Goal: Task Accomplishment & Management: Complete application form

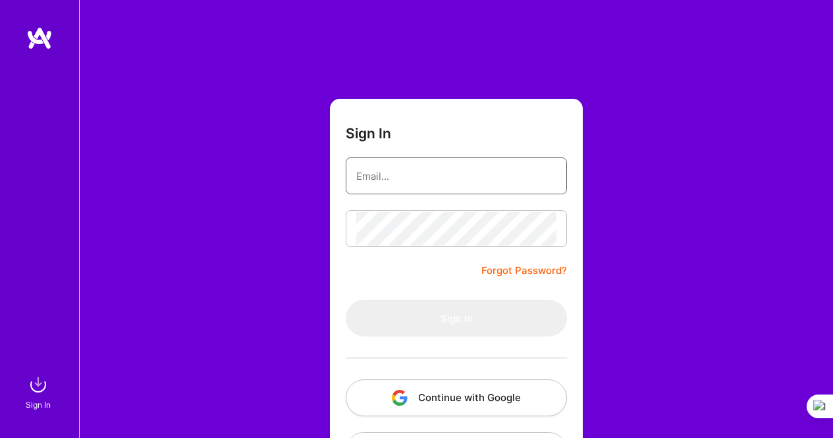
click at [465, 182] on input "email" at bounding box center [456, 176] width 200 height 34
type input "[EMAIL_ADDRESS][DOMAIN_NAME]"
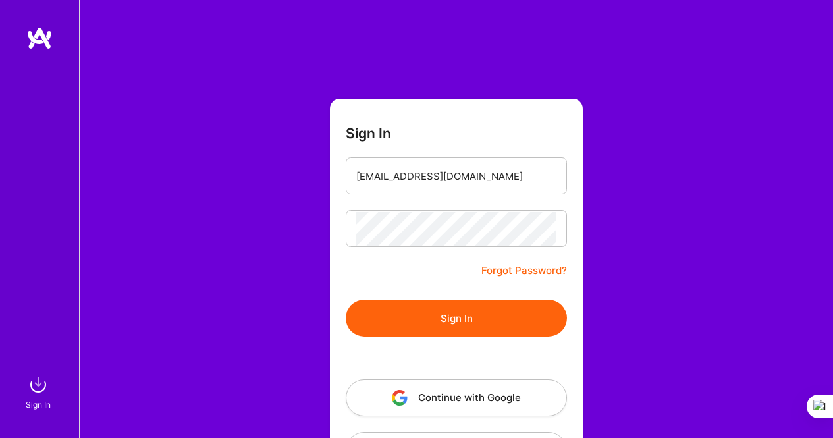
click at [513, 313] on button "Sign In" at bounding box center [456, 318] width 221 height 37
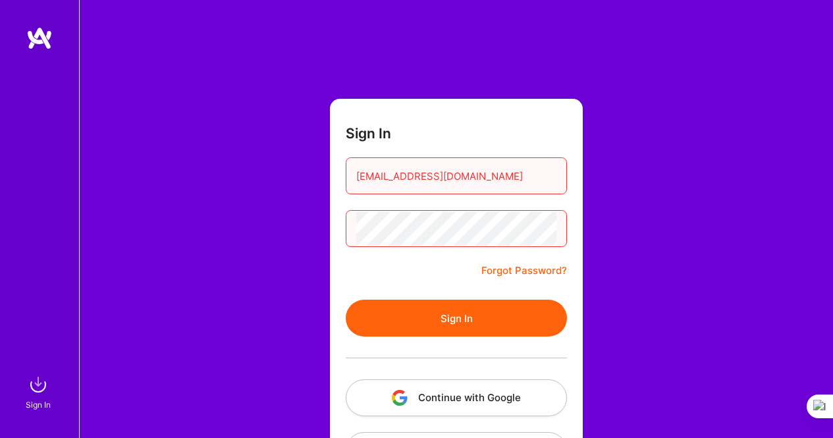
click at [453, 314] on button "Sign In" at bounding box center [456, 318] width 221 height 37
click at [475, 312] on button "Sign In" at bounding box center [456, 318] width 221 height 37
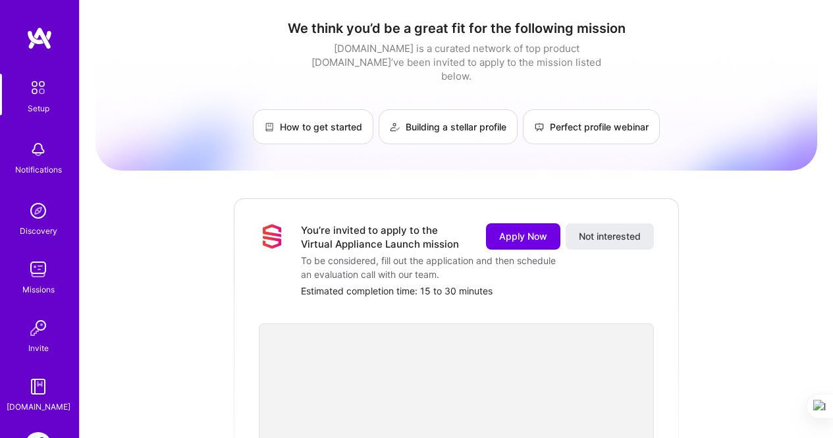
click at [525, 230] on span "Apply Now" at bounding box center [523, 236] width 48 height 13
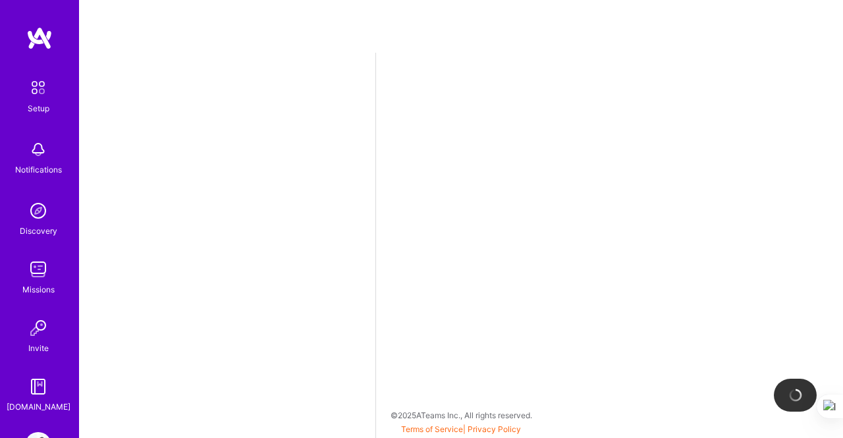
select select "US"
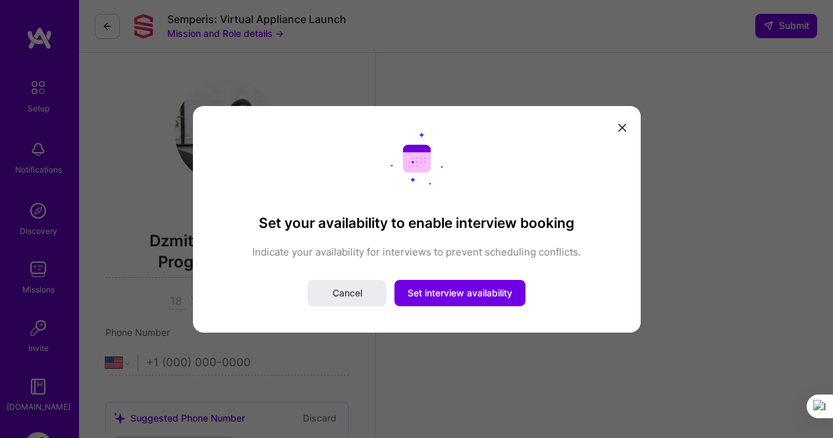
click at [468, 288] on span "Set interview availability" at bounding box center [460, 292] width 105 height 13
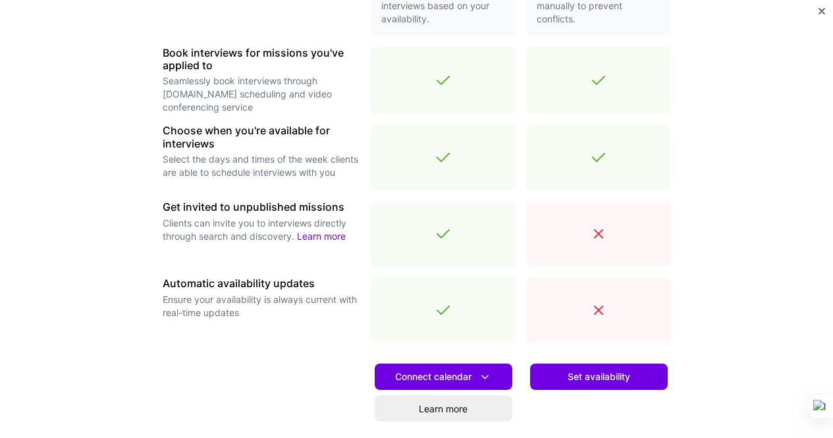
scroll to position [380, 0]
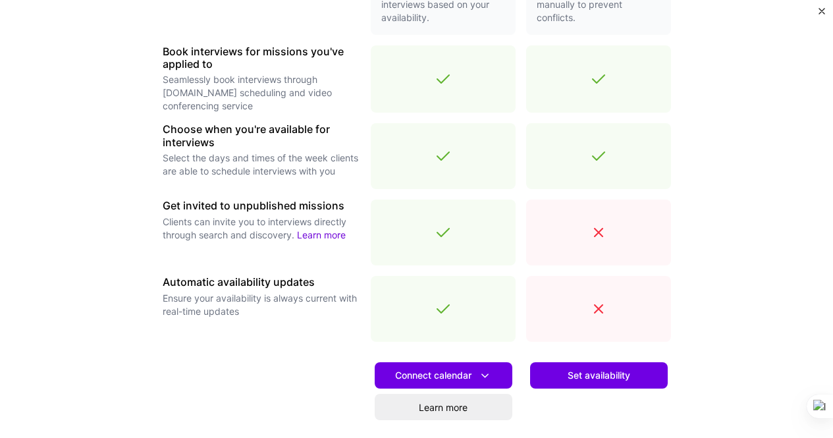
click at [617, 379] on span "Set availability" at bounding box center [599, 375] width 63 height 13
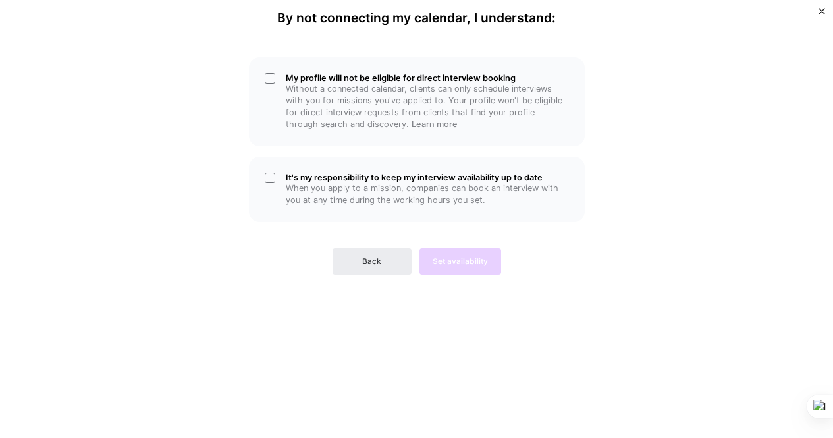
scroll to position [0, 0]
click at [265, 73] on div "My profile will not be eligible for direct interview booking Without a connecte…" at bounding box center [417, 101] width 336 height 89
click at [269, 75] on div "My profile will not be eligible for direct interview booking Without a connecte…" at bounding box center [417, 101] width 336 height 89
click at [352, 269] on button "Back" at bounding box center [372, 261] width 79 height 26
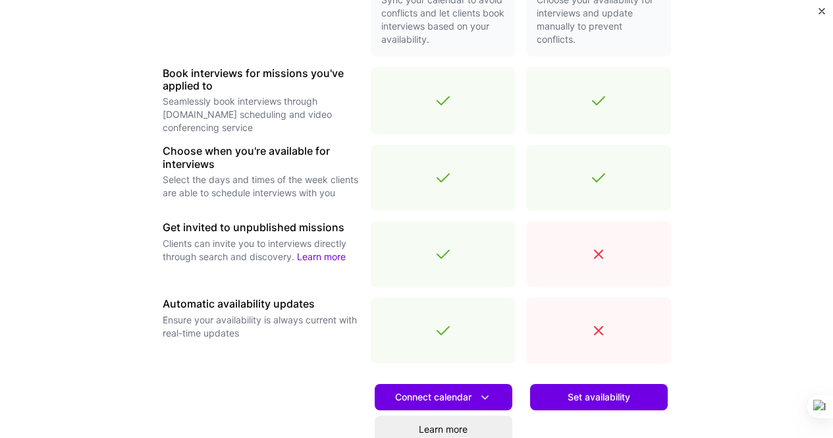
scroll to position [485, 0]
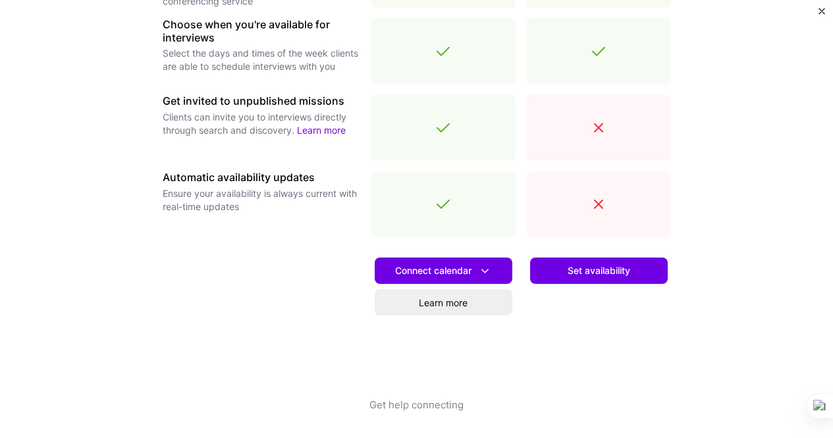
click at [396, 276] on span "Connect calendar" at bounding box center [443, 271] width 97 height 14
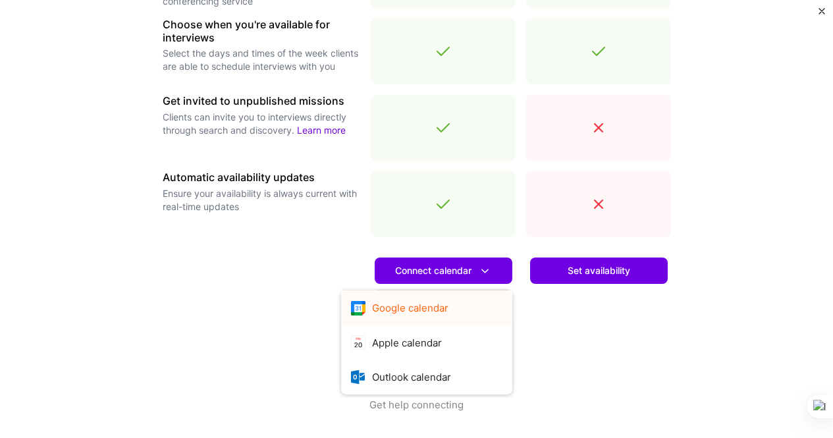
click at [367, 311] on button "Google calendar" at bounding box center [426, 307] width 171 height 35
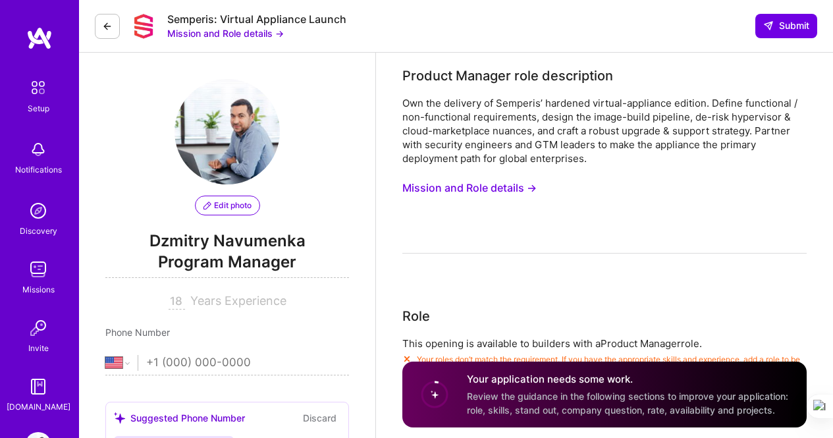
scroll to position [437, 0]
select select "US"
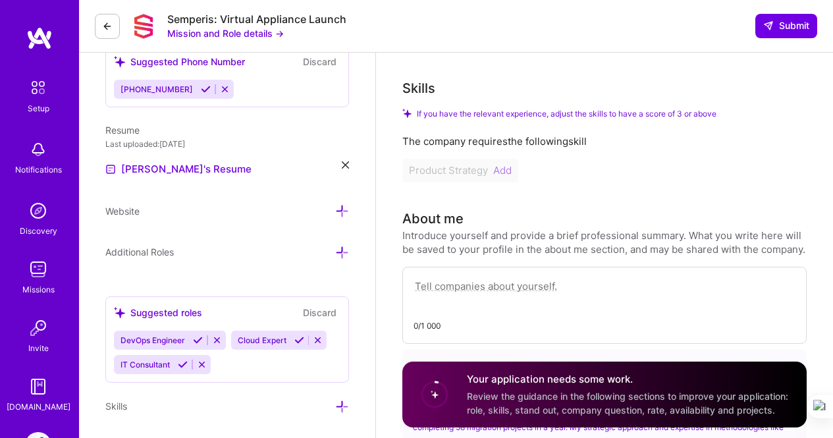
scroll to position [356, 0]
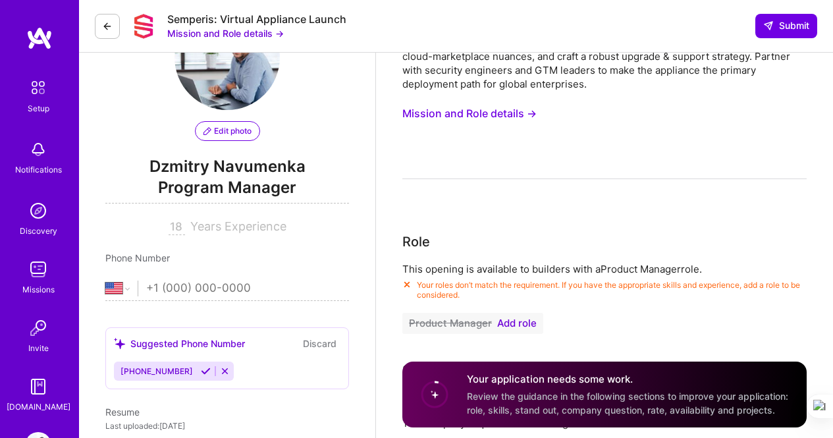
scroll to position [74, 0]
click at [138, 367] on span "[PHONE_NUMBER]" at bounding box center [156, 372] width 72 height 10
click at [197, 367] on button at bounding box center [206, 371] width 18 height 11
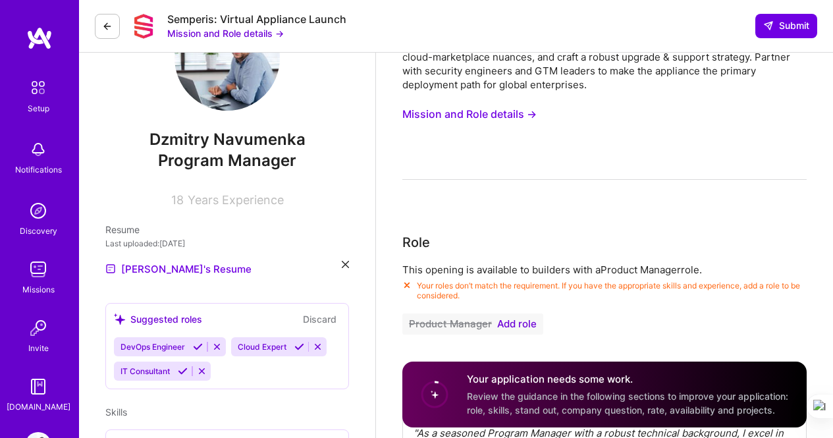
click at [185, 375] on icon at bounding box center [183, 371] width 10 height 10
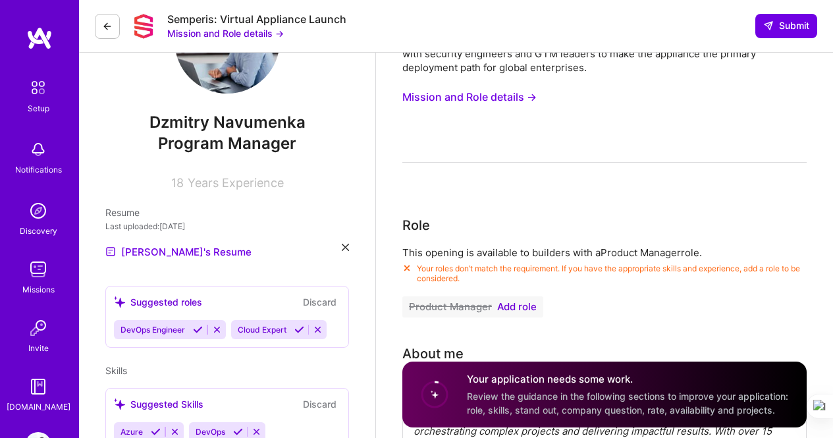
scroll to position [92, 0]
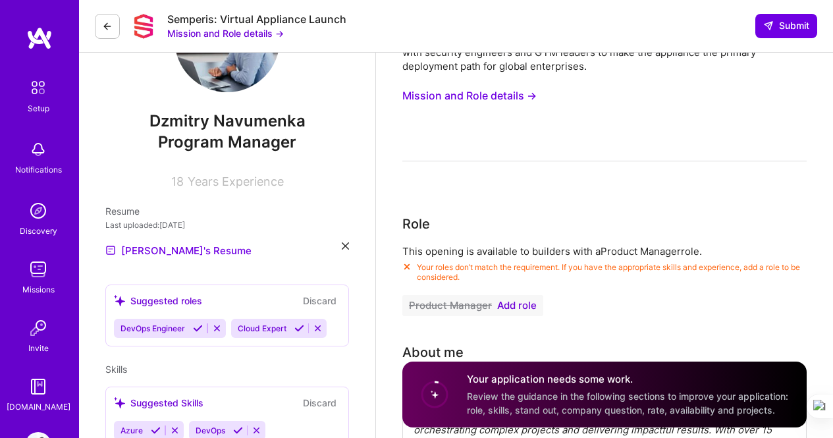
click at [103, 21] on icon at bounding box center [107, 26] width 11 height 11
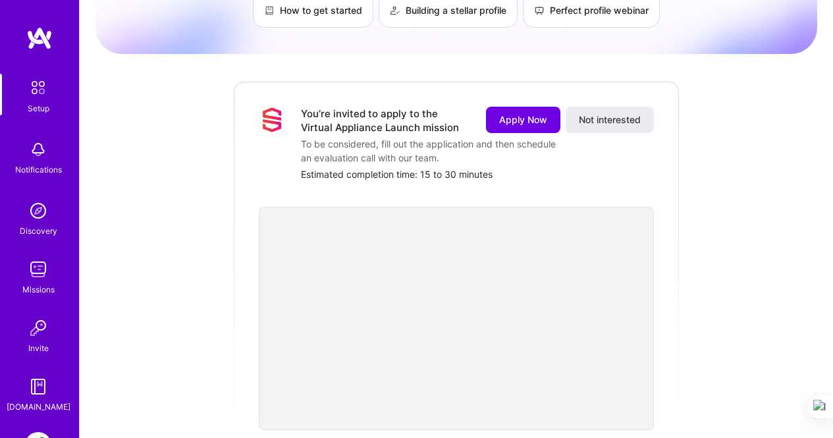
scroll to position [113, 0]
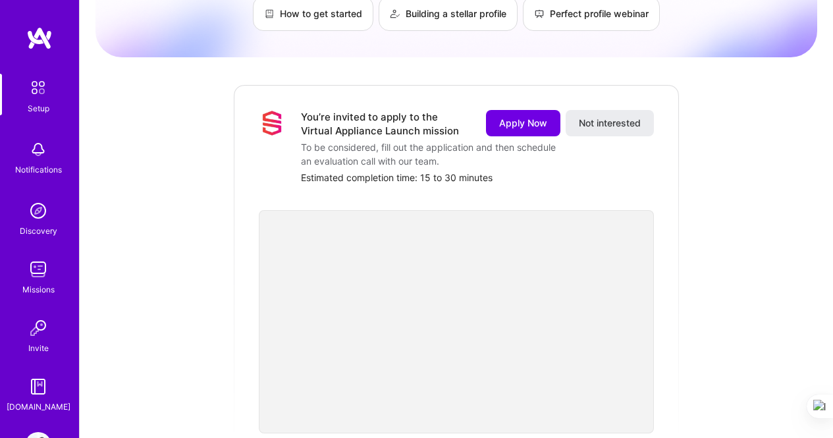
click at [512, 117] on span "Apply Now" at bounding box center [523, 123] width 48 height 13
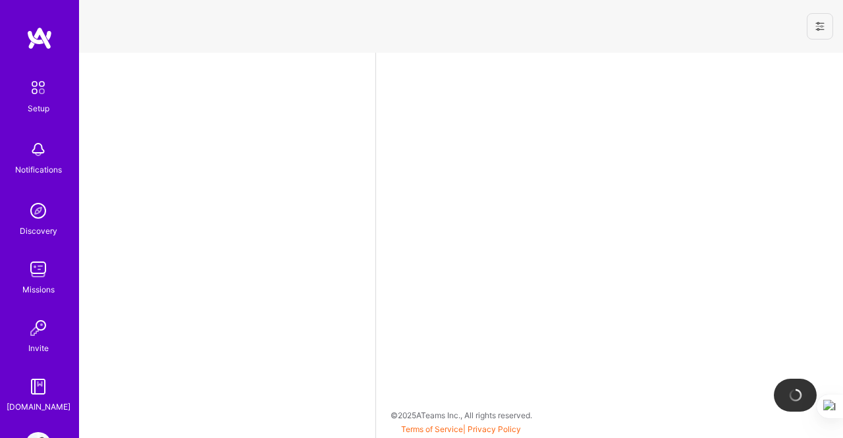
select select "PL"
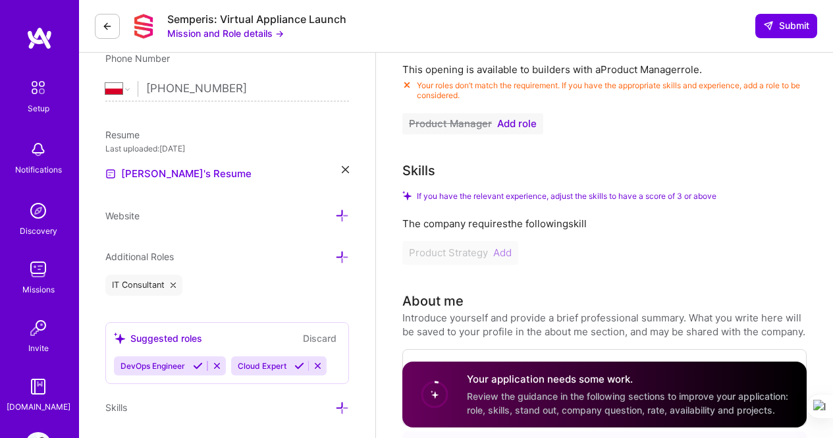
scroll to position [273, 0]
click at [340, 257] on icon at bounding box center [342, 259] width 14 height 14
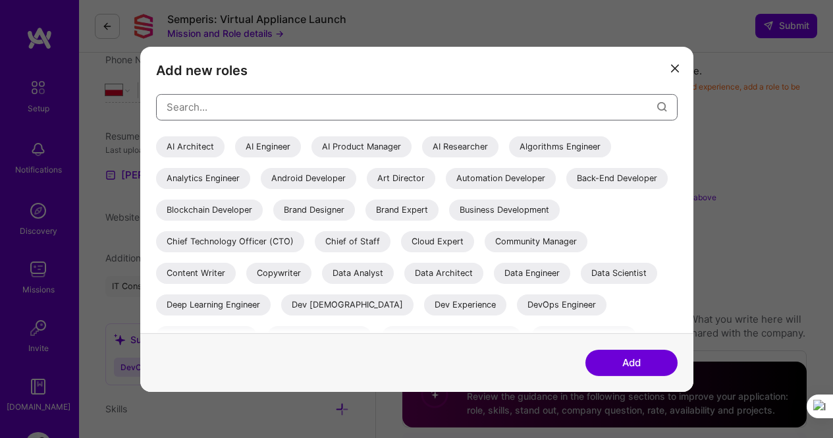
click at [194, 108] on input "modal" at bounding box center [412, 107] width 491 height 34
click at [185, 111] on input "modal" at bounding box center [412, 107] width 491 height 34
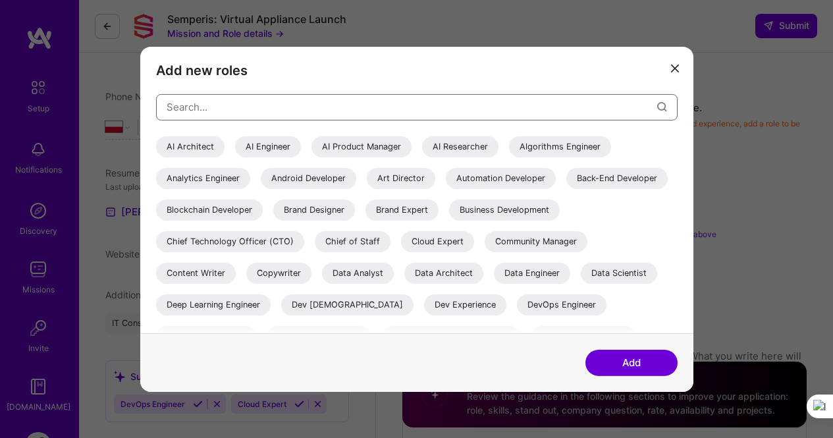
scroll to position [235, 0]
click at [676, 70] on icon "modal" at bounding box center [675, 69] width 8 height 8
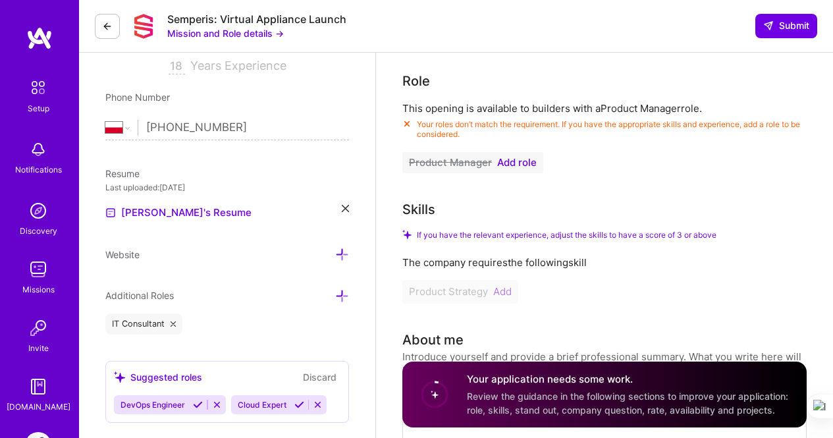
click at [514, 165] on span "Add role" at bounding box center [517, 162] width 40 height 11
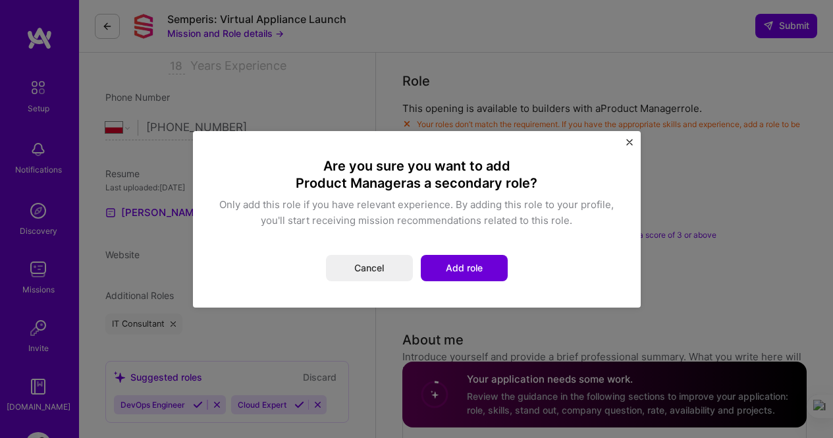
click at [466, 271] on button "Add role" at bounding box center [464, 268] width 87 height 26
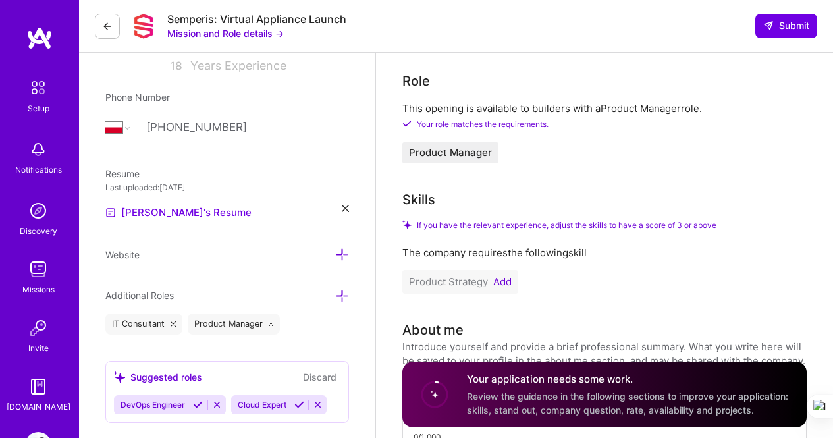
click at [344, 296] on icon at bounding box center [342, 296] width 14 height 14
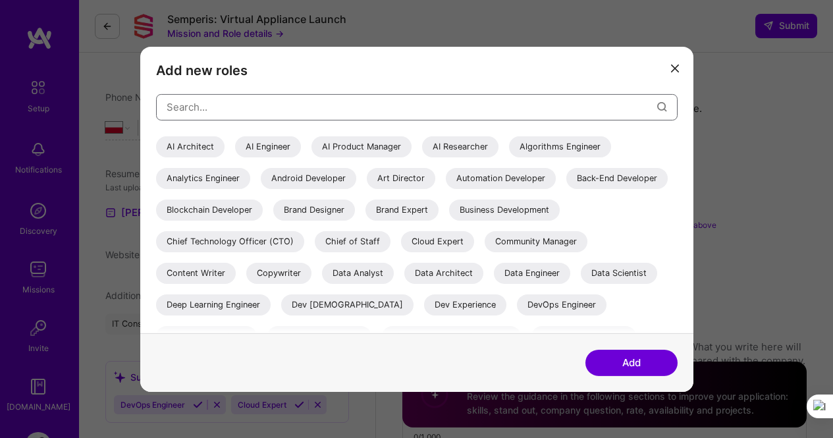
click at [502, 108] on input "modal" at bounding box center [412, 107] width 491 height 34
click at [501, 109] on input "modal" at bounding box center [412, 107] width 491 height 34
click at [456, 109] on input "modal" at bounding box center [412, 107] width 491 height 34
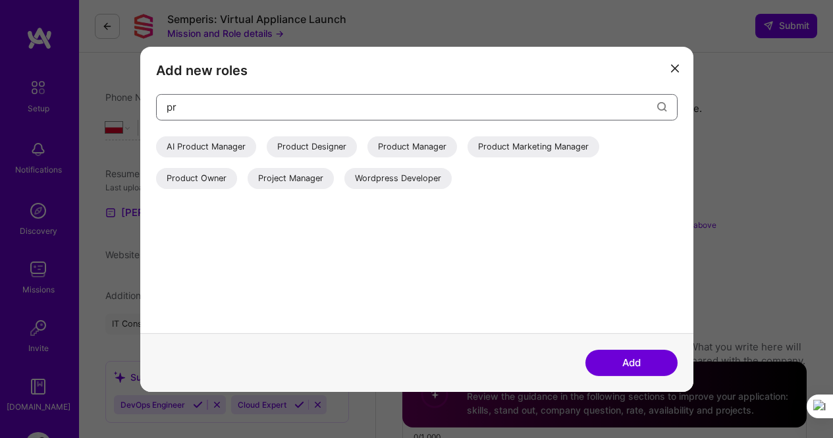
type input "pr"
click at [277, 181] on div "Project Manager" at bounding box center [291, 177] width 86 height 21
click at [615, 367] on button "Add" at bounding box center [631, 363] width 92 height 26
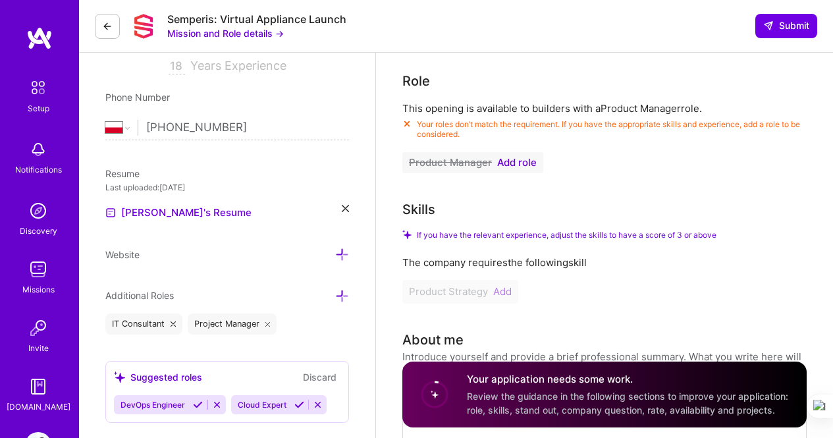
click at [343, 292] on icon at bounding box center [342, 296] width 14 height 14
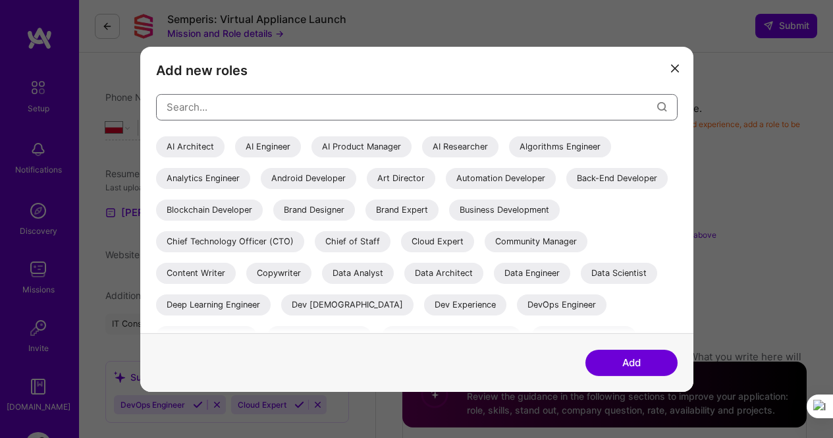
click at [186, 101] on input "modal" at bounding box center [412, 107] width 491 height 34
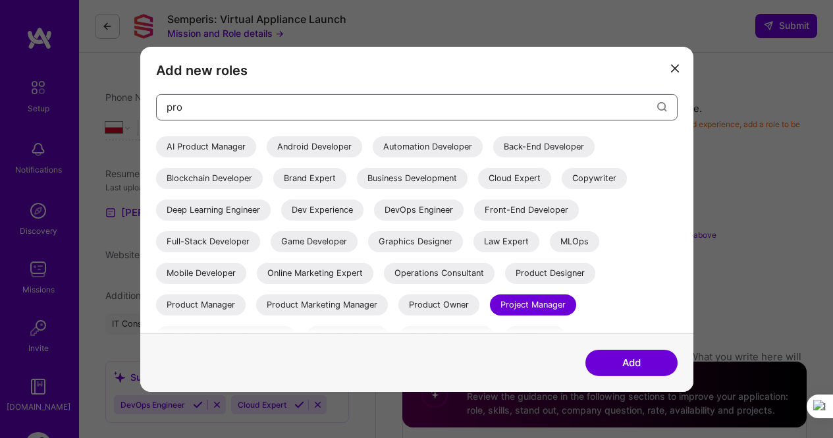
type input "pro"
click at [192, 307] on div "Product Manager" at bounding box center [201, 304] width 90 height 21
click at [444, 305] on div "Product Owner" at bounding box center [438, 304] width 81 height 21
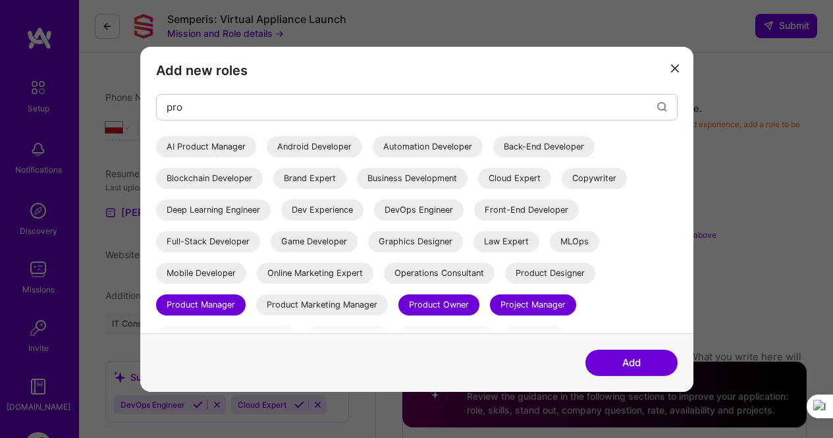
click at [639, 369] on button "Add" at bounding box center [631, 363] width 92 height 26
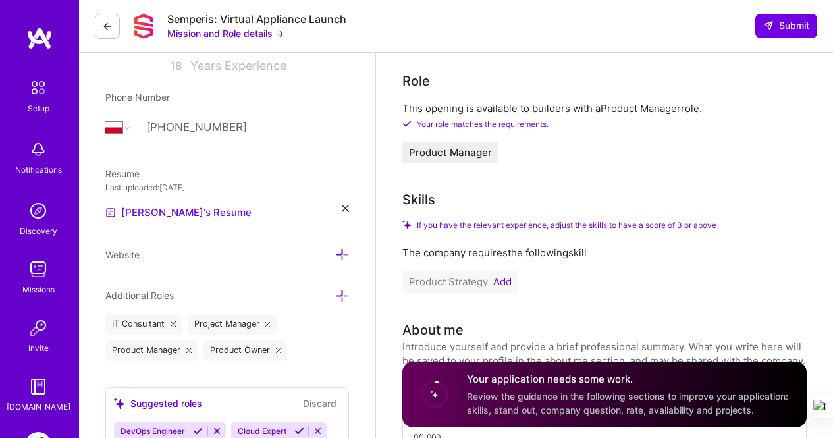
click at [502, 284] on button "Add" at bounding box center [502, 282] width 18 height 11
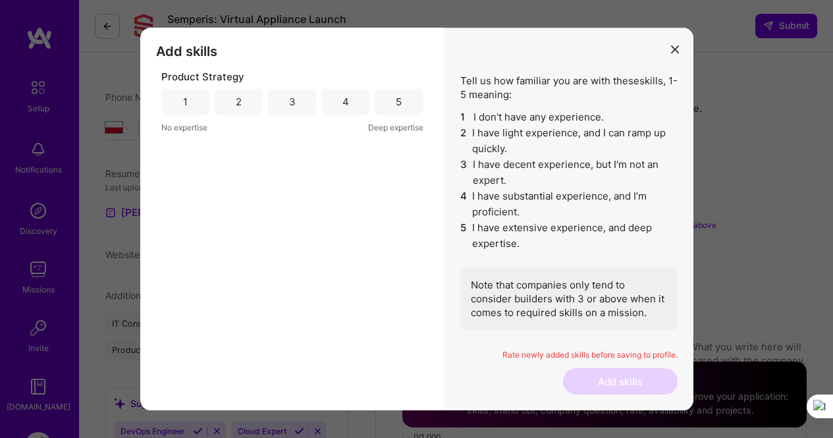
click at [297, 107] on div "3" at bounding box center [292, 102] width 48 height 26
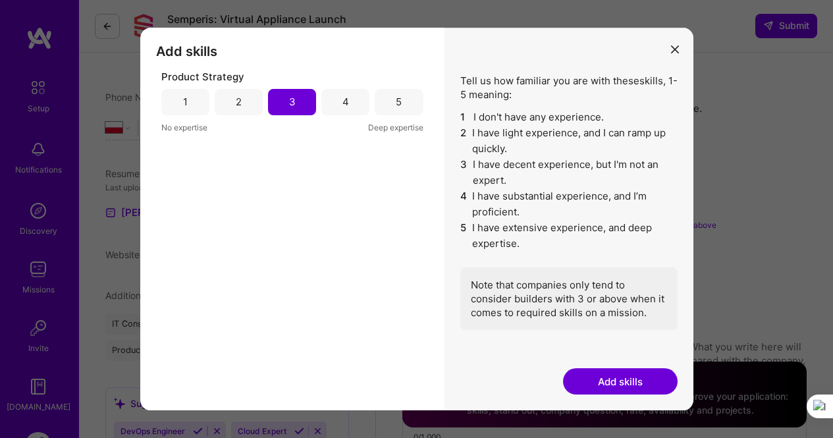
click at [643, 381] on button "Add skills" at bounding box center [620, 381] width 115 height 26
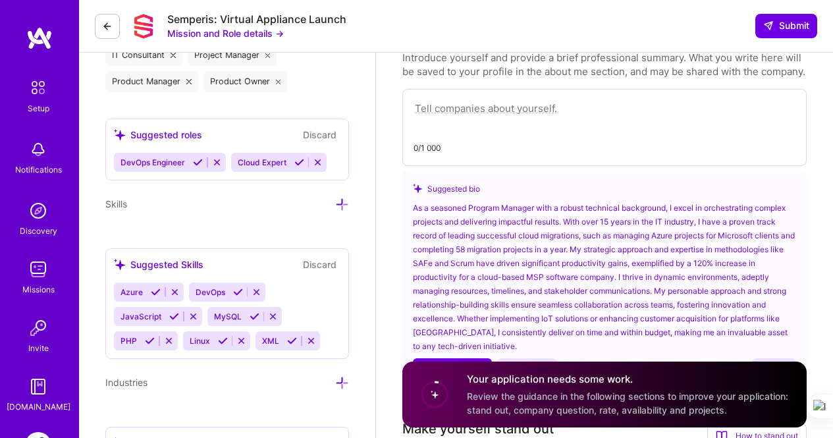
scroll to position [545, 0]
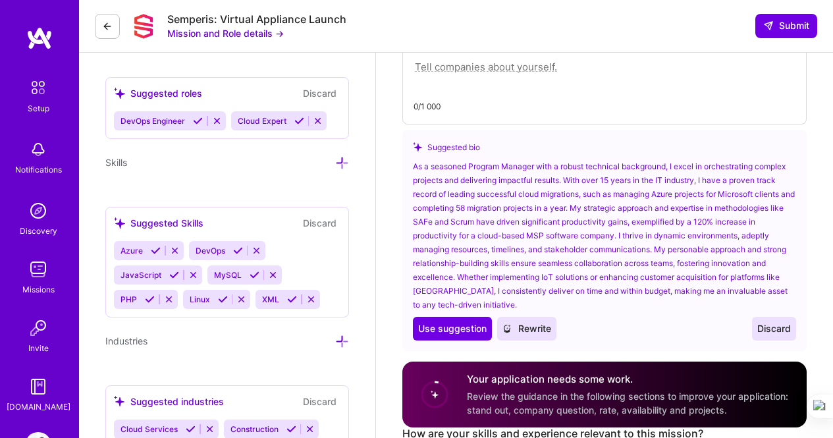
click at [153, 249] on icon at bounding box center [156, 251] width 10 height 10
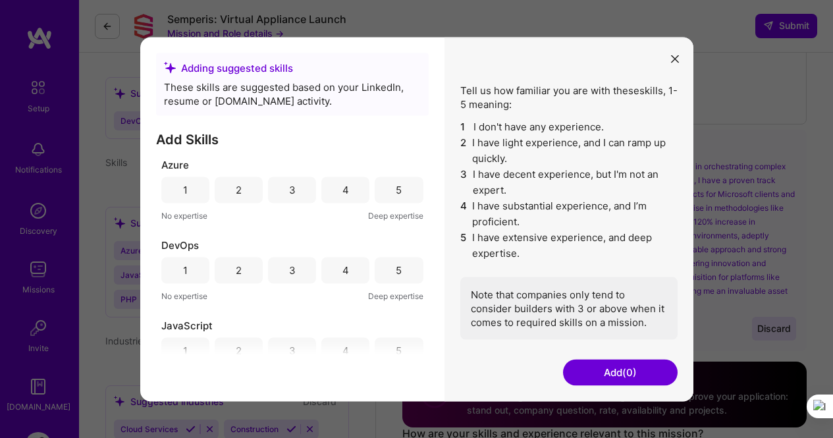
click at [238, 186] on div "2" at bounding box center [239, 190] width 6 height 14
click at [236, 269] on div "2" at bounding box center [239, 270] width 6 height 14
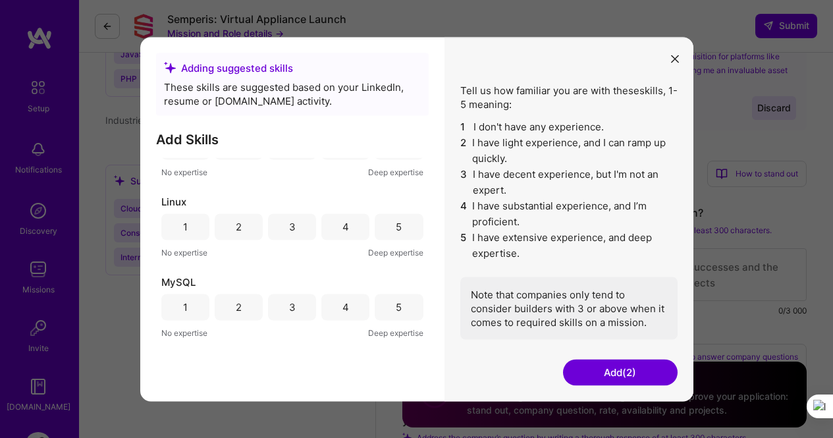
scroll to position [202, 0]
click at [240, 230] on div "2" at bounding box center [239, 229] width 6 height 14
click at [624, 377] on button "Add (3)" at bounding box center [620, 372] width 115 height 26
click at [183, 223] on div "1" at bounding box center [185, 229] width 5 height 14
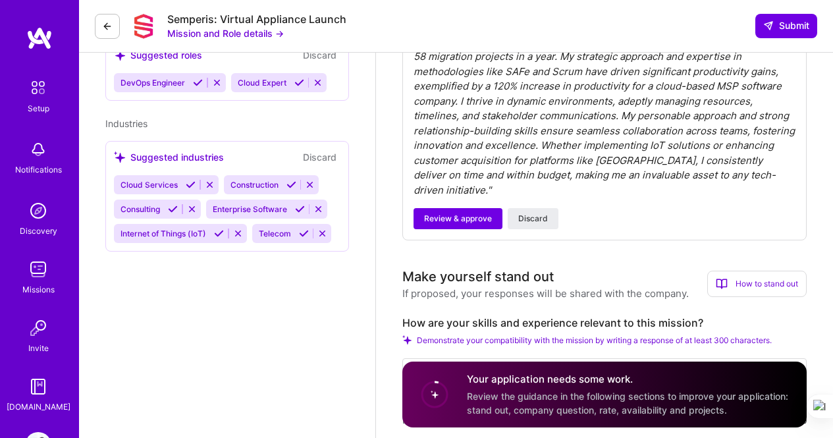
scroll to position [500, 0]
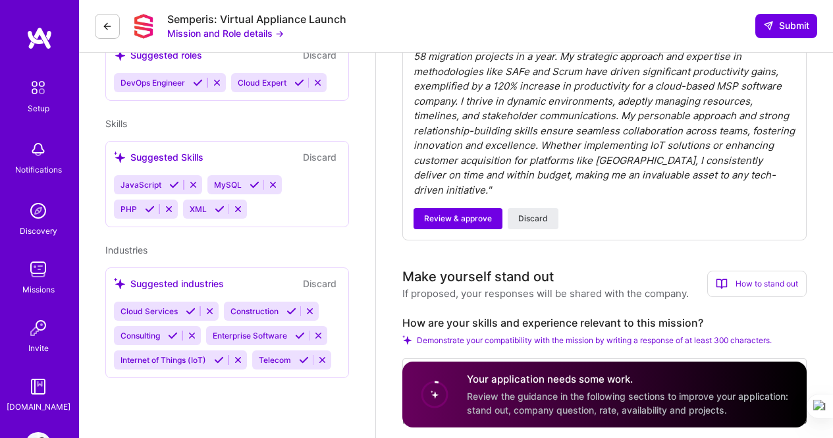
click at [217, 362] on icon at bounding box center [219, 360] width 10 height 10
click at [170, 339] on icon at bounding box center [173, 336] width 10 height 10
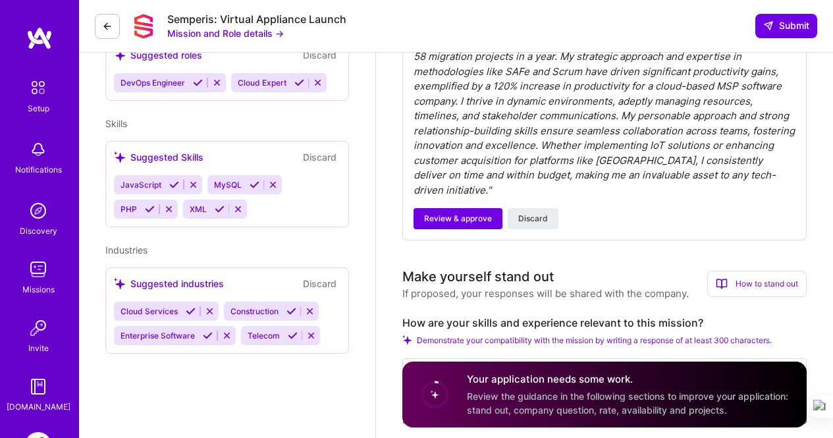
click at [188, 310] on icon at bounding box center [191, 311] width 10 height 10
click at [185, 313] on icon at bounding box center [181, 311] width 10 height 10
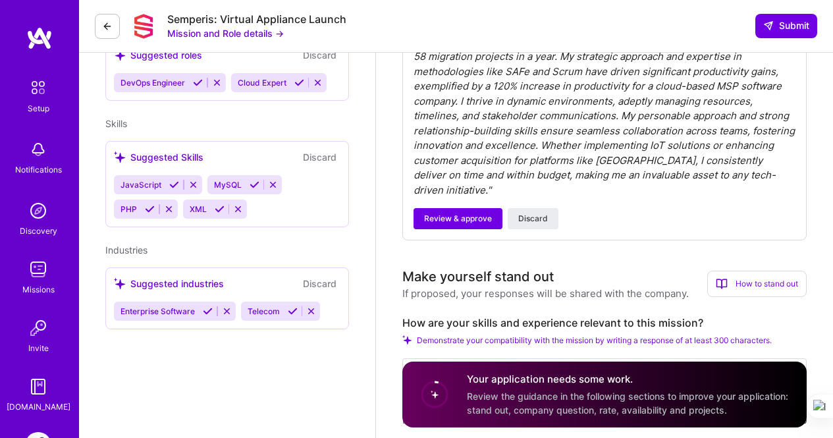
click at [202, 313] on button at bounding box center [208, 311] width 18 height 11
click at [168, 311] on icon at bounding box center [166, 311] width 10 height 10
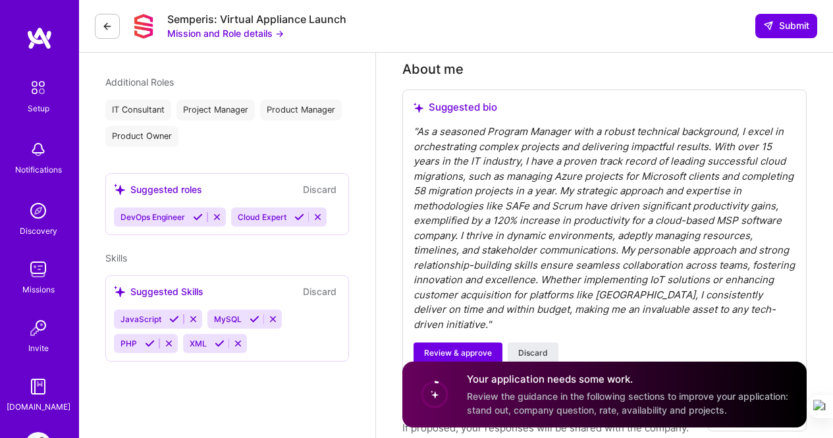
scroll to position [366, 0]
click at [468, 346] on span "Review & approve" at bounding box center [458, 352] width 68 height 12
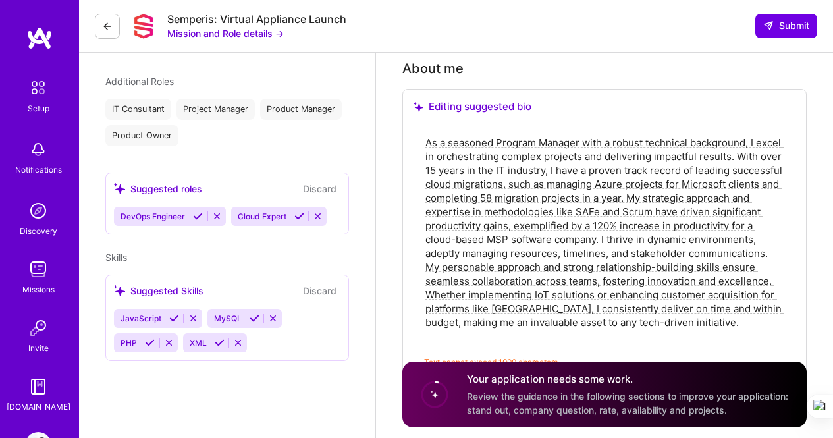
click at [529, 143] on textarea "As a seasoned Program Manager with a robust technical background, I excel in or…" at bounding box center [604, 239] width 361 height 210
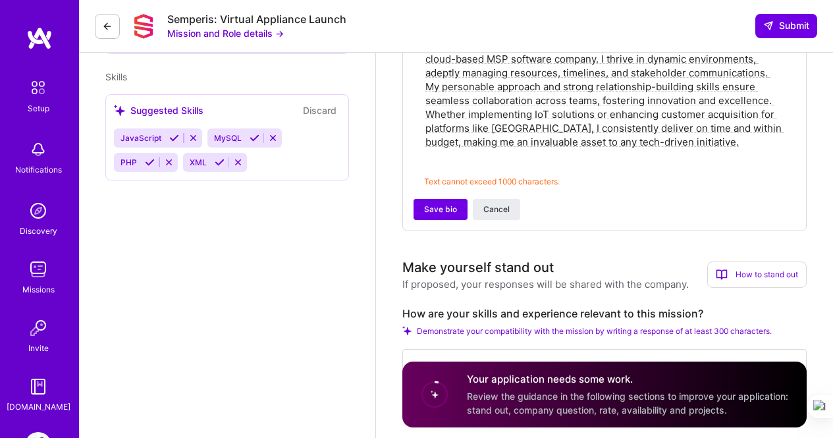
scroll to position [547, 0]
click at [431, 213] on span "Save bio" at bounding box center [440, 209] width 33 height 12
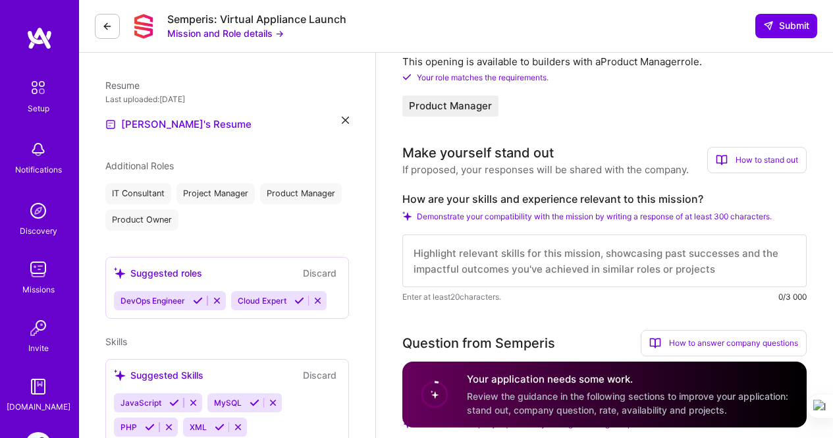
scroll to position [287, 0]
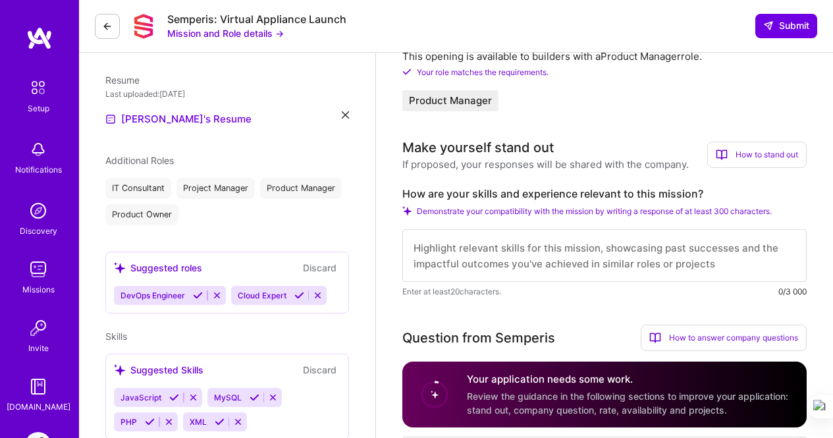
click at [739, 215] on span "Demonstrate your compatibility with the mission by writing a response of at lea…" at bounding box center [594, 211] width 355 height 10
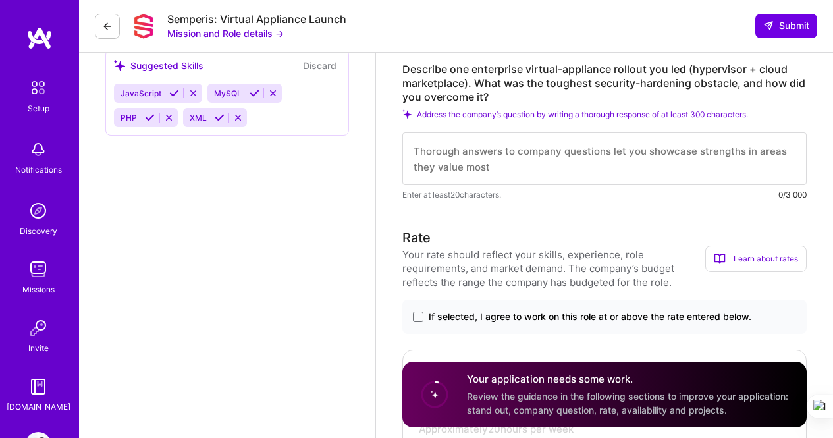
scroll to position [595, 0]
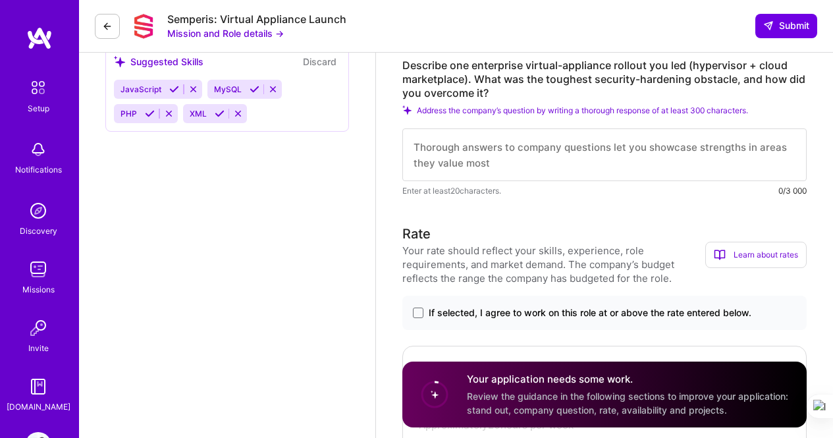
click at [645, 150] on textarea at bounding box center [604, 154] width 404 height 53
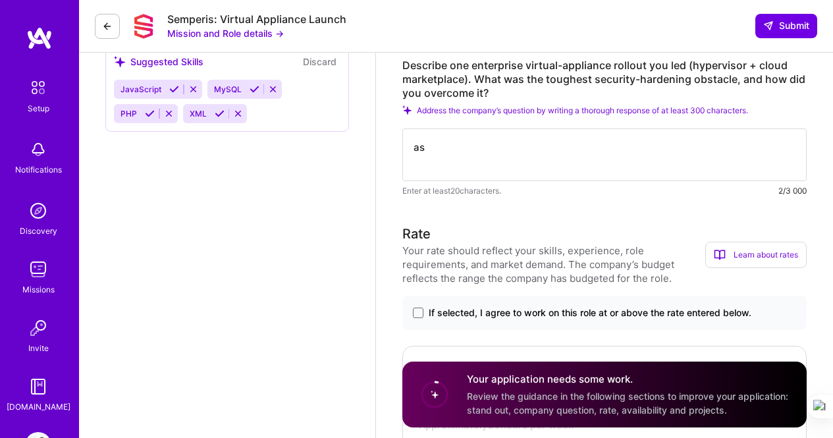
type textarea "a"
click at [500, 150] on textarea "As" at bounding box center [604, 154] width 404 height 53
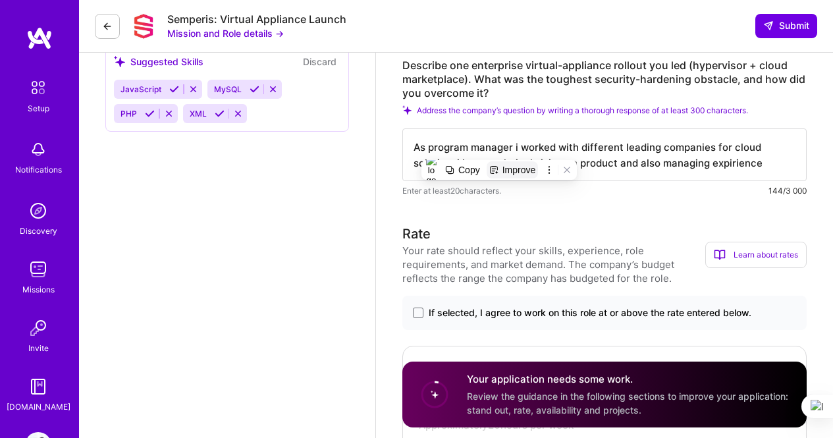
click at [502, 172] on button "Improve" at bounding box center [513, 169] width 52 height 17
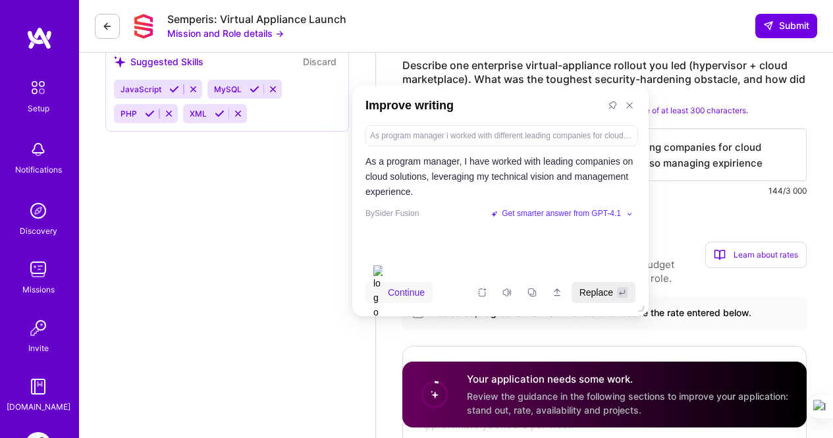
click at [595, 293] on span "Replace" at bounding box center [596, 292] width 34 height 14
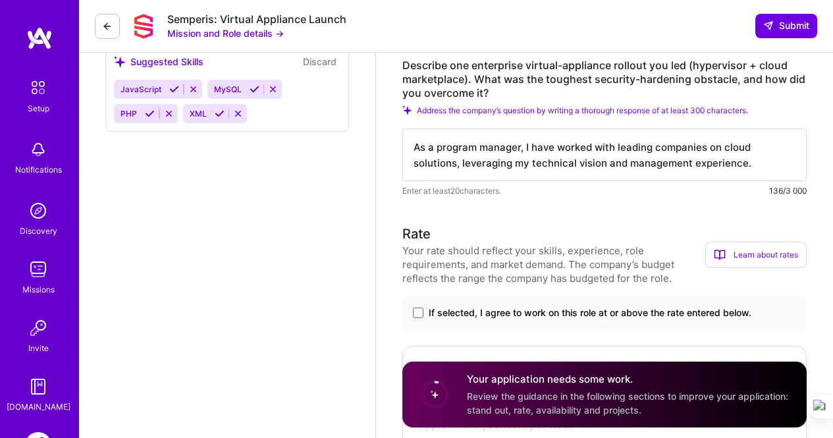
type textarea "As a program manager, I have worked with leading companies on cloud solutions, …"
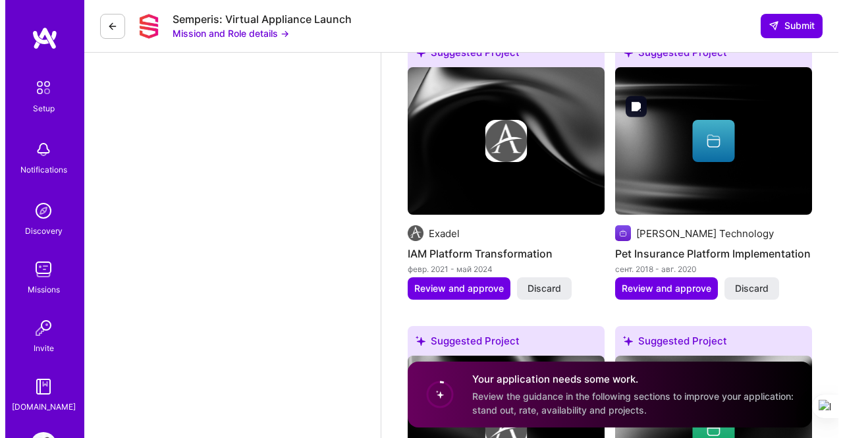
scroll to position [1954, 0]
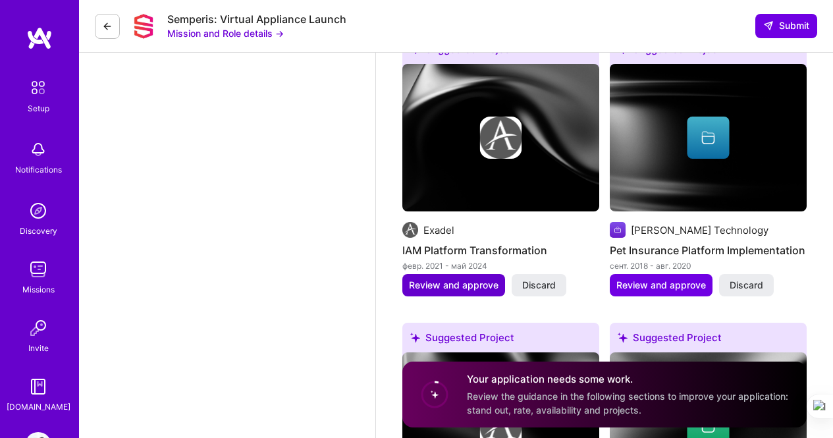
click at [483, 279] on span "Review and approve" at bounding box center [454, 285] width 90 height 13
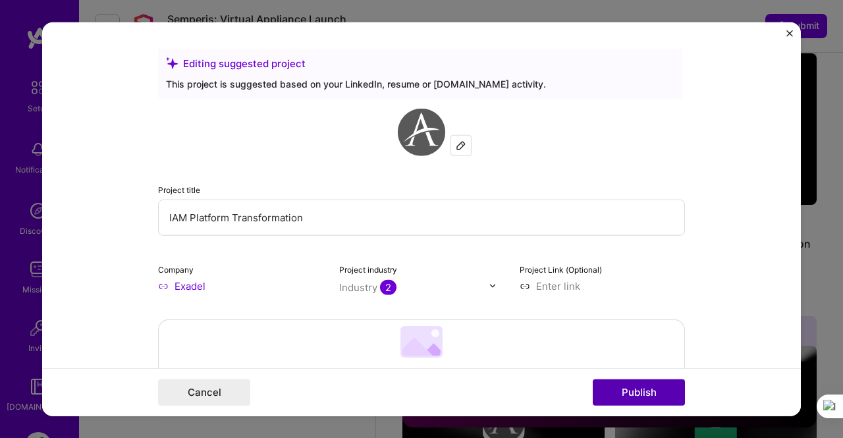
click at [606, 390] on button "Publish" at bounding box center [639, 392] width 92 height 26
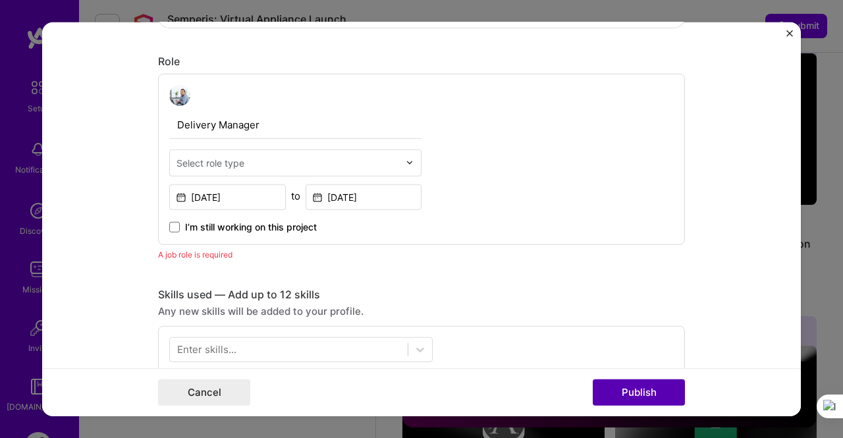
scroll to position [442, 0]
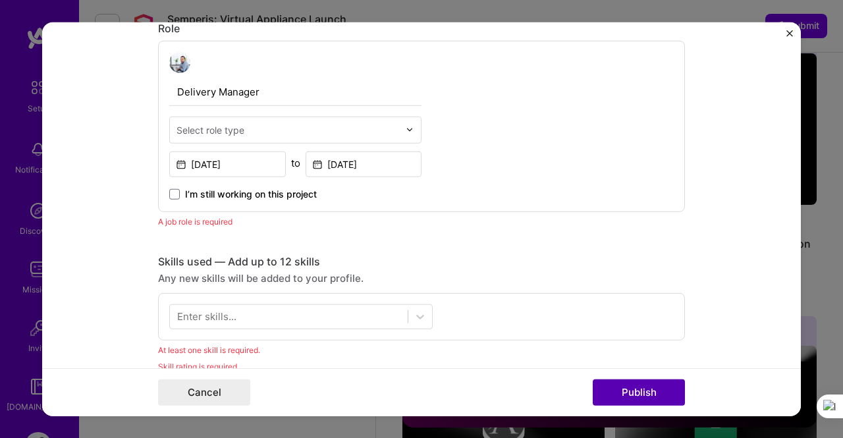
click at [606, 390] on button "Publish" at bounding box center [639, 392] width 92 height 26
click at [380, 318] on div at bounding box center [289, 317] width 238 height 22
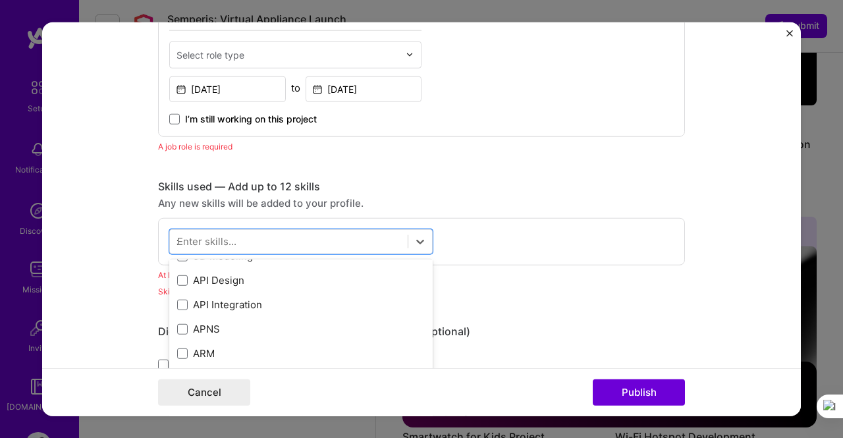
scroll to position [0, 0]
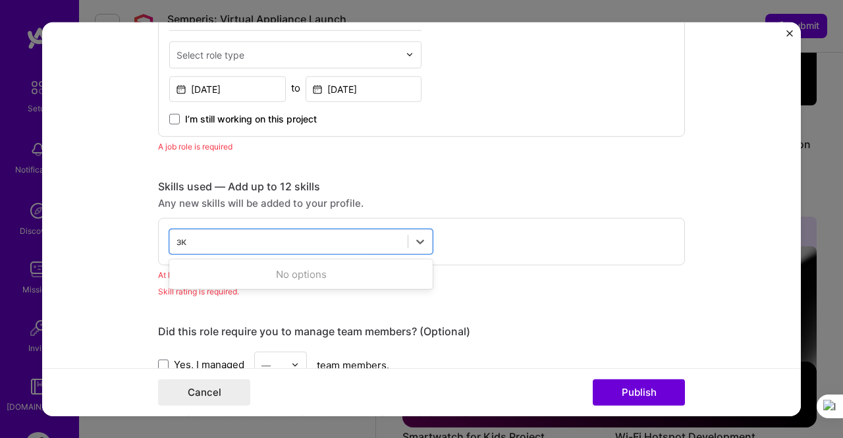
type input "з"
type input "p"
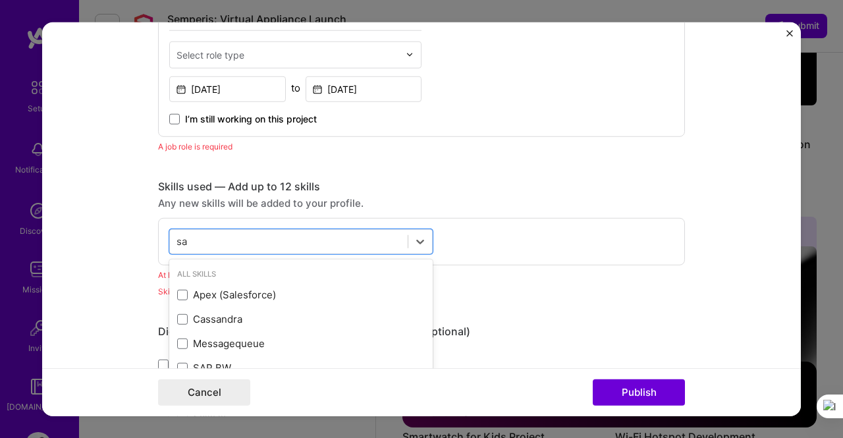
type input "s"
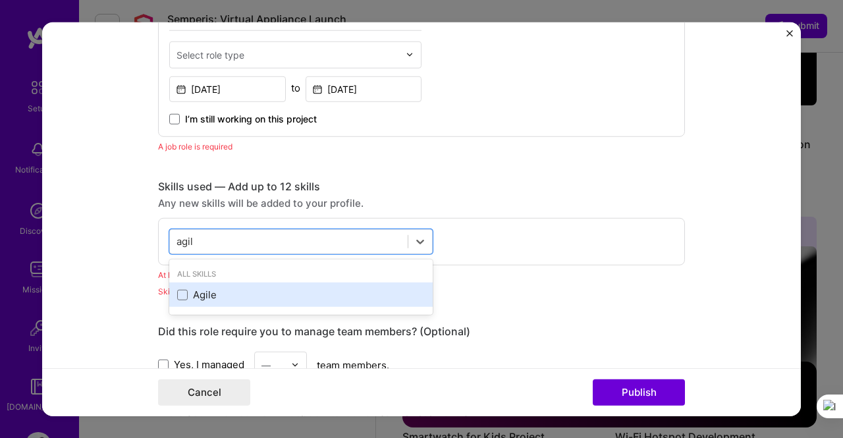
click at [211, 300] on div "Agile" at bounding box center [301, 295] width 248 height 14
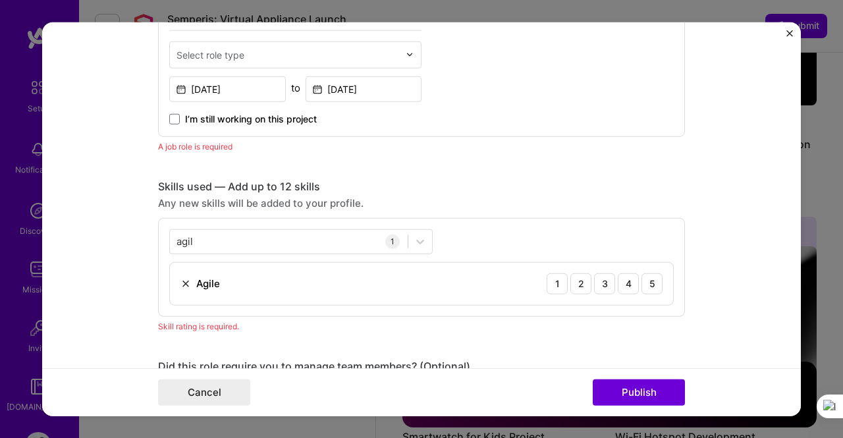
click at [329, 330] on div "Skill rating is required." at bounding box center [421, 326] width 527 height 14
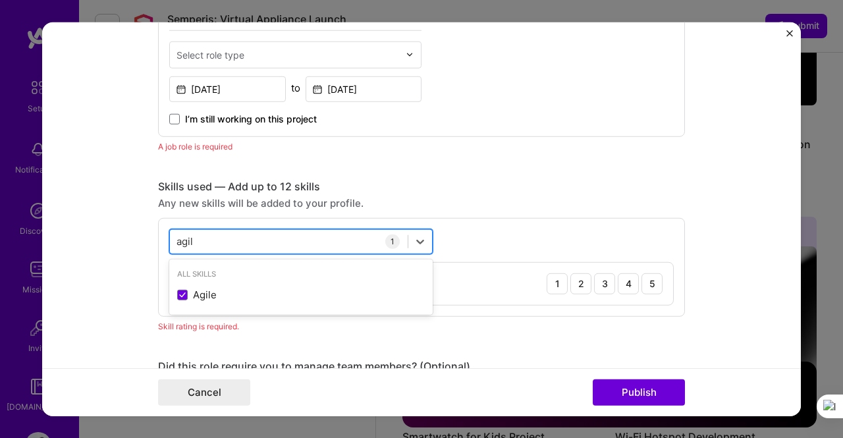
click at [261, 238] on div "agil agil" at bounding box center [289, 241] width 238 height 22
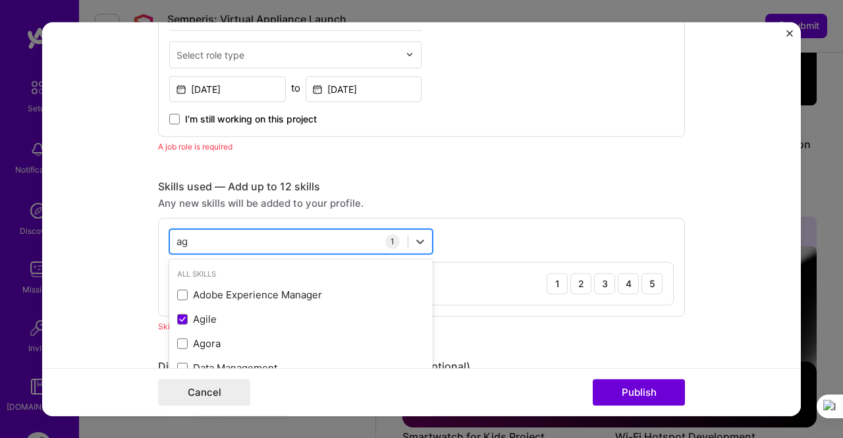
type input "a"
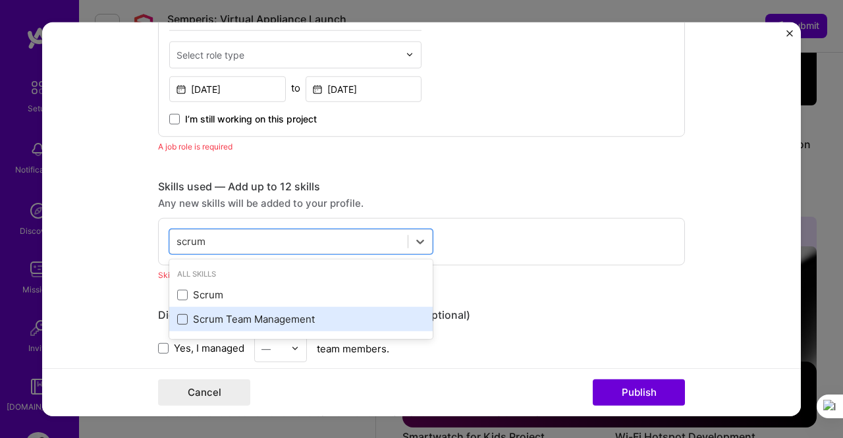
click at [178, 320] on span at bounding box center [182, 319] width 11 height 11
click at [0, 0] on input "checkbox" at bounding box center [0, 0] width 0 height 0
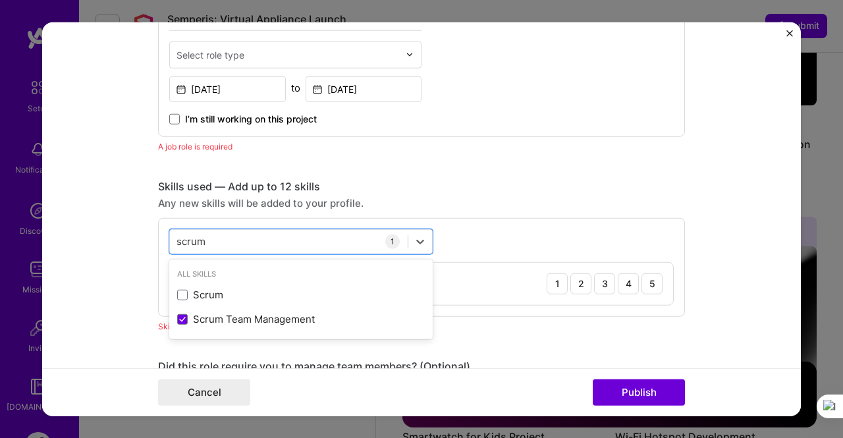
type input "scrum"
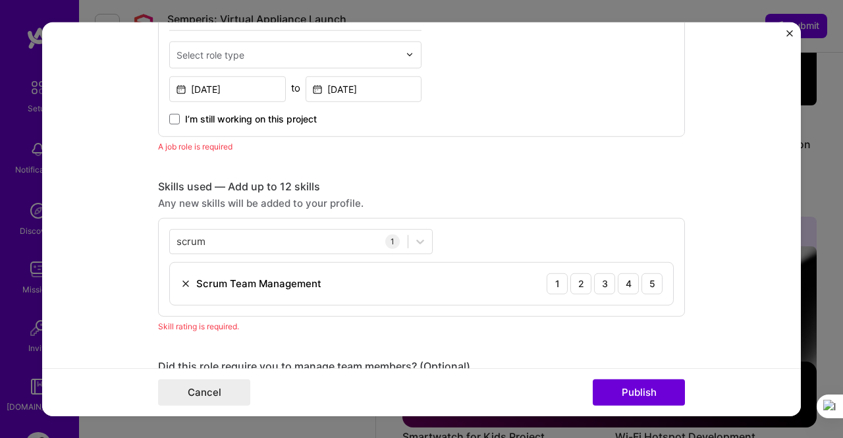
click at [471, 346] on div "Editing suggested project This project is suggested based on your LinkedIn, res…" at bounding box center [421, 320] width 527 height 1578
click at [618, 400] on button "Publish" at bounding box center [639, 392] width 92 height 26
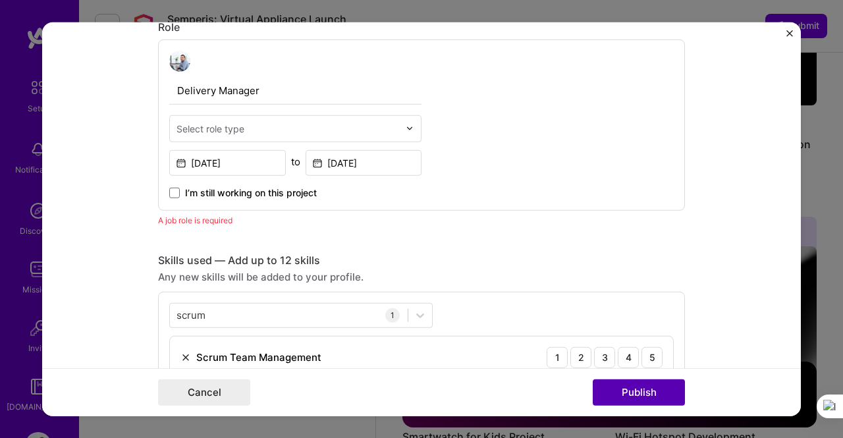
scroll to position [442, 0]
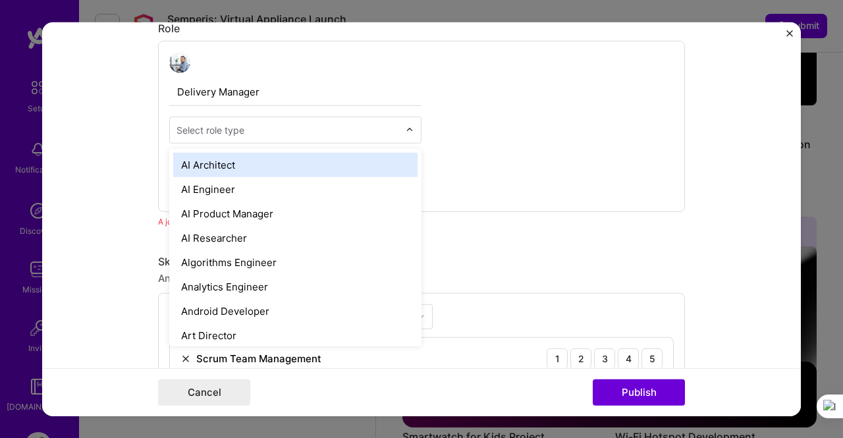
click at [294, 126] on input "text" at bounding box center [287, 129] width 223 height 14
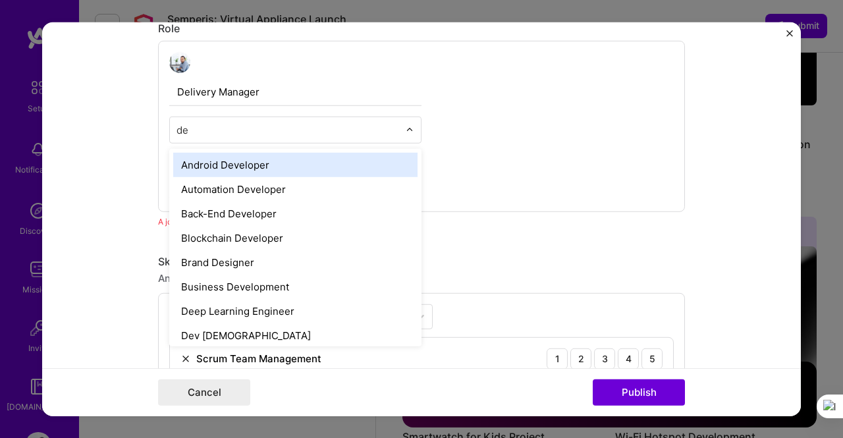
type input "d"
type input "proje"
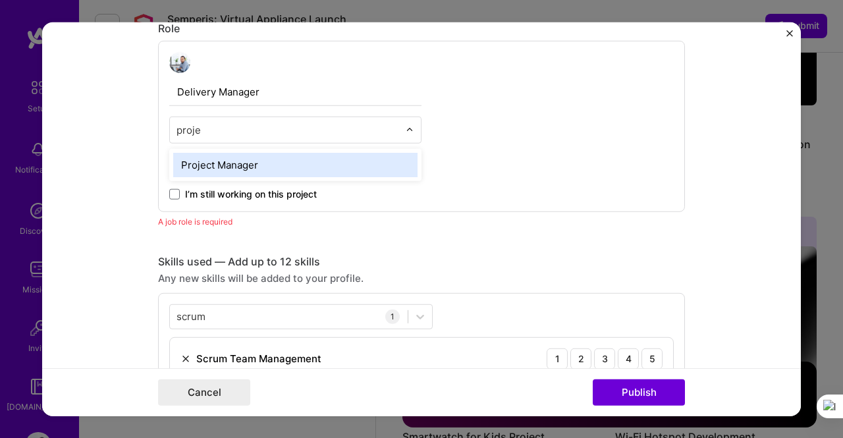
click at [268, 172] on div "Project Manager" at bounding box center [295, 164] width 244 height 24
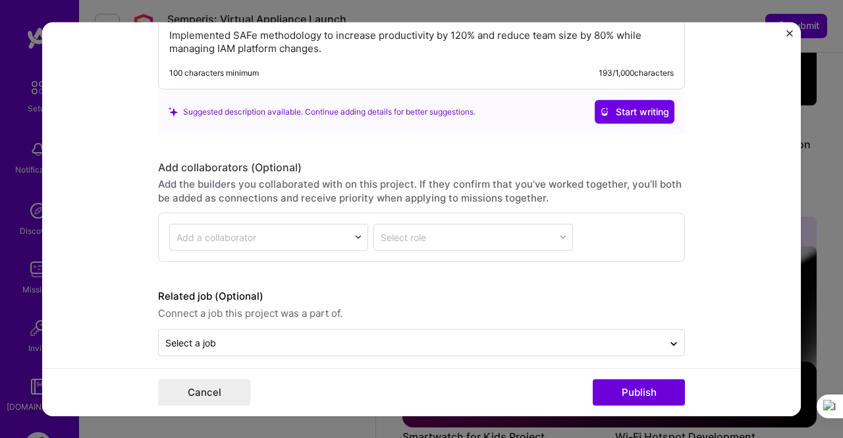
scroll to position [1261, 0]
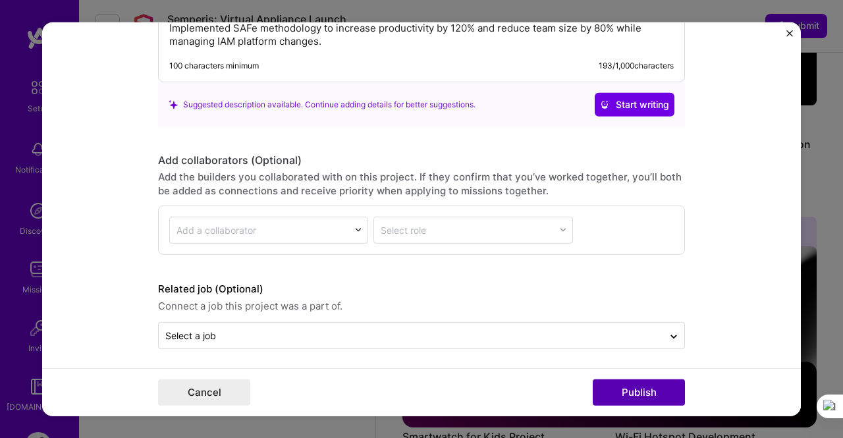
click at [618, 401] on button "Publish" at bounding box center [639, 392] width 92 height 26
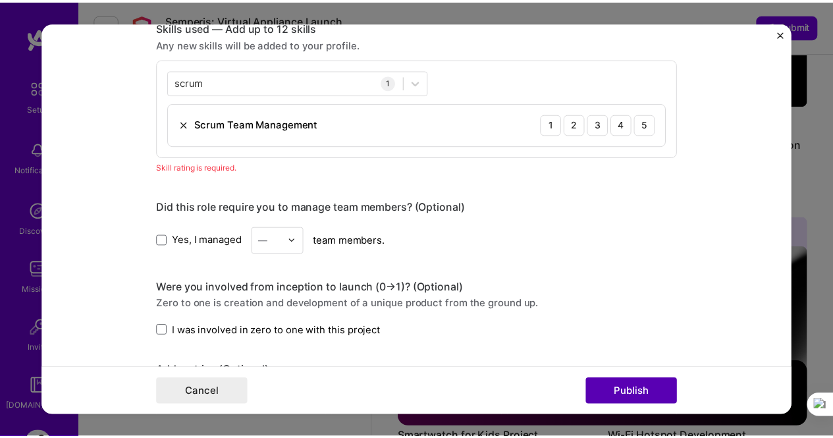
scroll to position [659, 0]
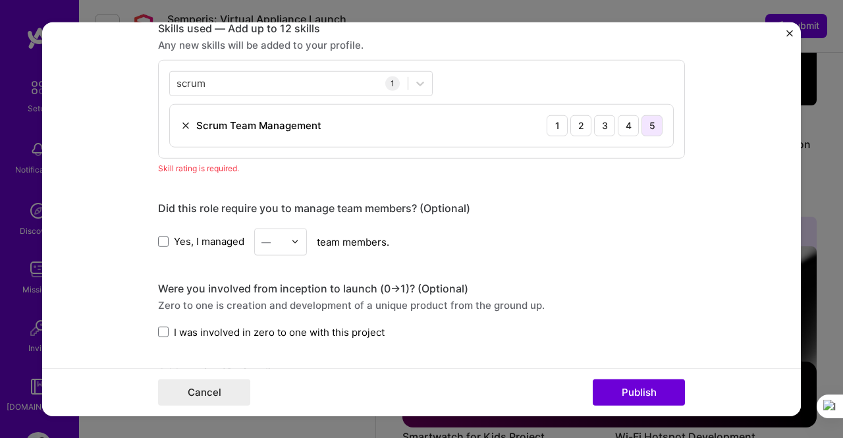
click at [649, 122] on div "5" at bounding box center [651, 125] width 21 height 21
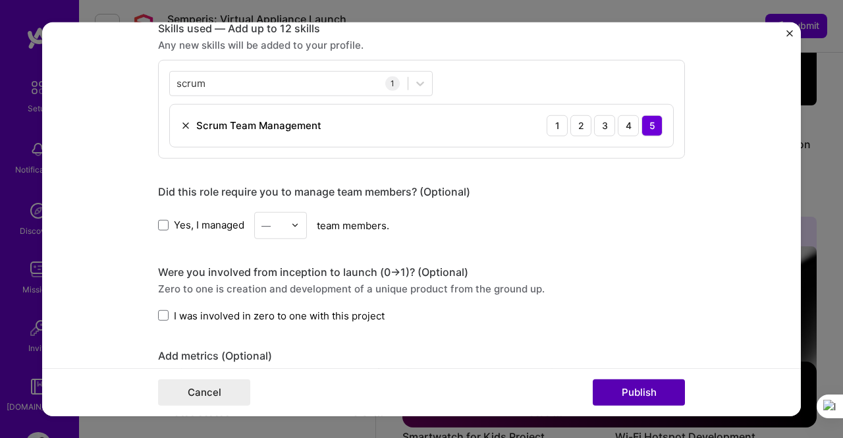
click at [620, 392] on button "Publish" at bounding box center [639, 392] width 92 height 26
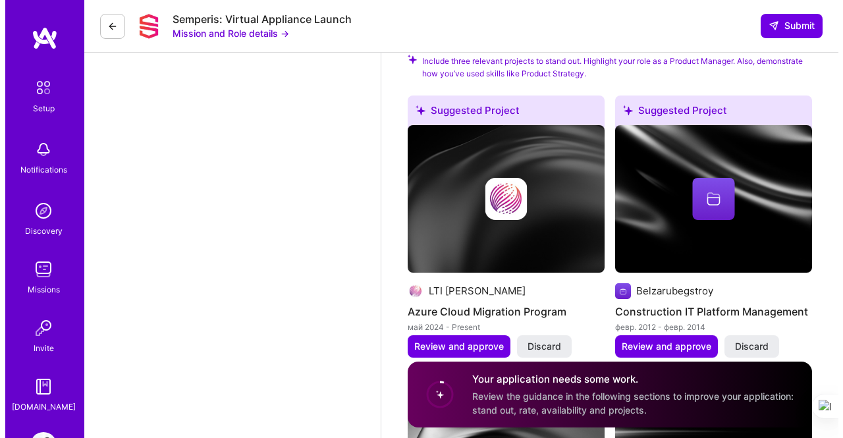
scroll to position [1659, 0]
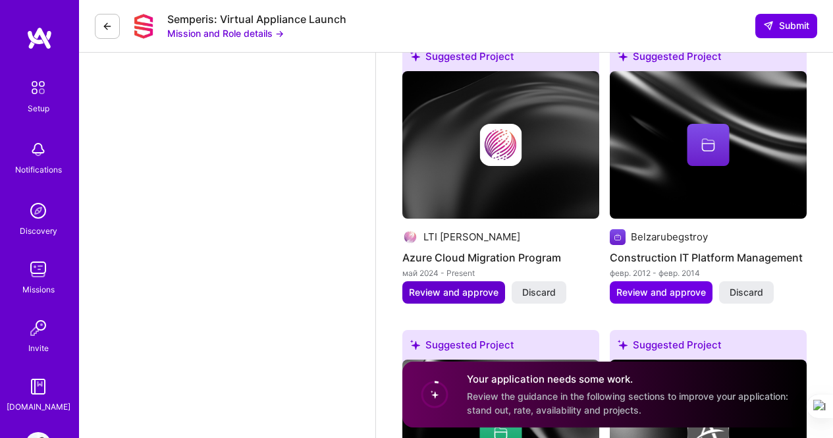
click at [471, 288] on span "Review and approve" at bounding box center [454, 292] width 90 height 13
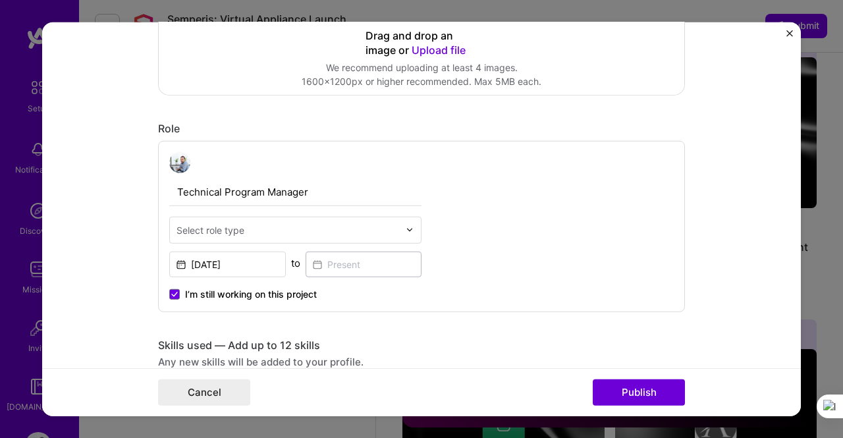
scroll to position [343, 0]
click at [350, 228] on input "text" at bounding box center [287, 229] width 223 height 14
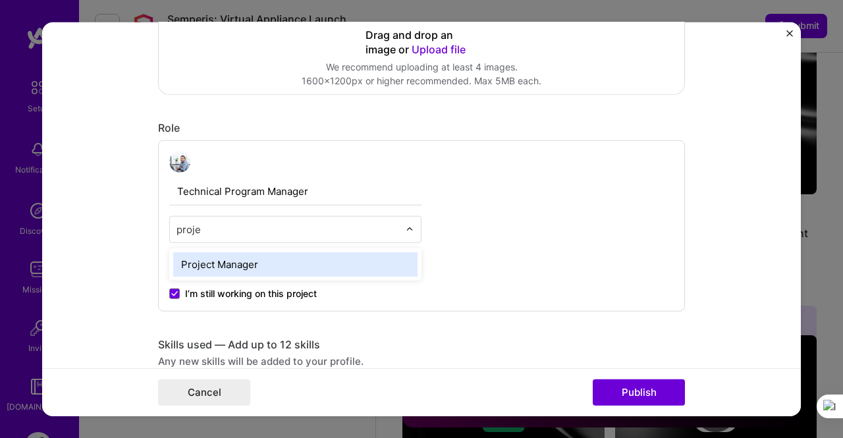
type input "projec"
click at [309, 263] on div "Project Manager" at bounding box center [295, 264] width 244 height 24
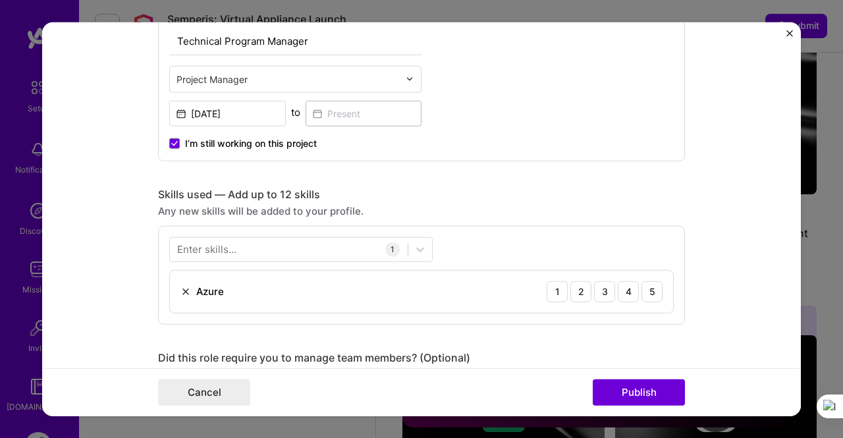
scroll to position [494, 0]
click at [469, 306] on div "Azure 1 2 3 4 5" at bounding box center [421, 290] width 503 height 42
click at [599, 289] on div "3" at bounding box center [604, 290] width 21 height 21
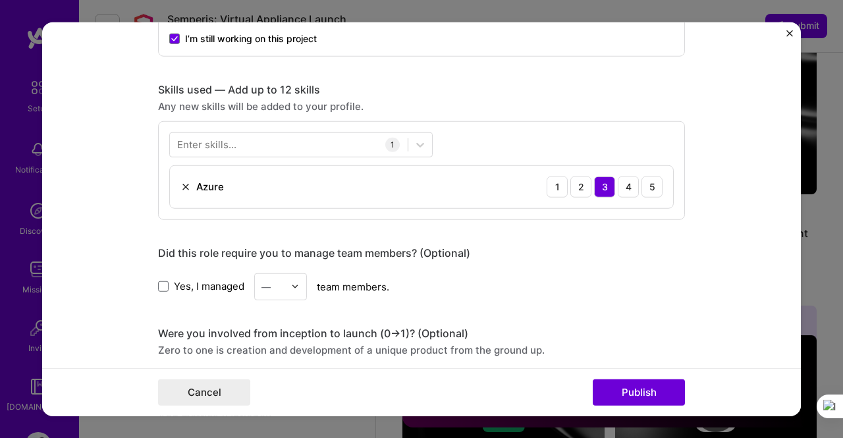
scroll to position [607, 0]
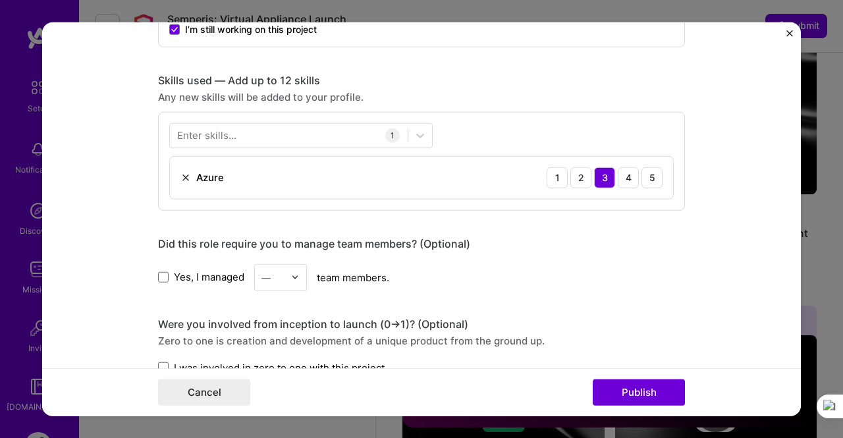
click at [179, 271] on span "Yes, I managed" at bounding box center [209, 277] width 70 height 14
click at [0, 0] on input "Yes, I managed" at bounding box center [0, 0] width 0 height 0
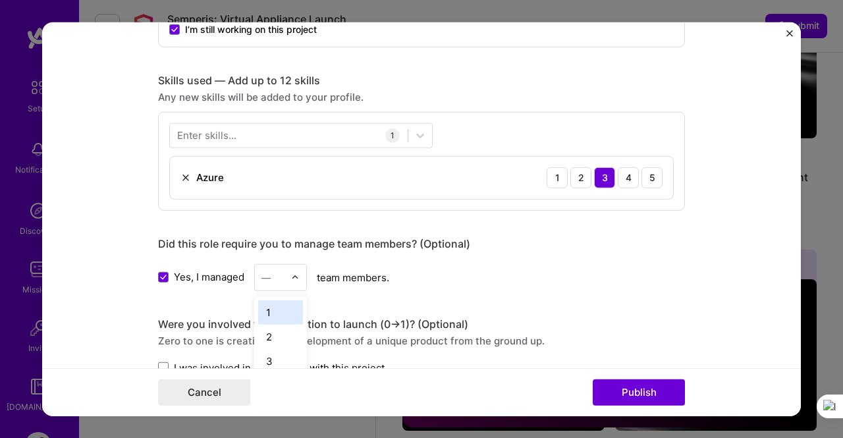
click at [291, 277] on img at bounding box center [295, 277] width 8 height 8
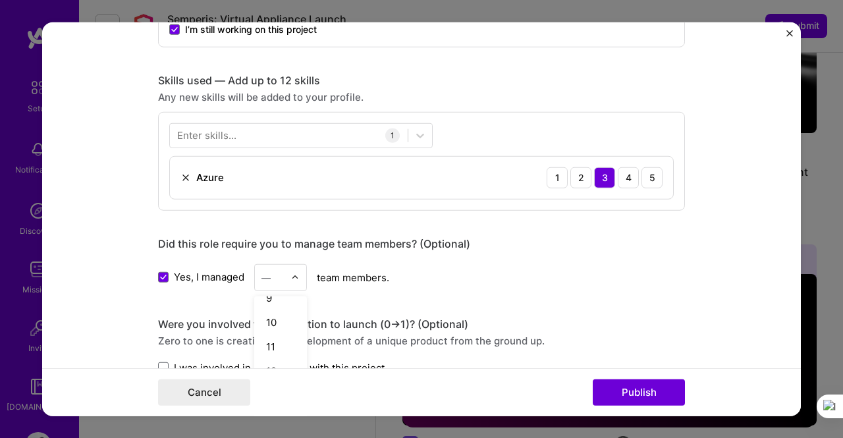
scroll to position [419, 0]
click at [265, 356] on div "20" at bounding box center [280, 355] width 45 height 24
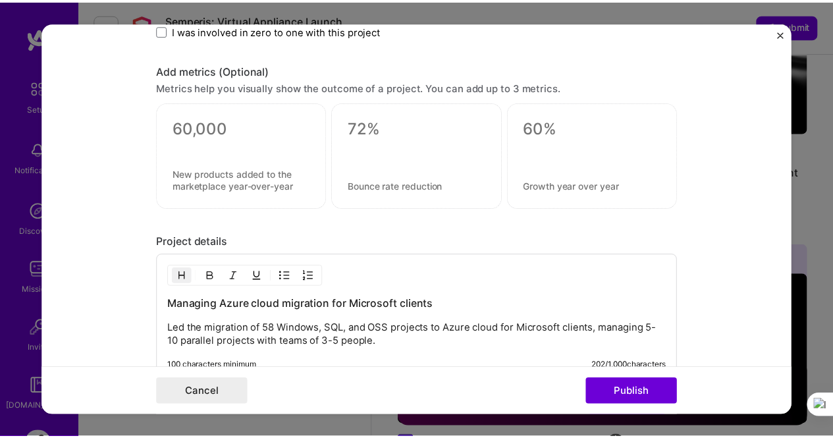
scroll to position [945, 0]
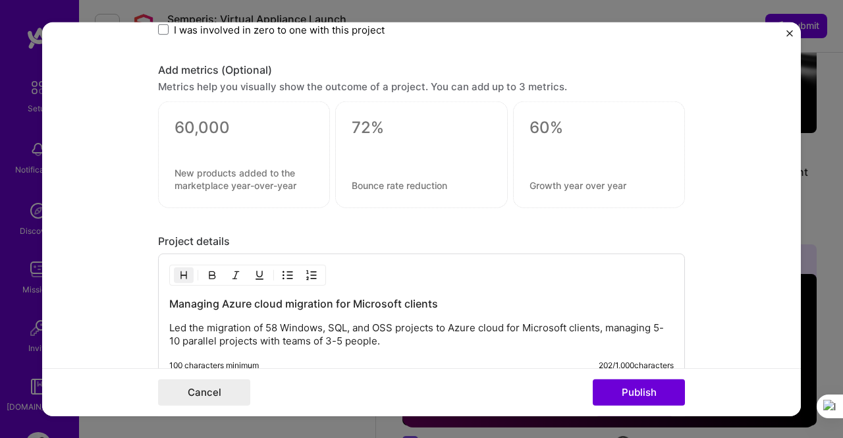
click at [225, 149] on div at bounding box center [243, 145] width 139 height 14
click at [180, 130] on textarea at bounding box center [243, 128] width 139 height 20
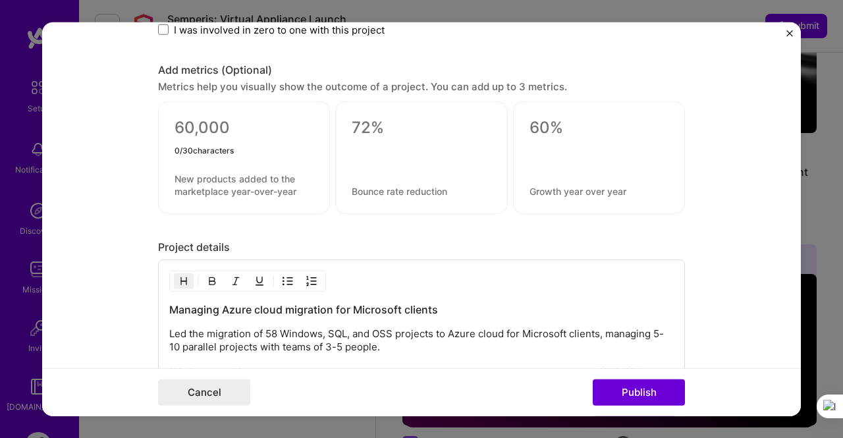
type textarea "0"
type textarea "10"
click at [102, 404] on div "Cancel Publish" at bounding box center [421, 392] width 759 height 48
click at [176, 183] on textarea at bounding box center [243, 185] width 139 height 25
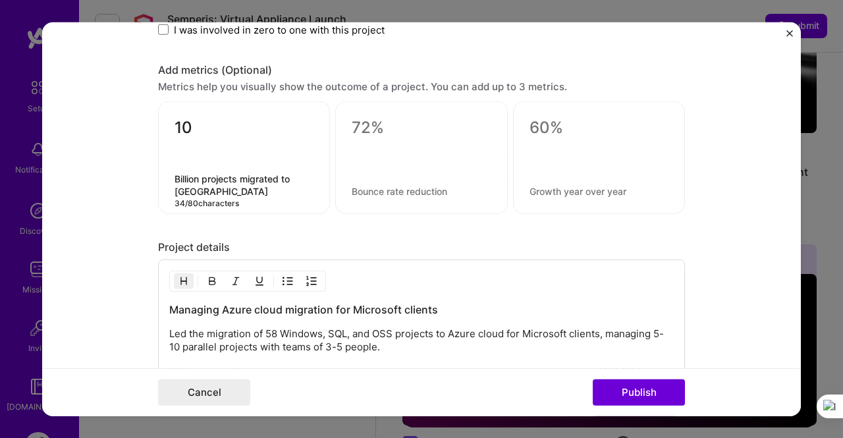
drag, startPoint x: 171, startPoint y: 179, endPoint x: 196, endPoint y: 190, distance: 27.4
click at [196, 190] on textarea "Billion projects migrated to [GEOGRAPHIC_DATA]" at bounding box center [243, 185] width 139 height 25
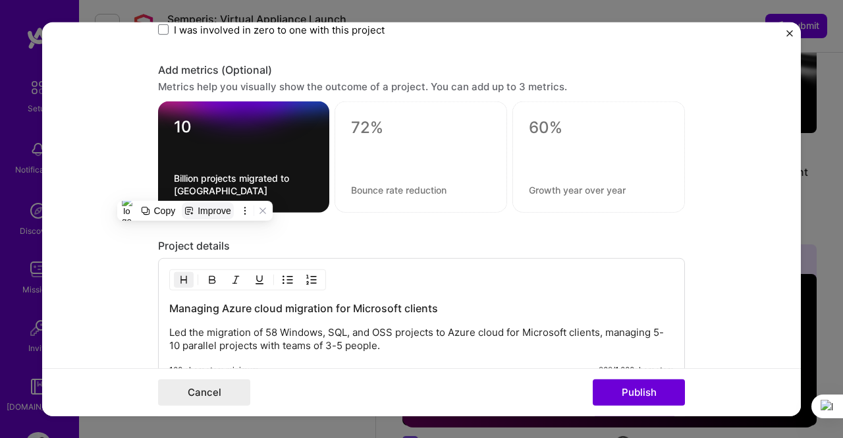
click at [205, 211] on div "Improve" at bounding box center [215, 210] width 34 height 11
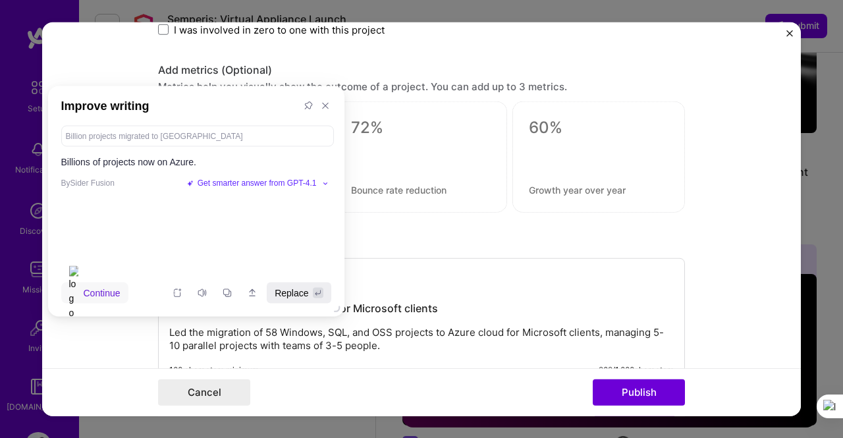
click at [291, 284] on div "Replace" at bounding box center [299, 292] width 64 height 21
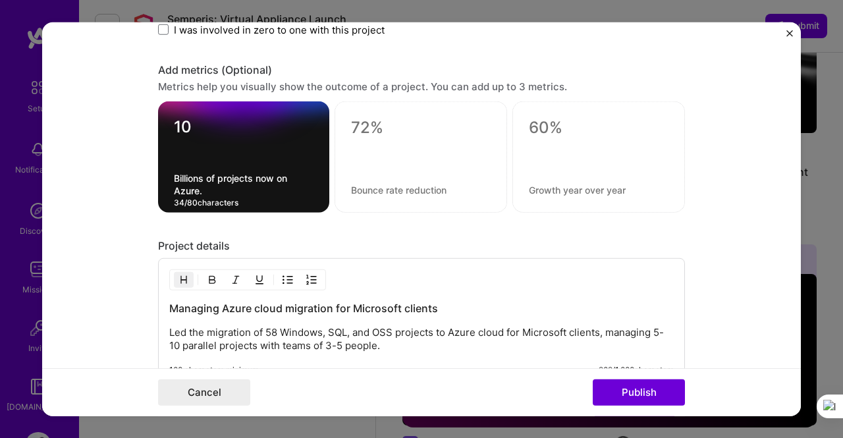
click at [198, 178] on textarea "Billions of projects now on Azure." at bounding box center [244, 184] width 140 height 25
drag, startPoint x: 169, startPoint y: 183, endPoint x: 242, endPoint y: 203, distance: 75.7
click at [242, 203] on div "10 Billions revenue of projects now on Azure. 42 / 80 characters" at bounding box center [243, 156] width 171 height 111
type textarea "Billions revenue of projects now on Azure."
click at [250, 221] on div "Improve" at bounding box center [261, 223] width 34 height 11
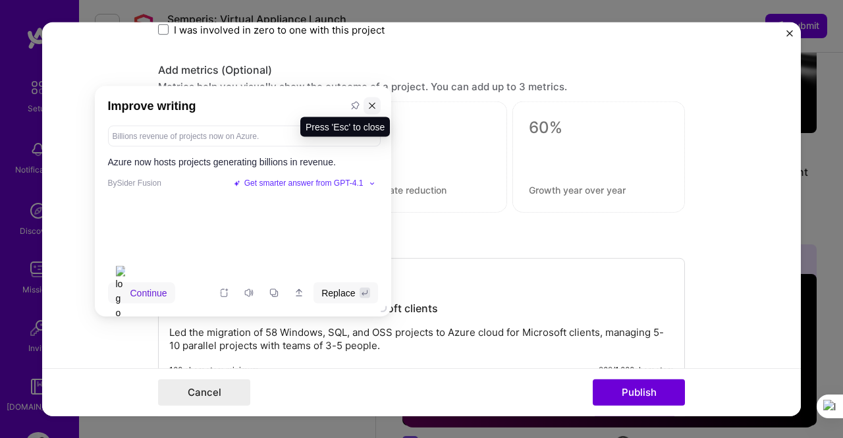
click at [372, 109] on icon at bounding box center [371, 105] width 9 height 9
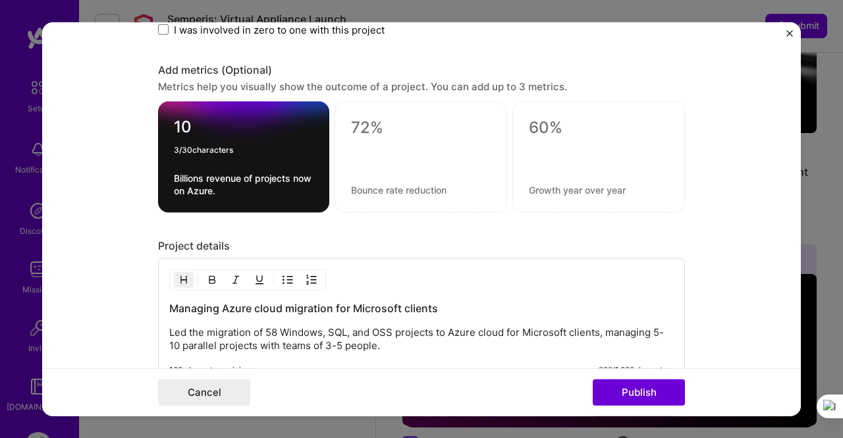
click at [207, 132] on textarea "10" at bounding box center [244, 130] width 140 height 26
click at [274, 128] on textarea "100" at bounding box center [244, 130] width 140 height 26
type textarea "100"
drag, startPoint x: 232, startPoint y: 189, endPoint x: 155, endPoint y: 171, distance: 79.7
click at [158, 171] on div "100 Billions revenue of projects now on Azure. 42 / 80 characters" at bounding box center [243, 156] width 171 height 111
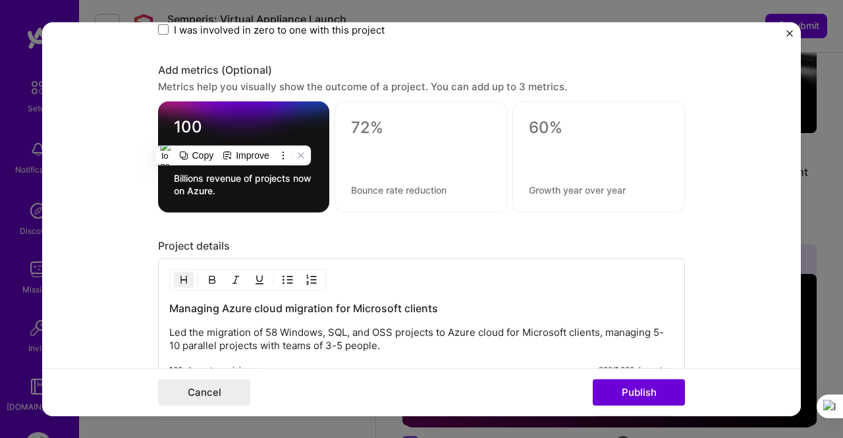
click at [506, 311] on h3 "Managing Azure cloud migration for Microsoft clients" at bounding box center [421, 308] width 504 height 14
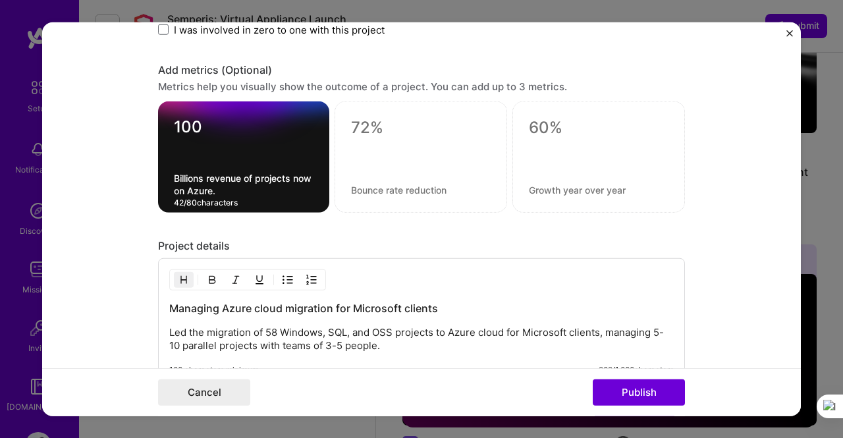
click at [242, 177] on textarea "Billions revenue of projects now on Azure." at bounding box center [244, 184] width 140 height 25
click at [174, 177] on textarea "Billions revenue of projects now on Azure." at bounding box center [244, 184] width 140 height 25
click at [306, 178] on textarea "sucefuly migrated projects now on Azure." at bounding box center [244, 184] width 140 height 25
type textarea "sucefuly migrated projects to Azure."
click at [195, 129] on textarea "100" at bounding box center [244, 130] width 140 height 26
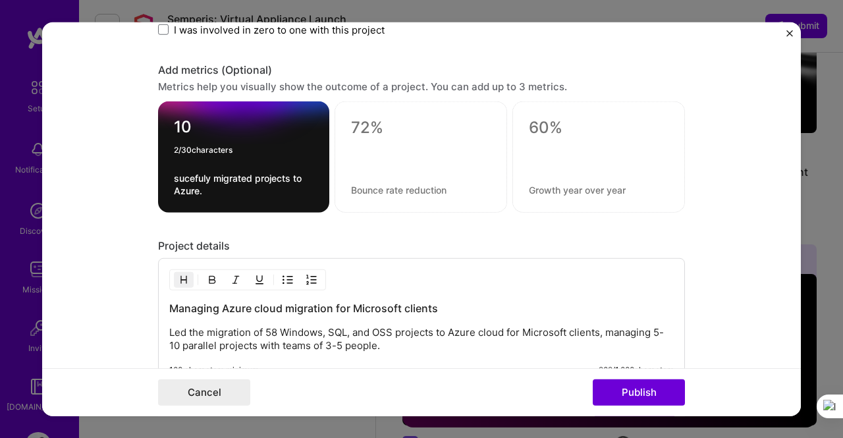
type textarea "1"
type textarea "98"
click at [198, 188] on textarea "sucefuly migrated projects to Azure." at bounding box center [244, 184] width 140 height 25
drag, startPoint x: 197, startPoint y: 189, endPoint x: 171, endPoint y: 173, distance: 30.7
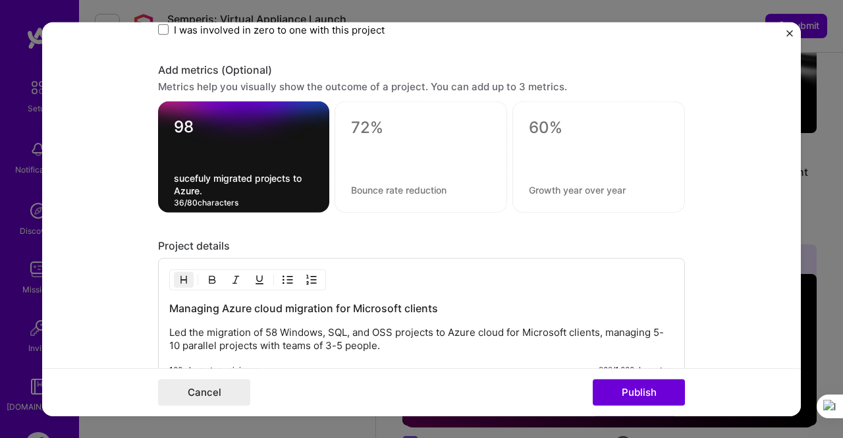
click at [174, 173] on textarea "sucefuly migrated projects to Azure." at bounding box center [244, 184] width 140 height 25
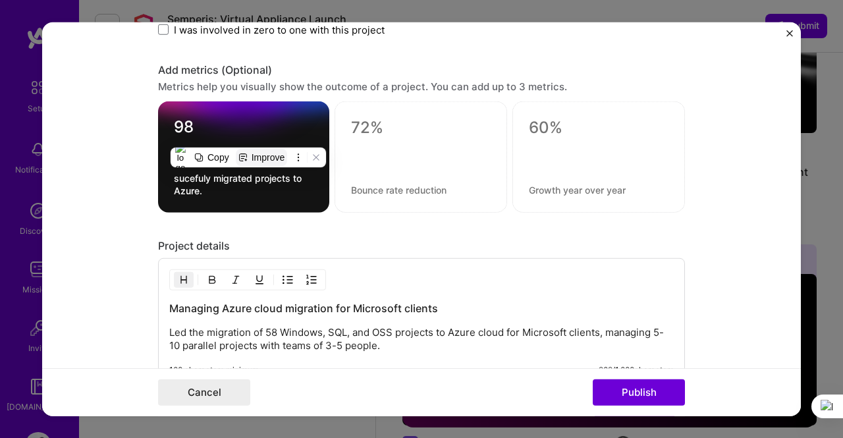
click at [246, 163] on button "Improve" at bounding box center [262, 157] width 52 height 17
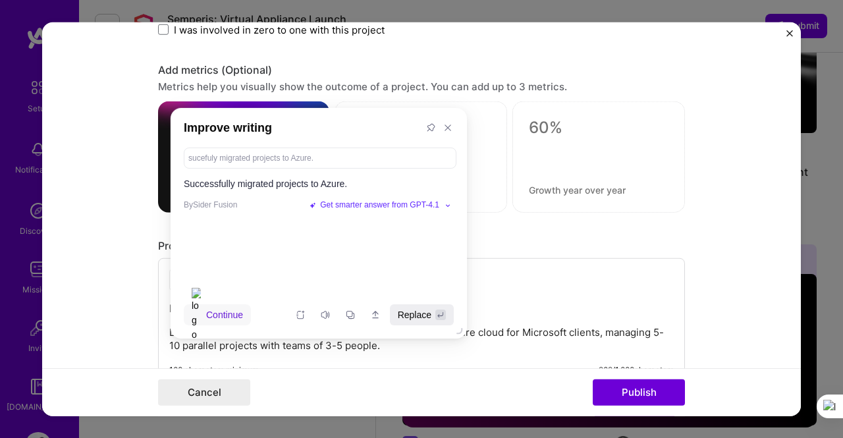
click at [423, 309] on span "Replace" at bounding box center [415, 314] width 34 height 14
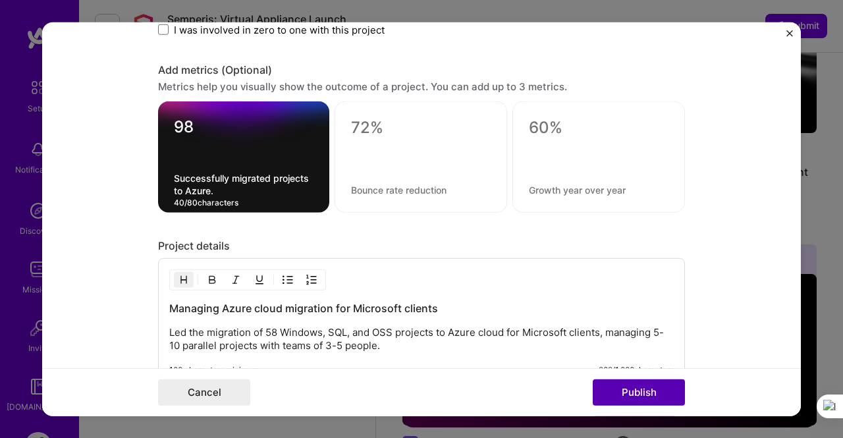
type textarea "Successfully migrated projects to Azure."
click at [632, 390] on button "Publish" at bounding box center [639, 392] width 92 height 26
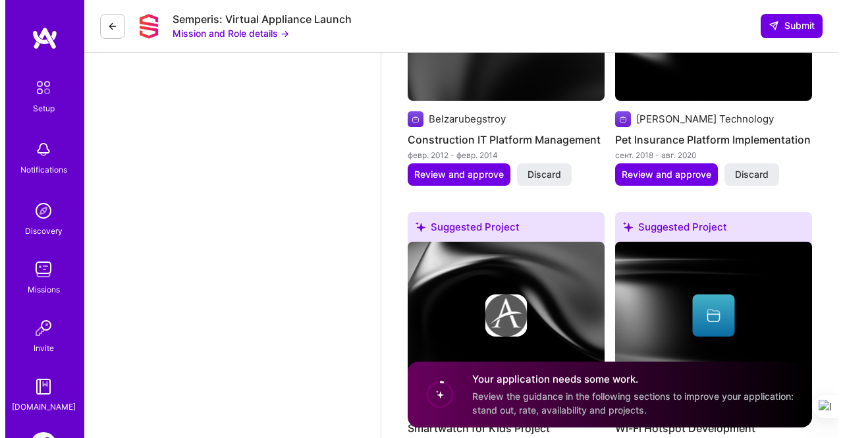
scroll to position [1776, 0]
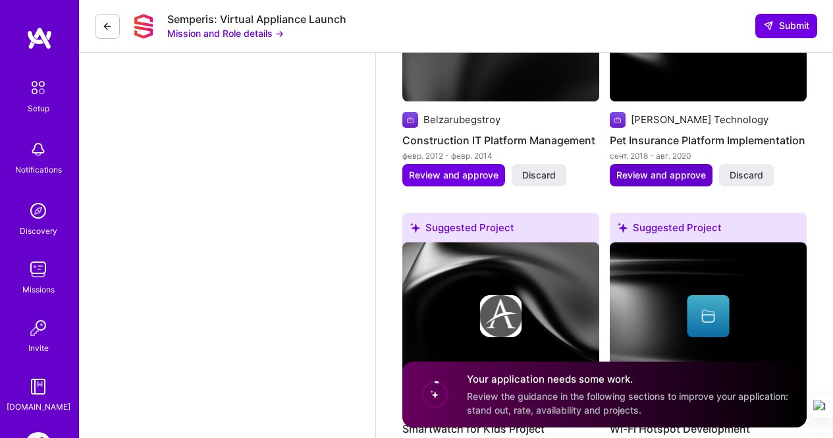
click at [633, 177] on span "Review and approve" at bounding box center [661, 175] width 90 height 13
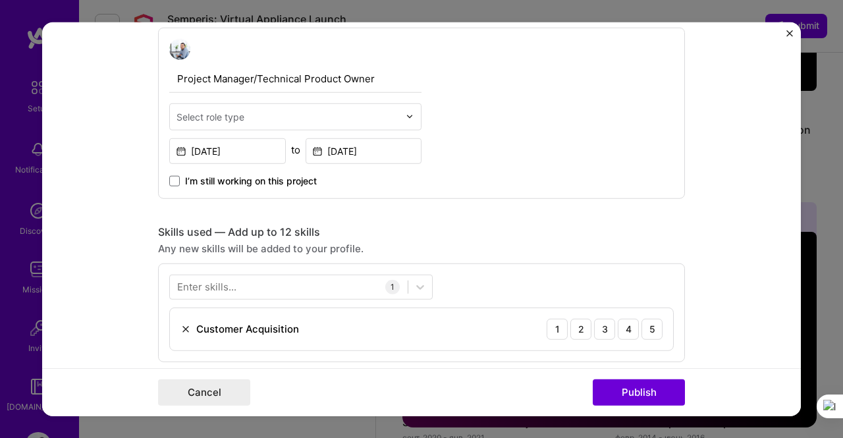
scroll to position [455, 0]
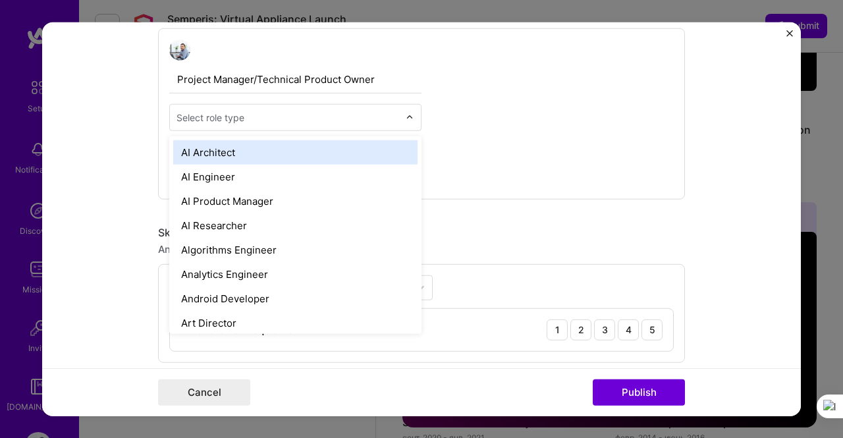
click at [354, 119] on input "text" at bounding box center [287, 117] width 223 height 14
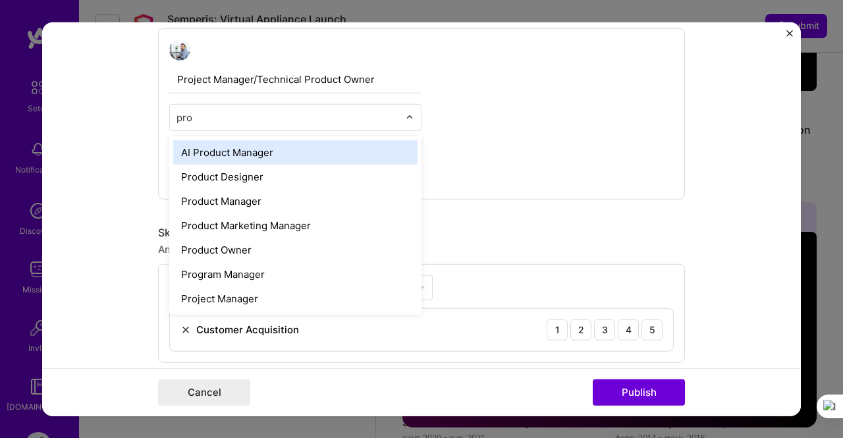
type input "proj"
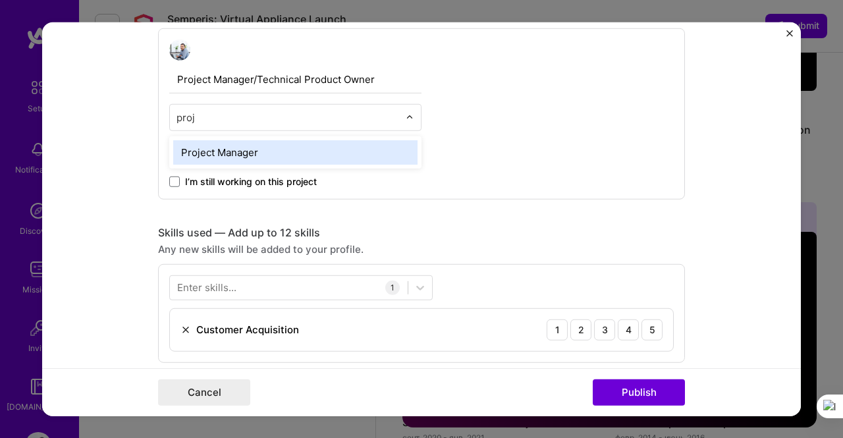
click at [333, 146] on div "Project Manager" at bounding box center [295, 152] width 244 height 24
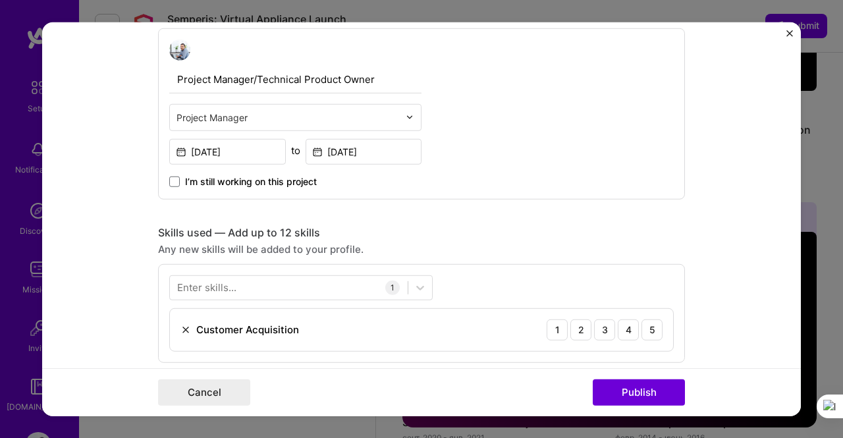
click at [180, 329] on img at bounding box center [185, 329] width 11 height 11
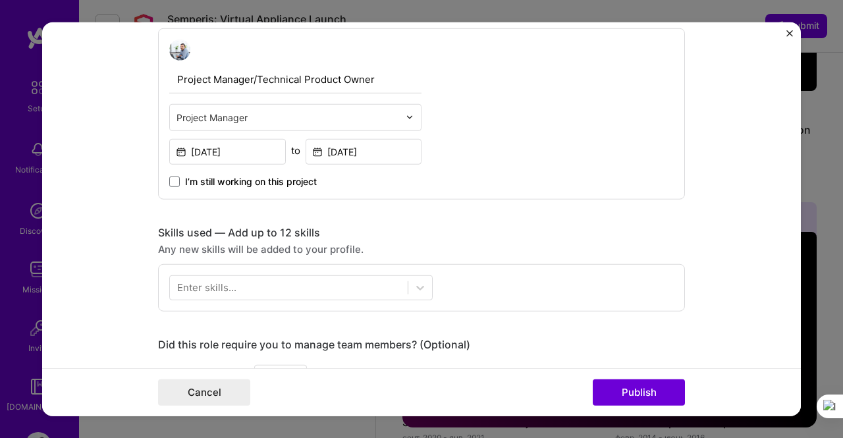
click at [203, 286] on div "Enter skills..." at bounding box center [206, 288] width 59 height 14
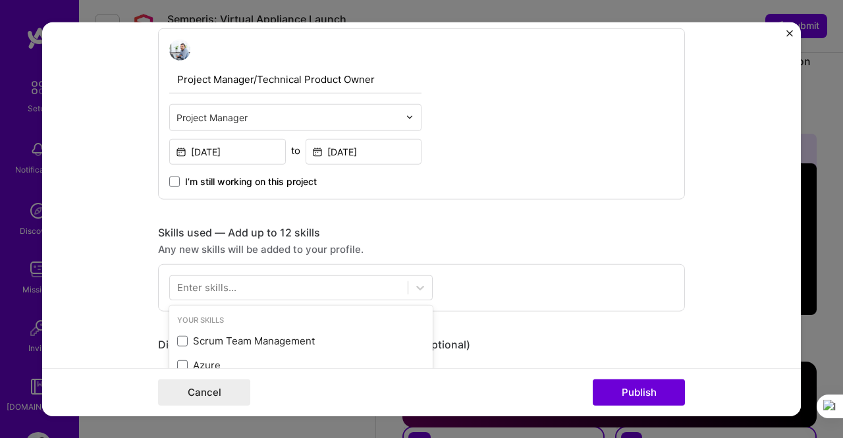
scroll to position [1846, 0]
click at [203, 286] on div "Enter skills..." at bounding box center [206, 288] width 59 height 14
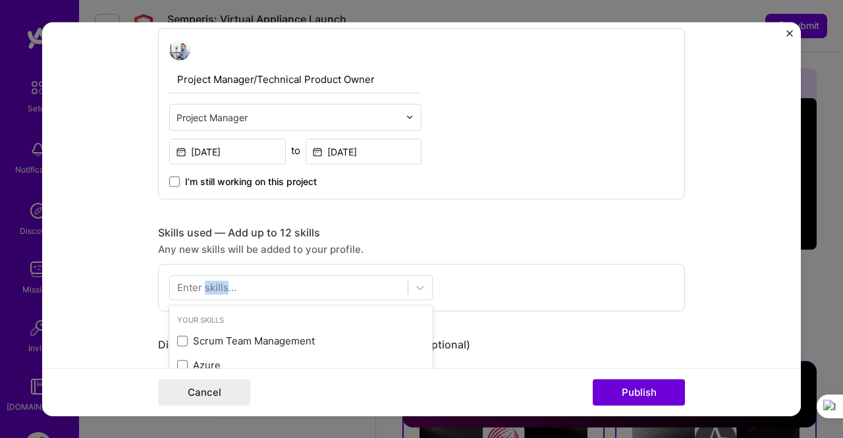
click at [203, 286] on div "Enter skills..." at bounding box center [206, 288] width 59 height 14
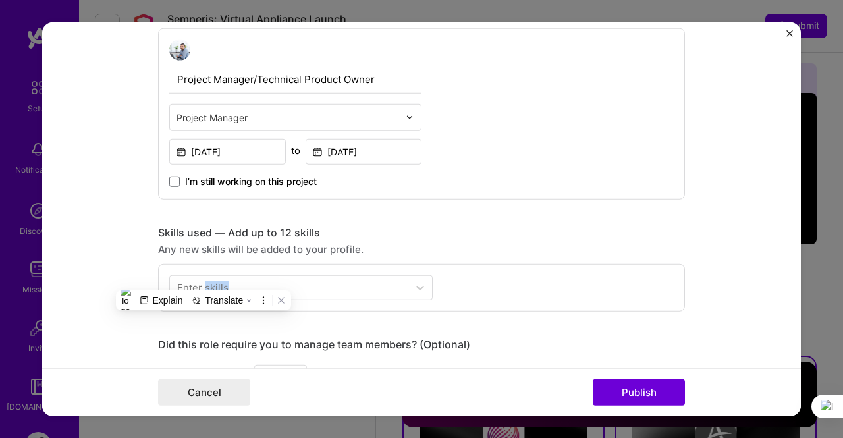
scroll to position [1917, 0]
click at [309, 285] on div at bounding box center [289, 288] width 238 height 22
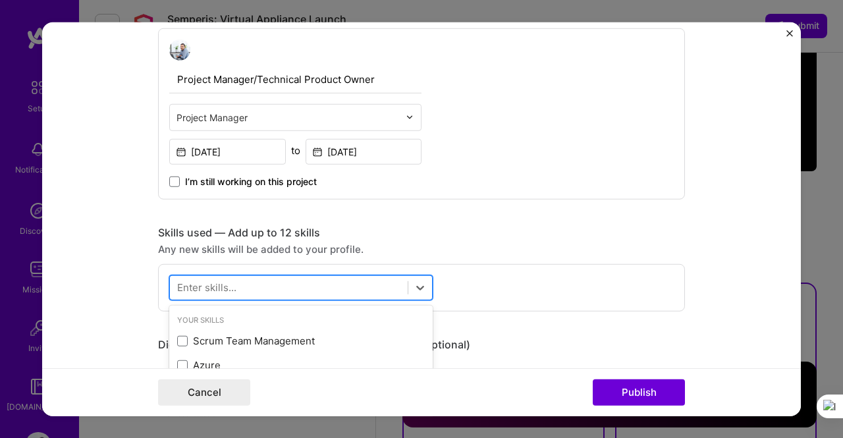
scroll to position [1988, 0]
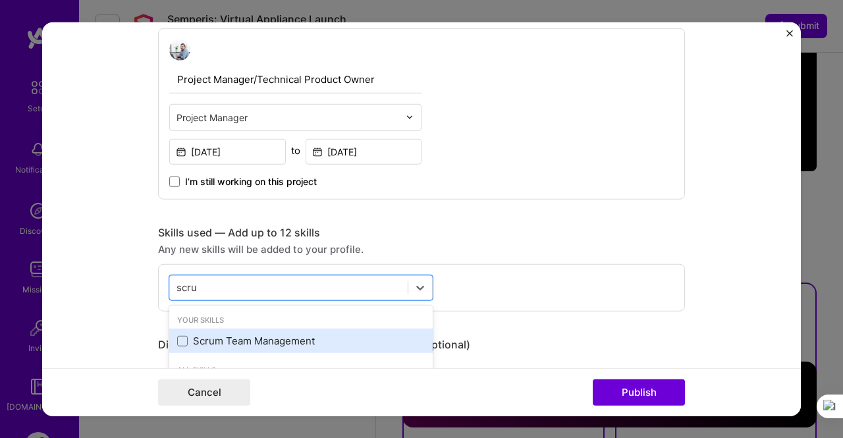
click at [180, 347] on div "Scrum Team Management" at bounding box center [301, 341] width 248 height 14
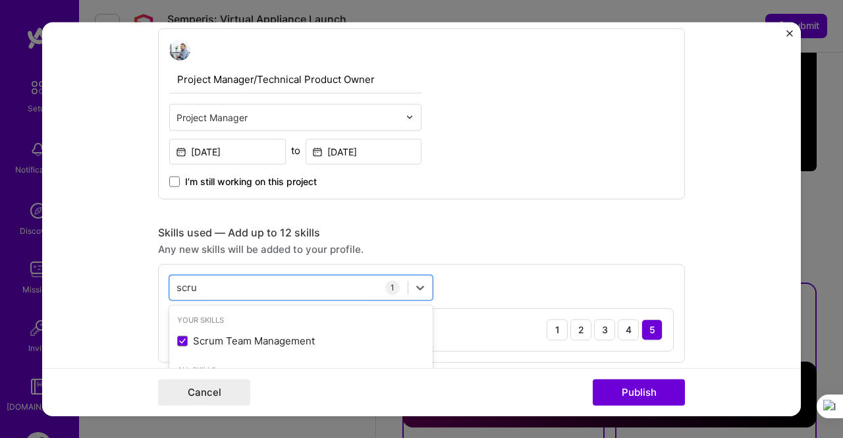
type input "scru"
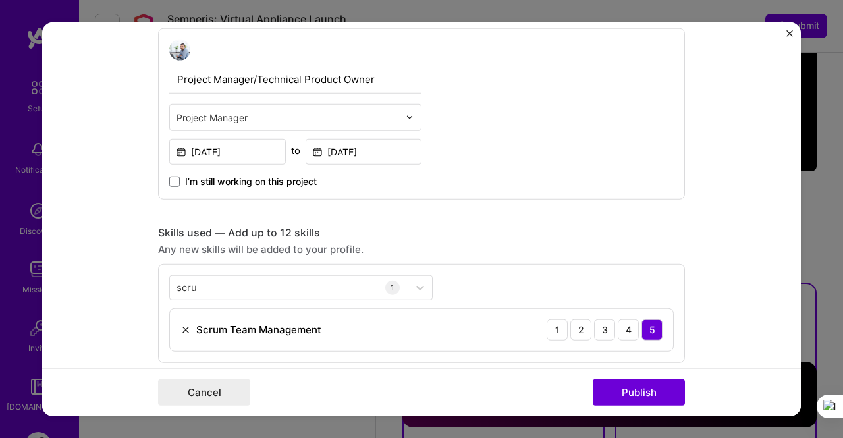
click at [86, 298] on form "Editing suggested project This project is suggested based on your LinkedIn, res…" at bounding box center [421, 219] width 759 height 394
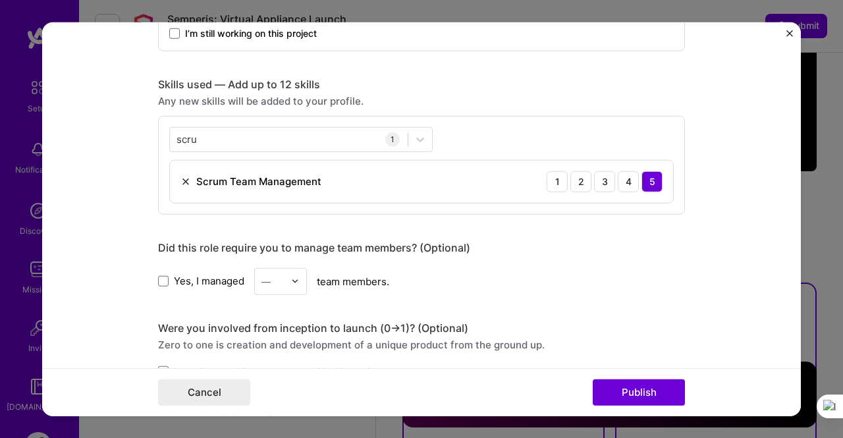
scroll to position [631, 0]
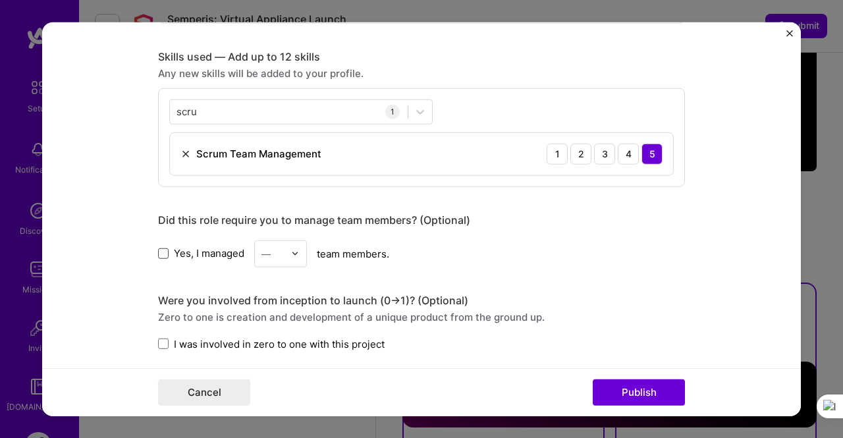
click at [158, 255] on span at bounding box center [163, 253] width 11 height 11
click at [0, 0] on input "Yes, I managed" at bounding box center [0, 0] width 0 height 0
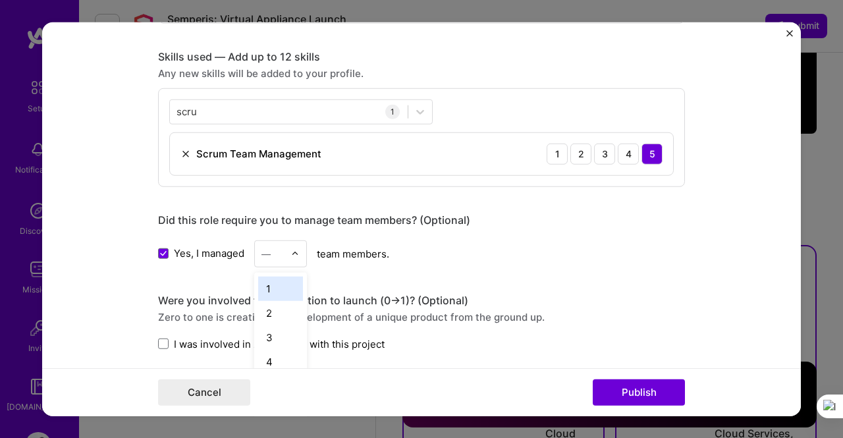
click at [261, 254] on div "—" at bounding box center [265, 253] width 9 height 14
click at [273, 348] on div "21" at bounding box center [280, 356] width 45 height 24
click at [174, 345] on span "I was involved in zero to one with this project" at bounding box center [279, 343] width 211 height 14
click at [0, 0] on input "I was involved in zero to one with this project" at bounding box center [0, 0] width 0 height 0
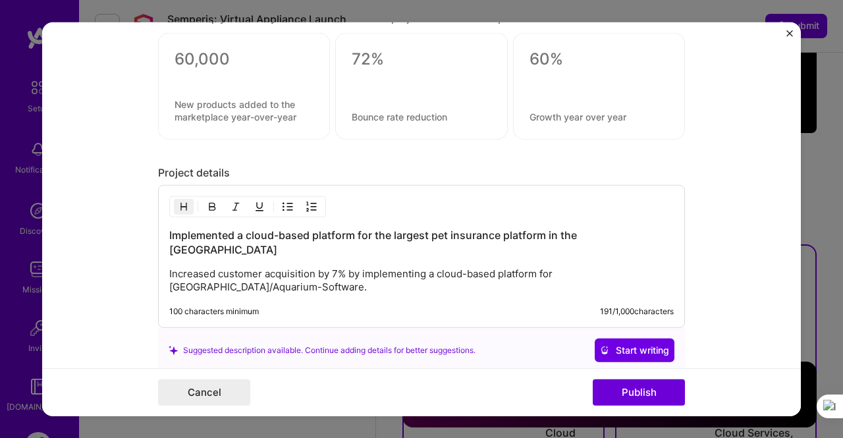
scroll to position [1014, 0]
click at [621, 390] on button "Publish" at bounding box center [639, 392] width 92 height 26
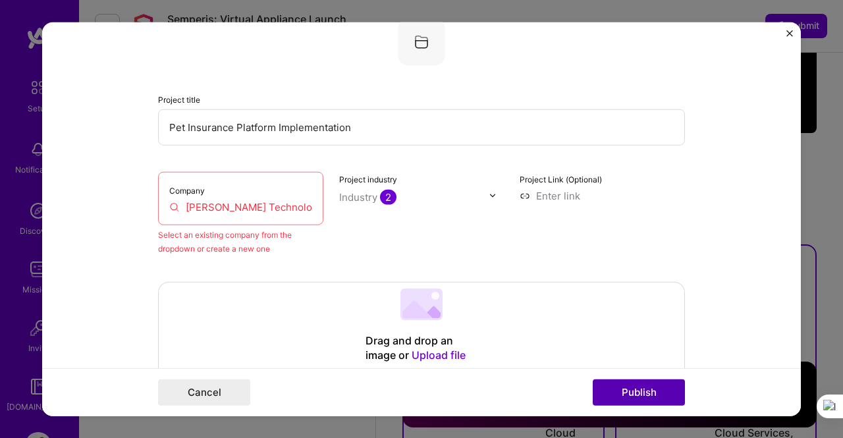
scroll to position [86, 0]
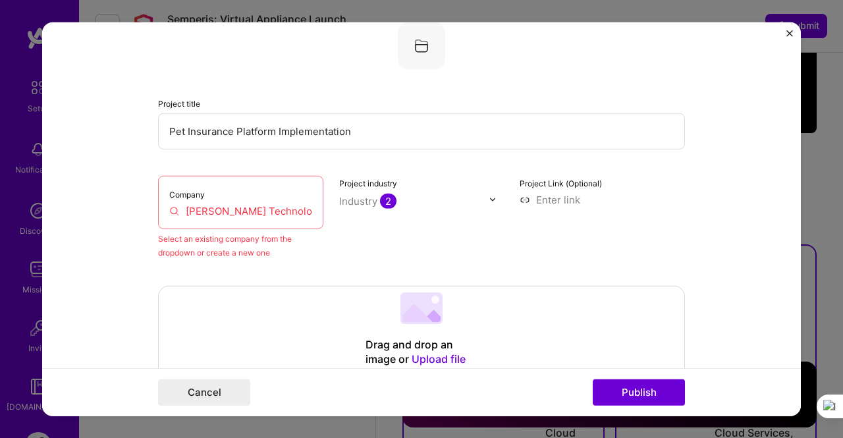
click at [270, 216] on input "[PERSON_NAME] Technology" at bounding box center [240, 210] width 143 height 14
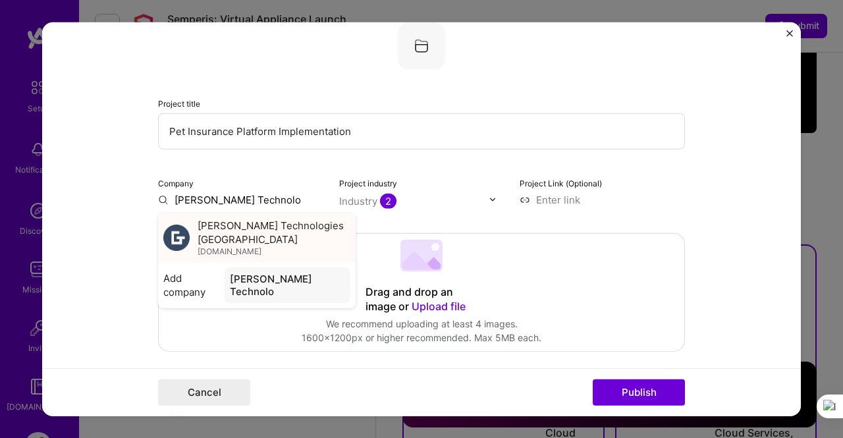
click at [263, 227] on span "[PERSON_NAME] Technologies [GEOGRAPHIC_DATA]" at bounding box center [274, 232] width 153 height 28
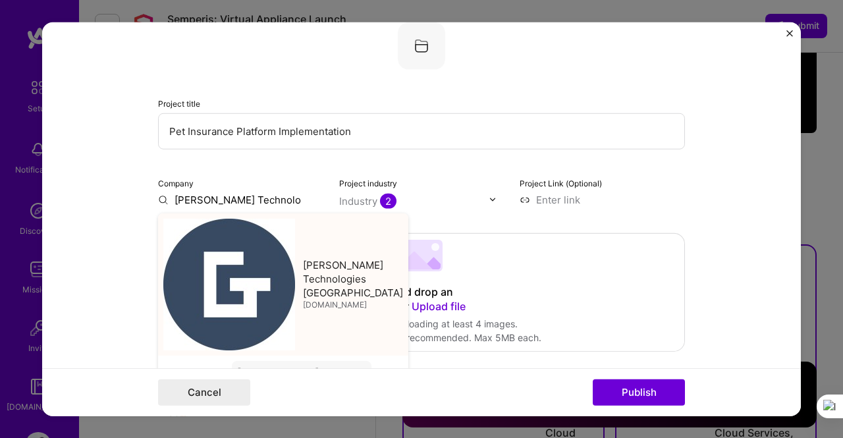
type input "[PERSON_NAME] Technologies [GEOGRAPHIC_DATA]"
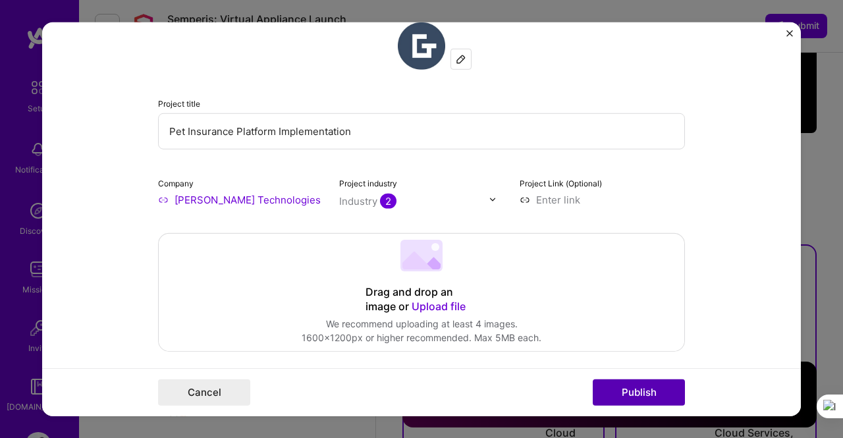
click at [617, 389] on button "Publish" at bounding box center [639, 392] width 92 height 26
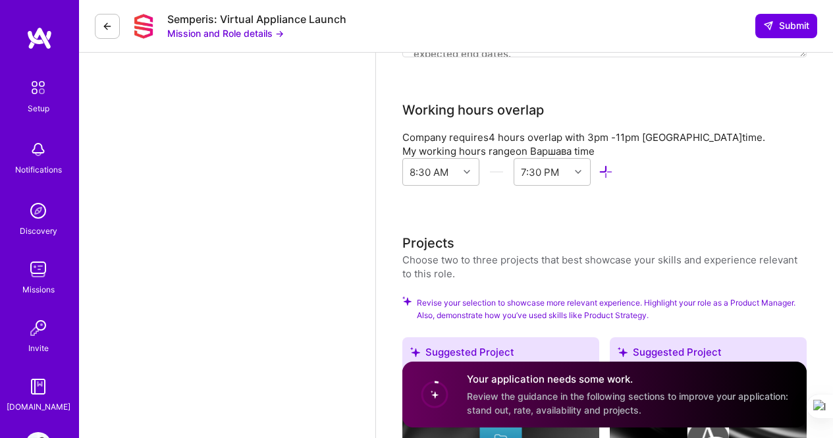
scroll to position [1364, 0]
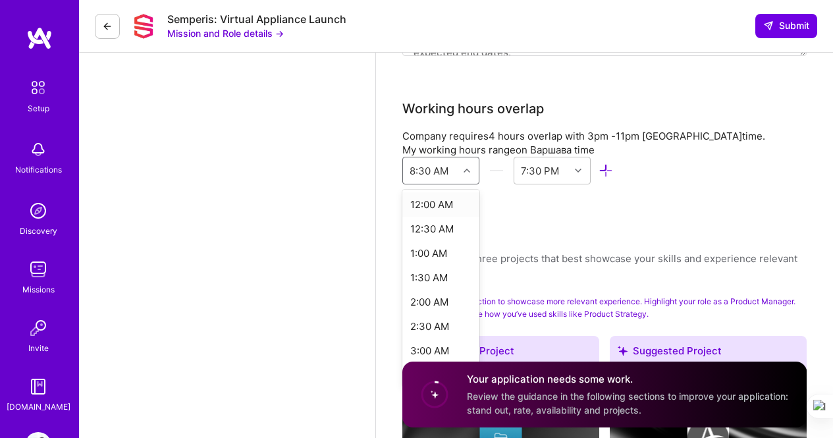
click at [469, 167] on icon at bounding box center [467, 170] width 7 height 7
click at [465, 176] on div at bounding box center [468, 170] width 20 height 17
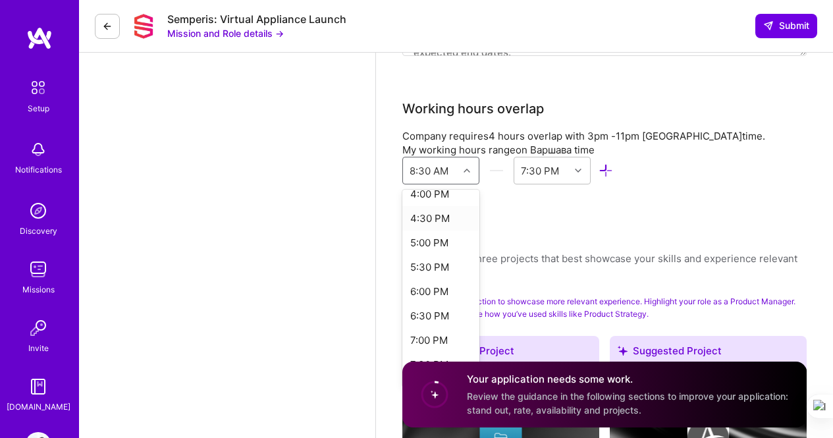
scroll to position [789, 0]
click at [429, 217] on div "4:30 PM" at bounding box center [440, 219] width 77 height 24
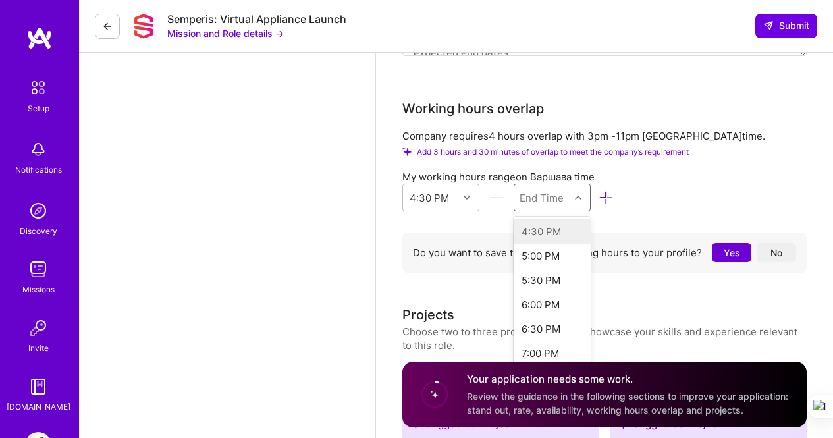
click at [552, 197] on div "End Time" at bounding box center [542, 197] width 44 height 14
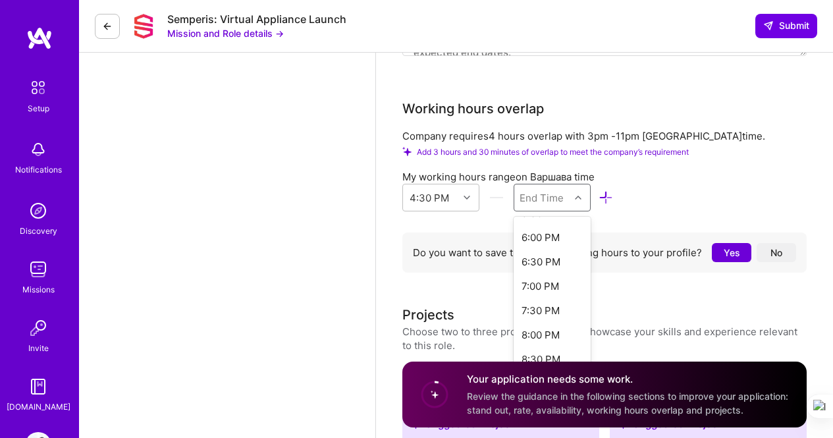
scroll to position [86, 0]
click at [546, 288] on div "7:30 PM" at bounding box center [552, 292] width 77 height 24
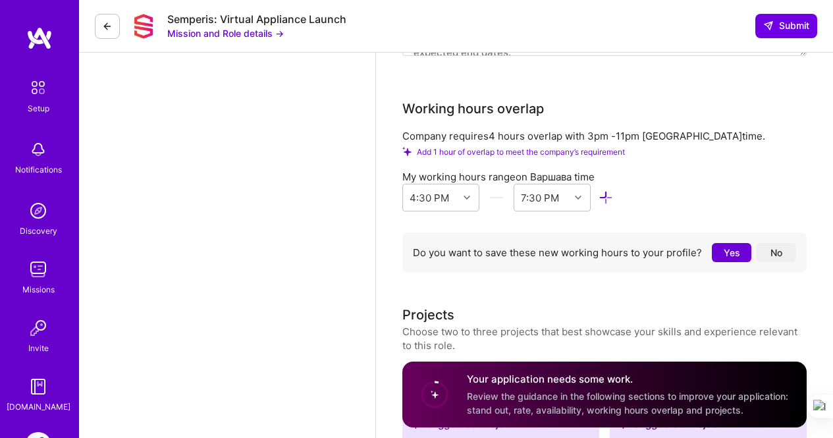
click at [723, 254] on button "Yes" at bounding box center [732, 252] width 40 height 19
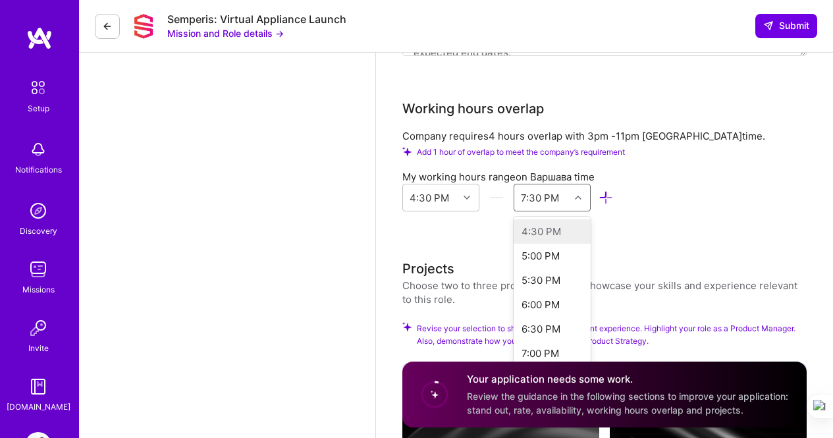
click at [525, 201] on div "7:30 PM" at bounding box center [540, 197] width 38 height 14
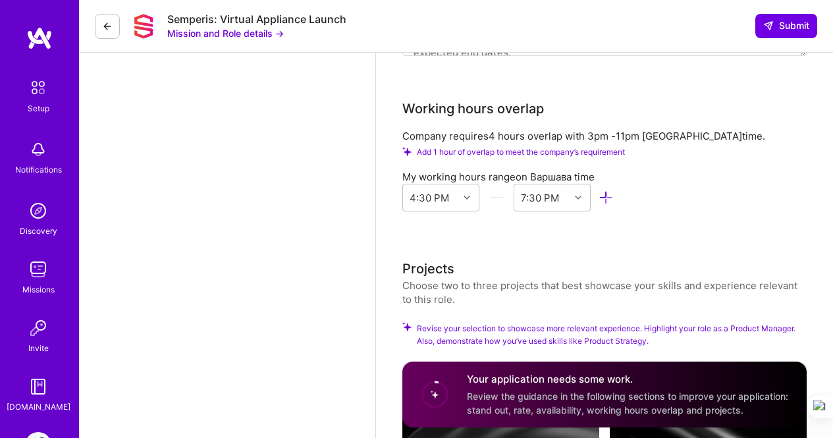
click at [736, 53] on textarea at bounding box center [604, 29] width 404 height 54
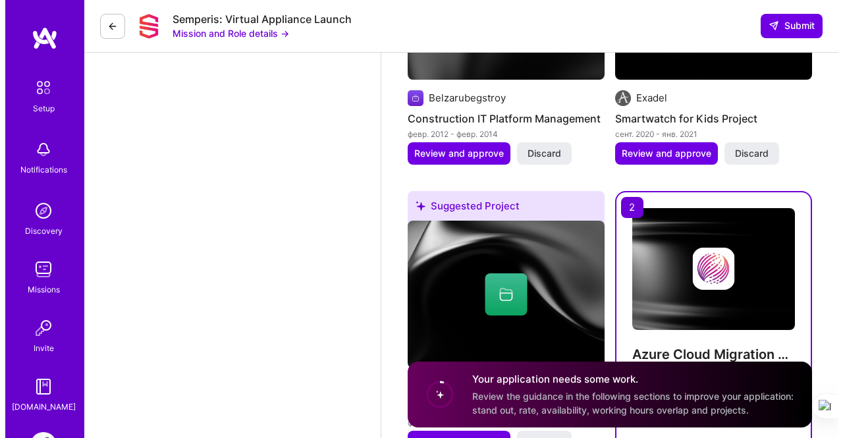
scroll to position [1824, 0]
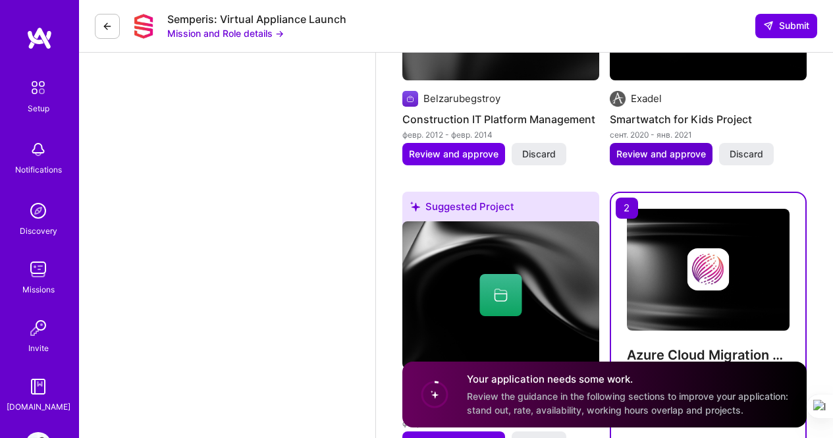
click at [668, 151] on span "Review and approve" at bounding box center [661, 153] width 90 height 13
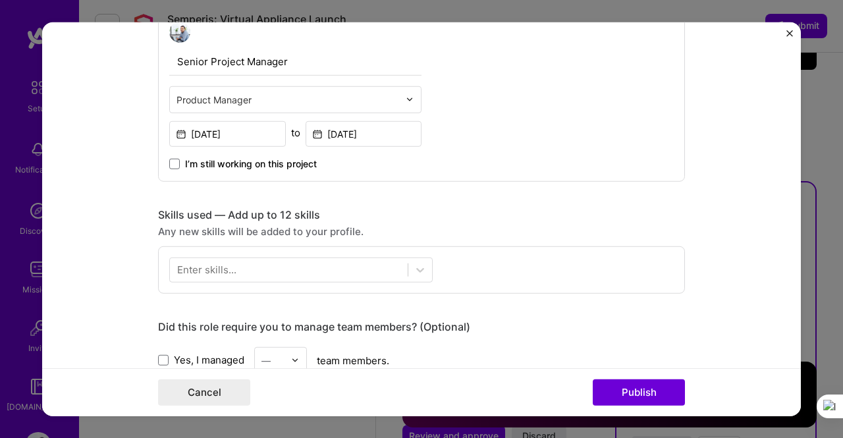
scroll to position [590, 0]
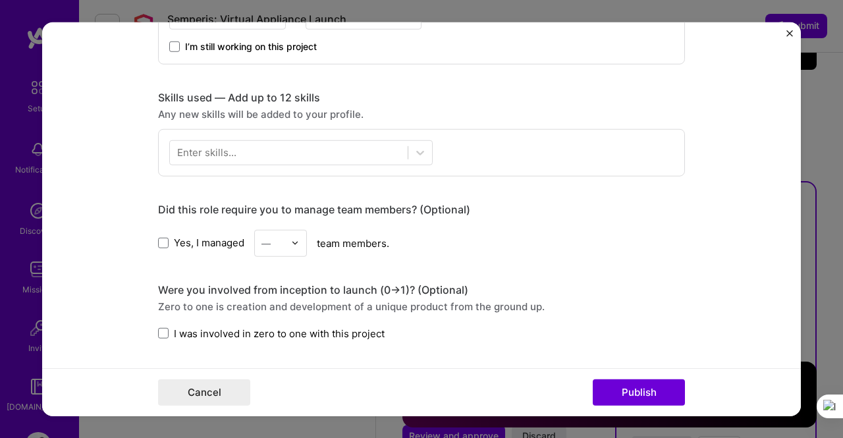
click at [228, 246] on span "Yes, I managed" at bounding box center [209, 243] width 70 height 14
click at [0, 0] on input "Yes, I managed" at bounding box center [0, 0] width 0 height 0
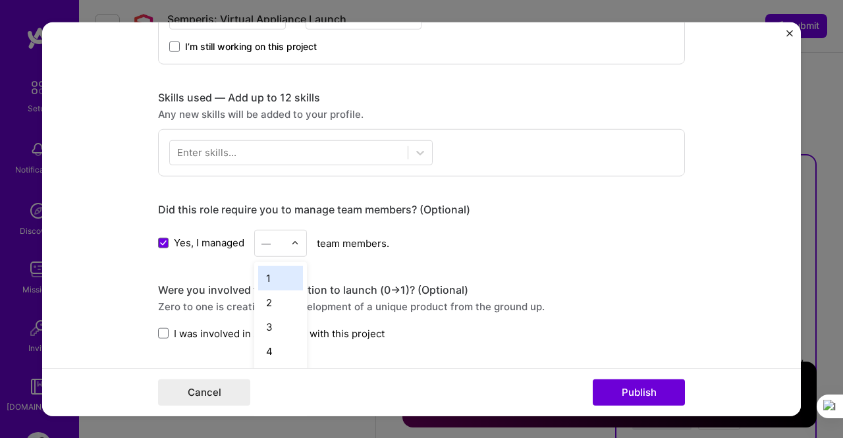
click at [264, 245] on div "—" at bounding box center [265, 243] width 9 height 14
click at [271, 320] on div "10" at bounding box center [280, 323] width 45 height 24
click at [244, 153] on div at bounding box center [289, 153] width 238 height 22
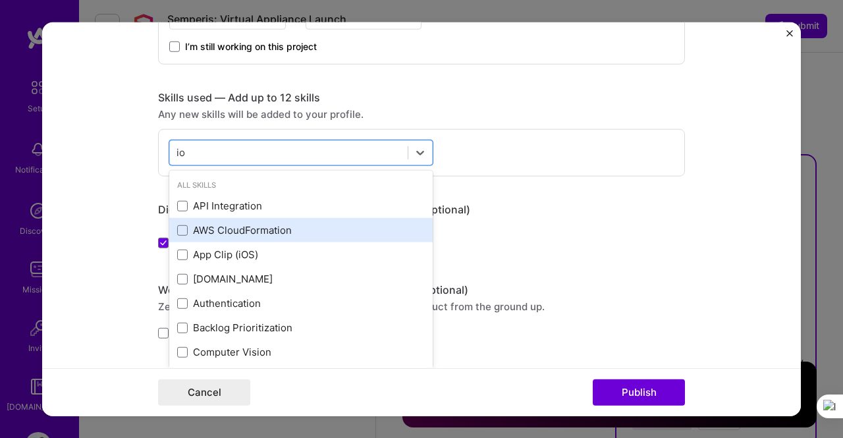
click at [218, 228] on div "AWS CloudFormation" at bounding box center [301, 230] width 248 height 14
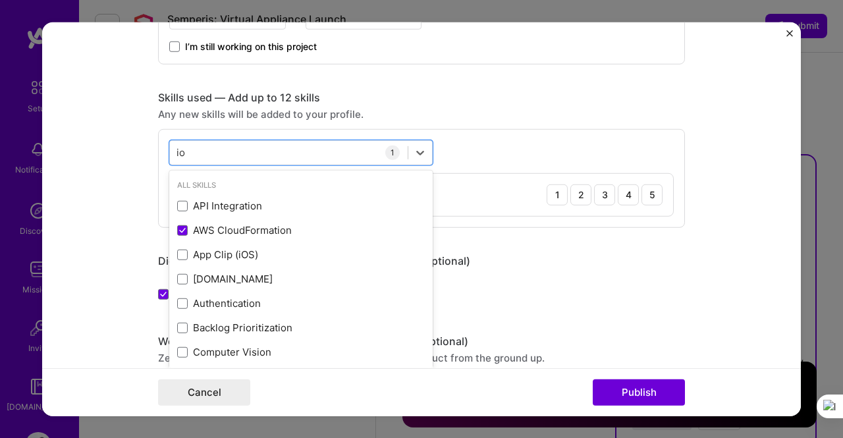
type input "io"
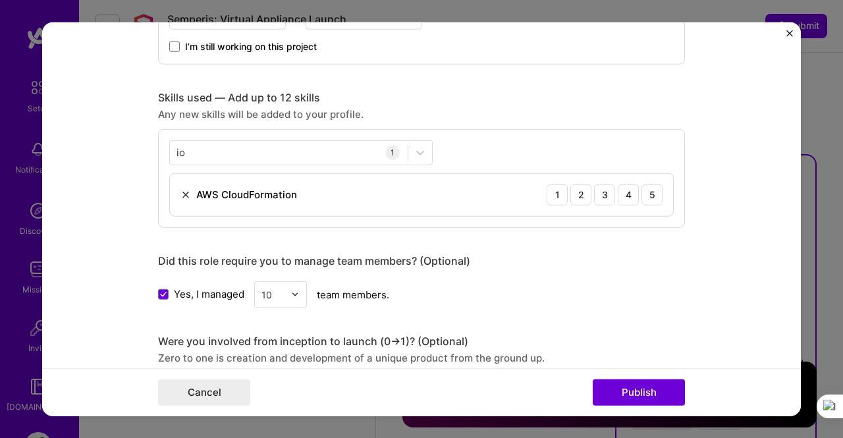
click at [128, 248] on form "Editing suggested project This project is suggested based on your LinkedIn, res…" at bounding box center [421, 219] width 759 height 394
click at [574, 200] on div "2" at bounding box center [580, 194] width 21 height 21
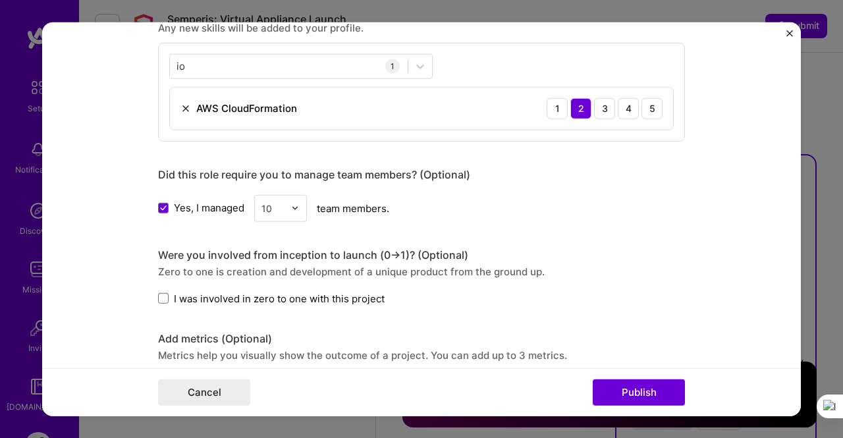
scroll to position [683, 0]
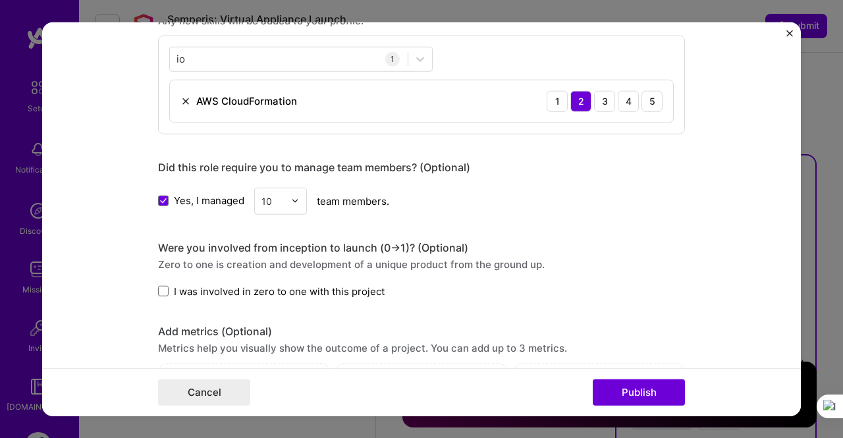
click at [368, 291] on span "I was involved in zero to one with this project" at bounding box center [279, 291] width 211 height 14
click at [0, 0] on input "I was involved in zero to one with this project" at bounding box center [0, 0] width 0 height 0
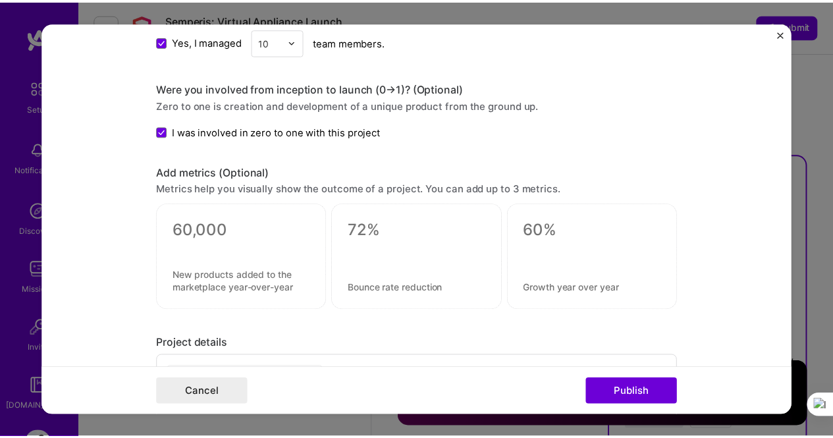
scroll to position [1057, 0]
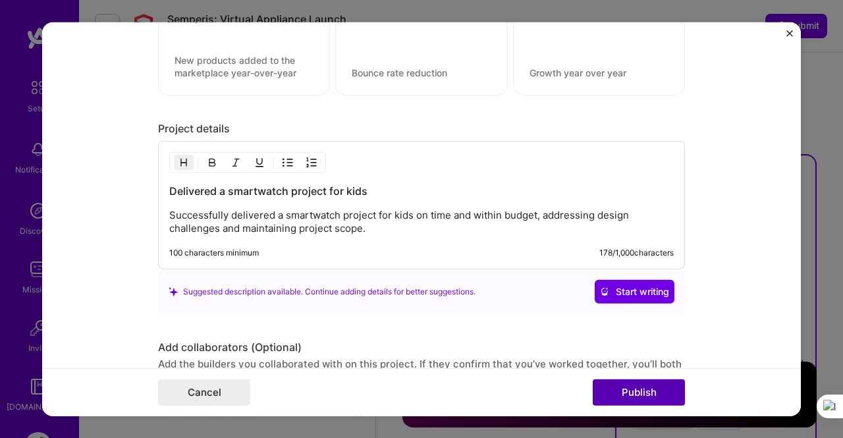
click at [618, 388] on button "Publish" at bounding box center [639, 392] width 92 height 26
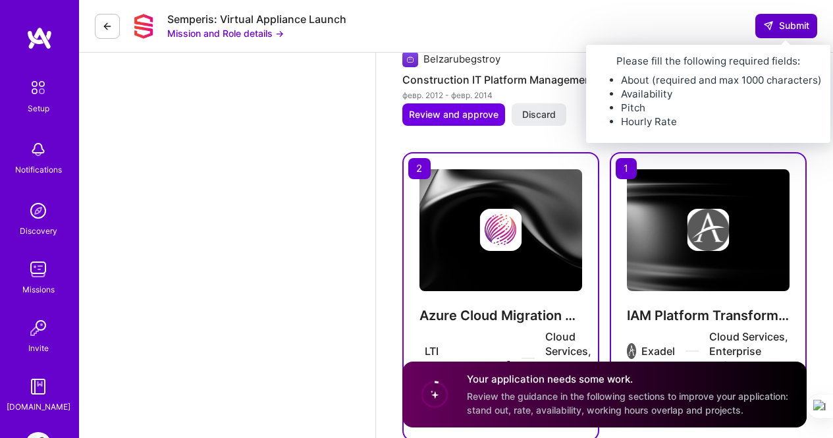
click at [789, 27] on span "Submit" at bounding box center [786, 25] width 46 height 13
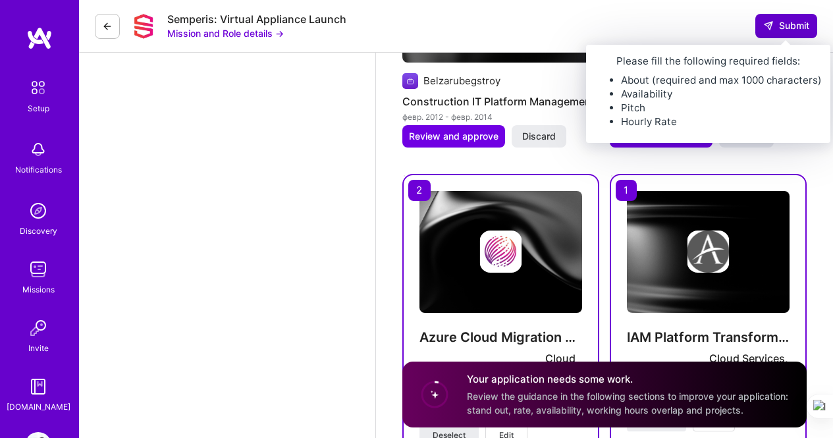
click at [789, 27] on span "Submit" at bounding box center [786, 25] width 46 height 13
click at [769, 18] on button "Submit" at bounding box center [786, 26] width 62 height 24
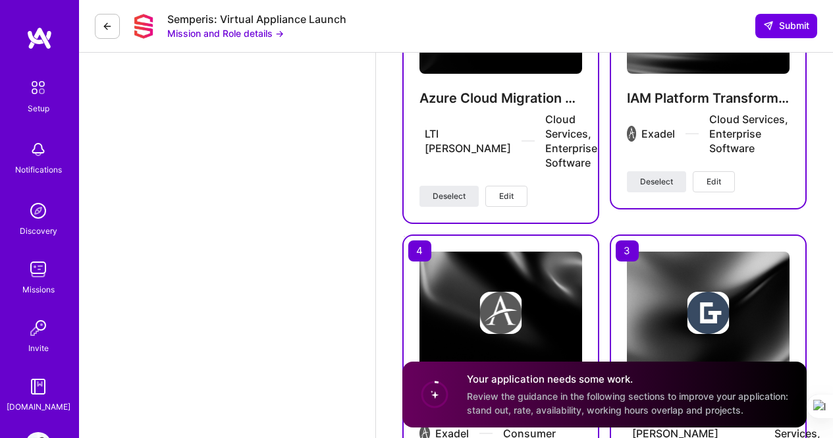
scroll to position [2309, 0]
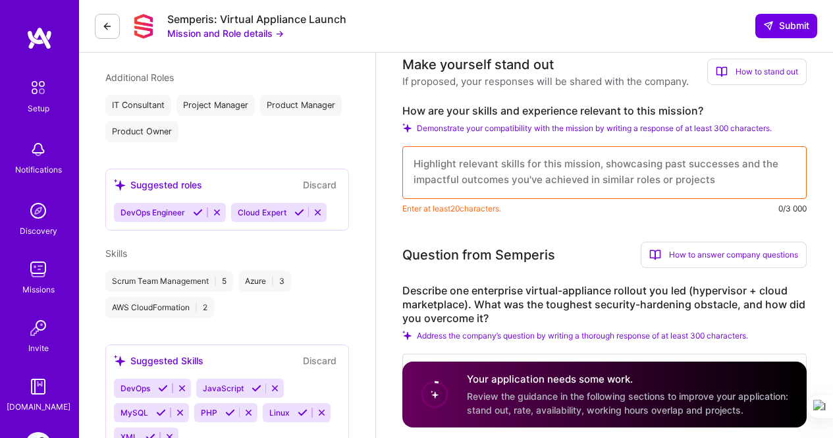
scroll to position [0, 0]
click at [520, 185] on textarea at bounding box center [604, 172] width 404 height 53
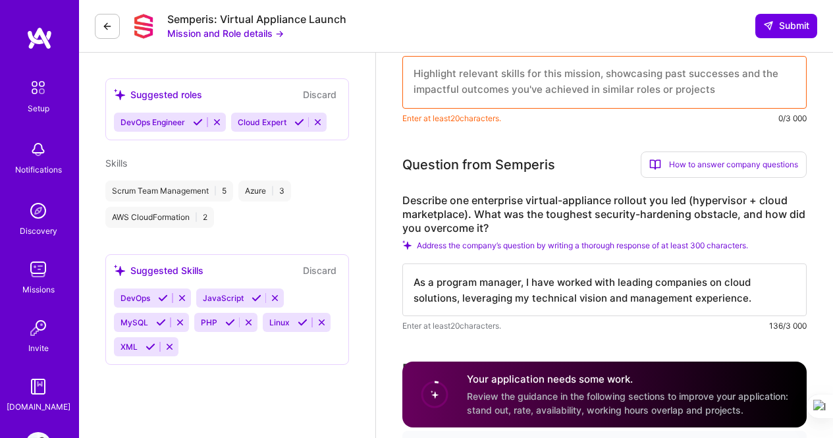
scroll to position [496, 0]
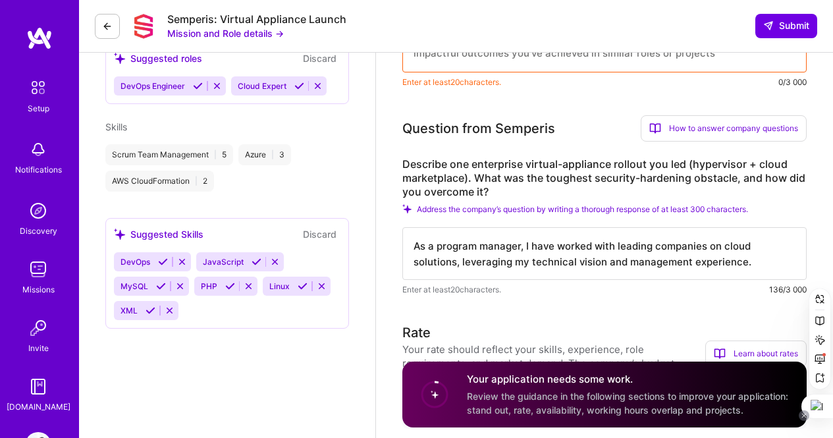
click at [803, 414] on icon at bounding box center [804, 415] width 7 height 7
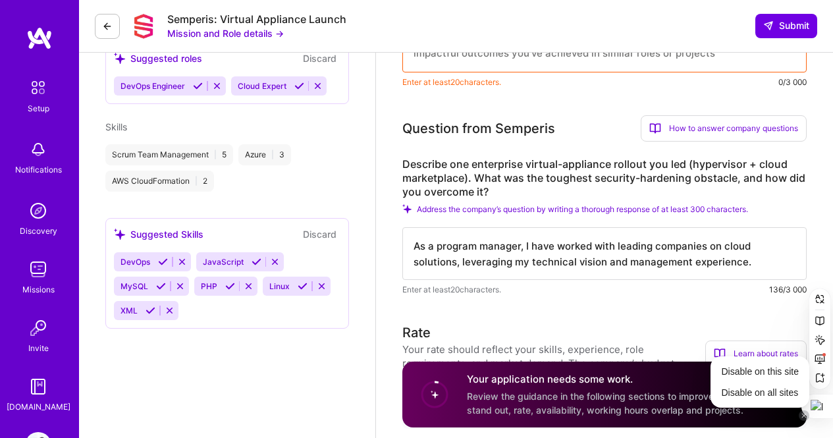
click at [670, 325] on h3 "Rate" at bounding box center [553, 333] width 303 height 20
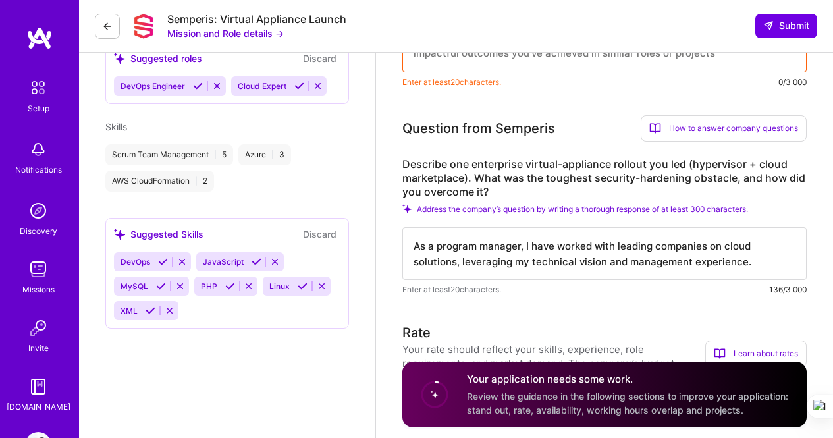
click at [589, 262] on textarea "As a program manager, I have worked with leading companies on cloud solutions, …" at bounding box center [604, 253] width 404 height 53
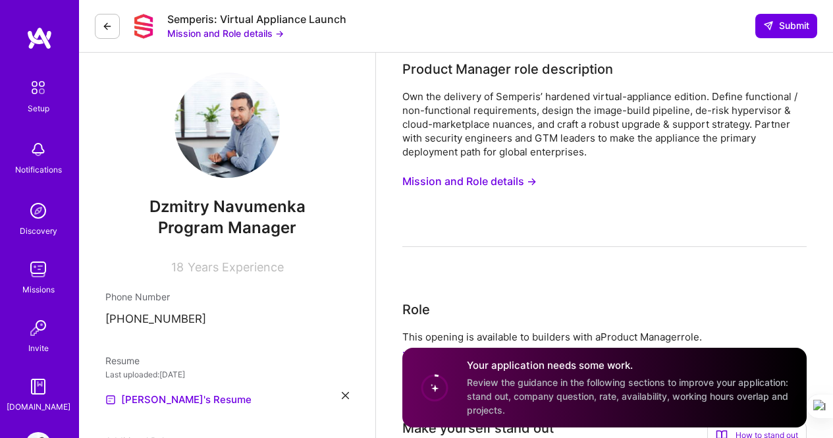
scroll to position [0, 0]
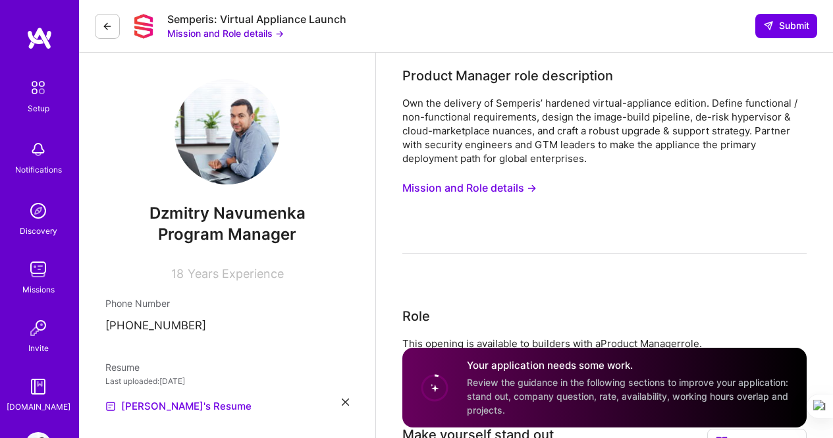
click at [549, 232] on div "Own the delivery of Semperis’ hardened virtual-appliance edition. Define functi…" at bounding box center [604, 174] width 404 height 157
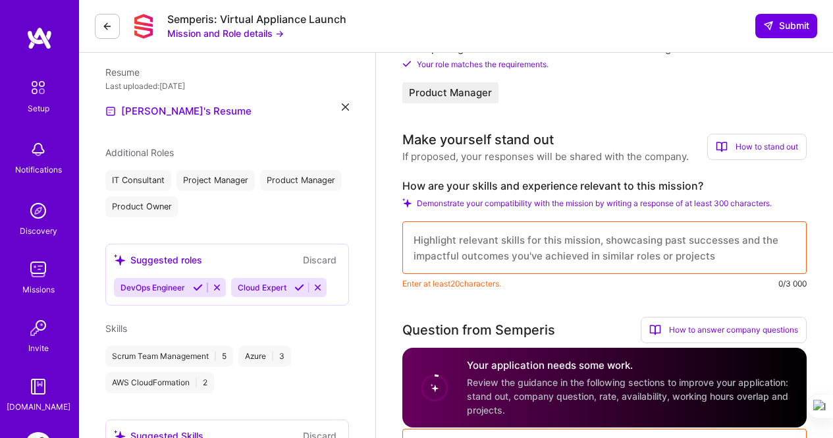
click at [535, 246] on textarea at bounding box center [604, 247] width 404 height 53
paste textarea "As a program manager, I have worked with leading companies on cloud solutions, …"
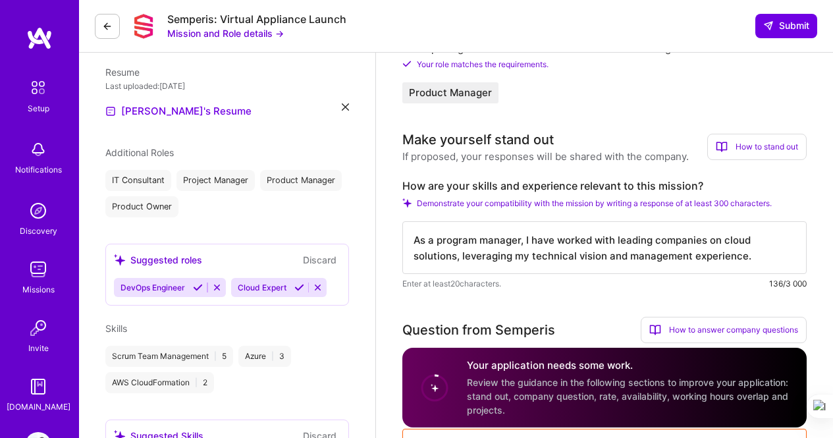
scroll to position [1, 0]
type textarea "As a program manager, I have worked with leading companies on cloud solutions, …"
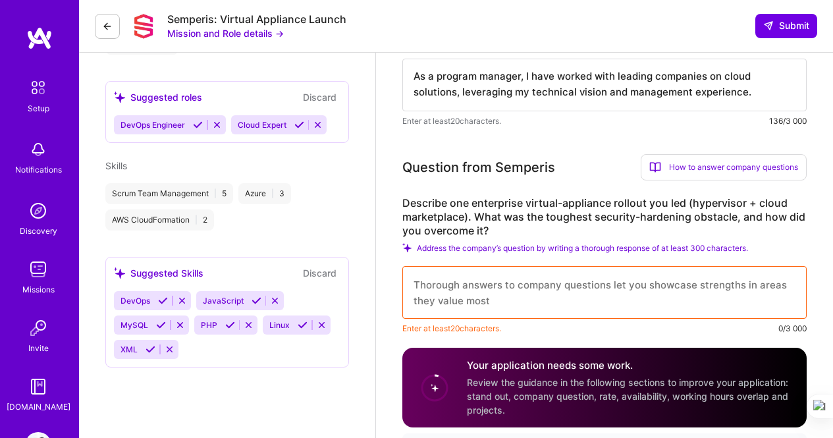
scroll to position [462, 0]
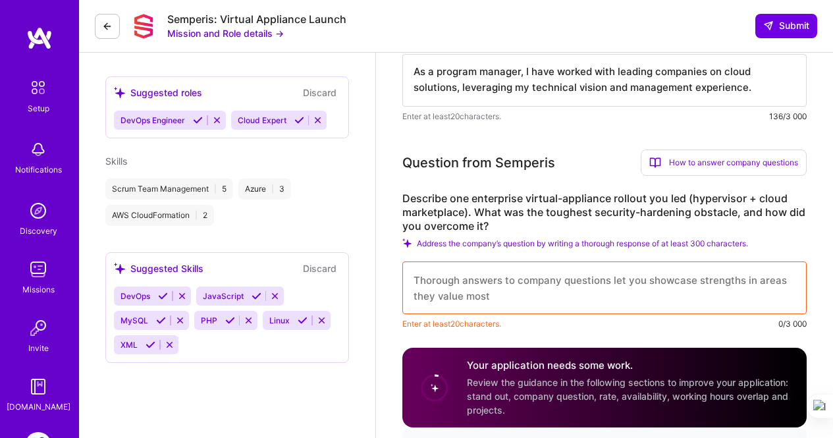
click at [506, 284] on textarea at bounding box center [604, 287] width 404 height 53
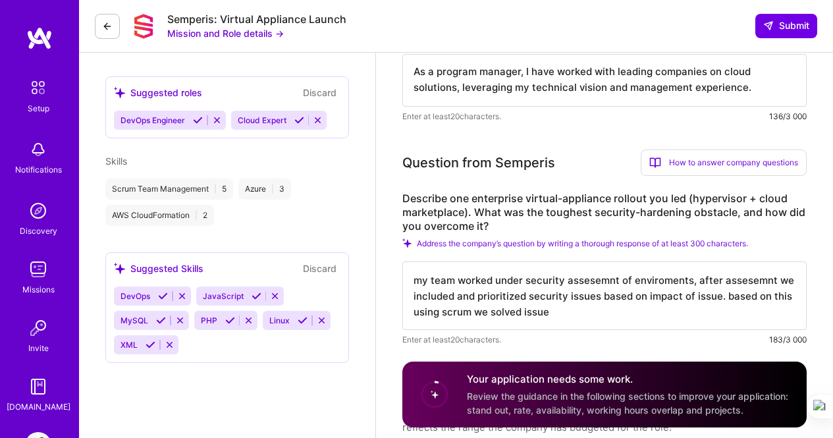
scroll to position [1, 0]
drag, startPoint x: 412, startPoint y: 280, endPoint x: 595, endPoint y: 333, distance: 189.8
click at [595, 333] on div "my team worked under security assesemnt of enviroments, after assesemnt we incl…" at bounding box center [604, 303] width 404 height 85
click at [595, 350] on button "Improve" at bounding box center [607, 352] width 52 height 17
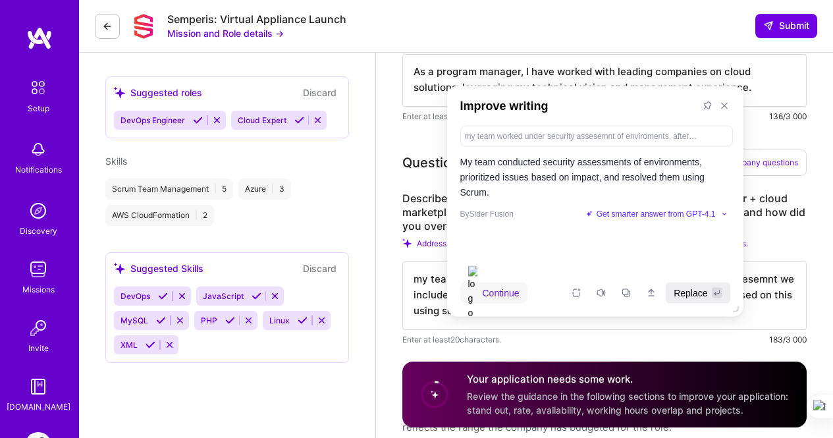
click at [702, 288] on span "Replace" at bounding box center [691, 292] width 34 height 14
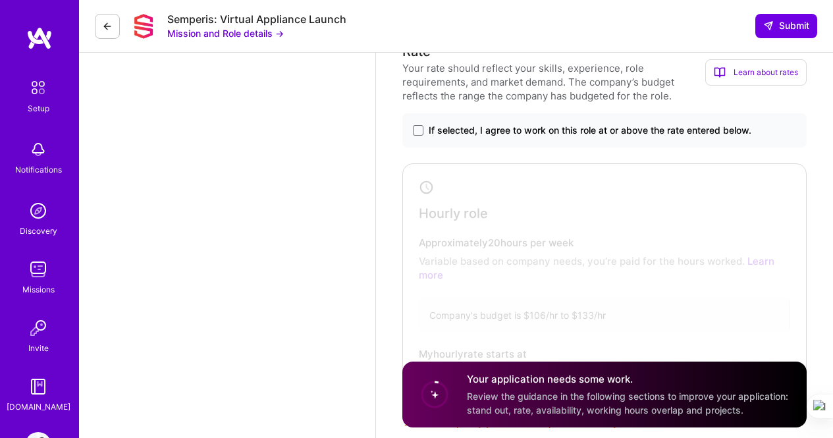
scroll to position [777, 0]
type textarea "My team conducted security assessments of environments, prioritized issues base…"
click at [554, 128] on span "If selected, I agree to work on this role at or above the rate entered below." at bounding box center [590, 130] width 323 height 13
click at [0, 0] on input "If selected, I agree to work on this role at or above the rate entered below." at bounding box center [0, 0] width 0 height 0
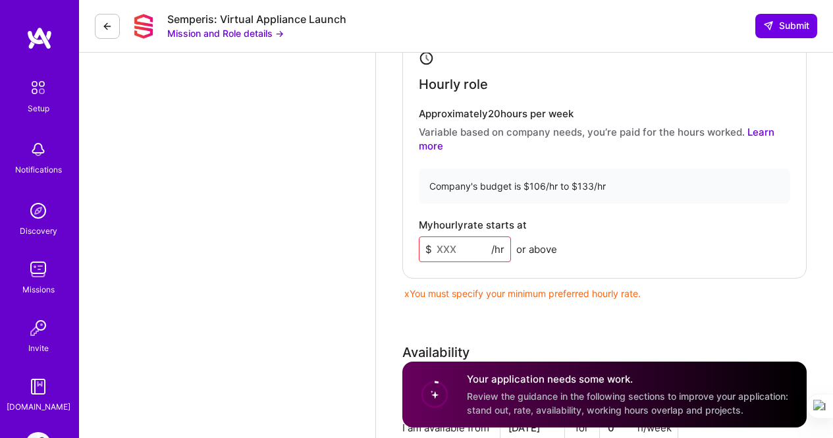
scroll to position [916, 0]
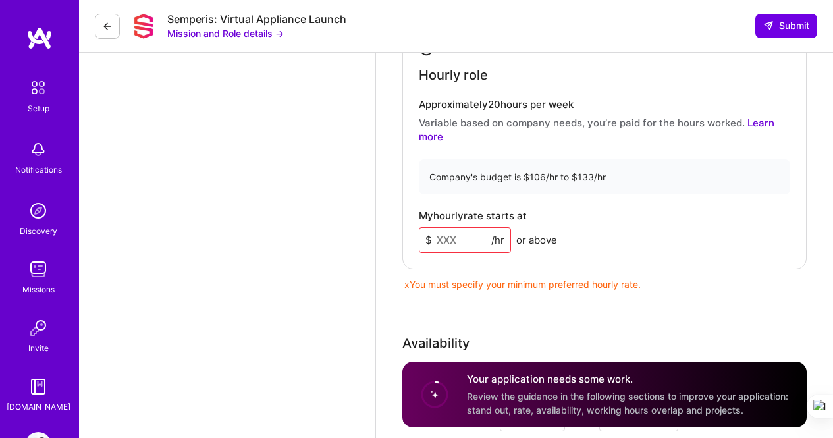
click at [473, 238] on input at bounding box center [465, 240] width 92 height 26
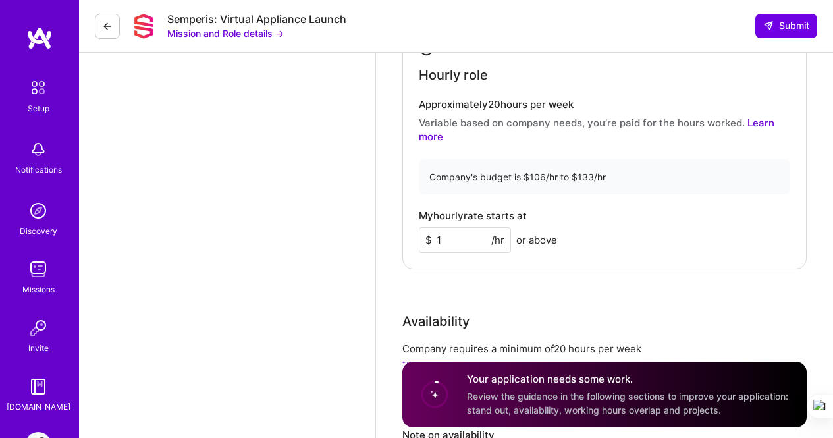
click at [438, 407] on circle at bounding box center [434, 394] width 25 height 25
click at [452, 247] on input "1" at bounding box center [465, 240] width 92 height 26
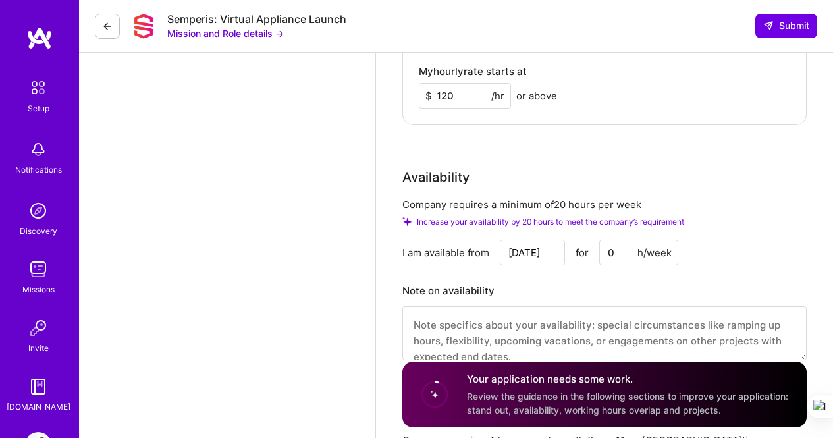
scroll to position [1115, 0]
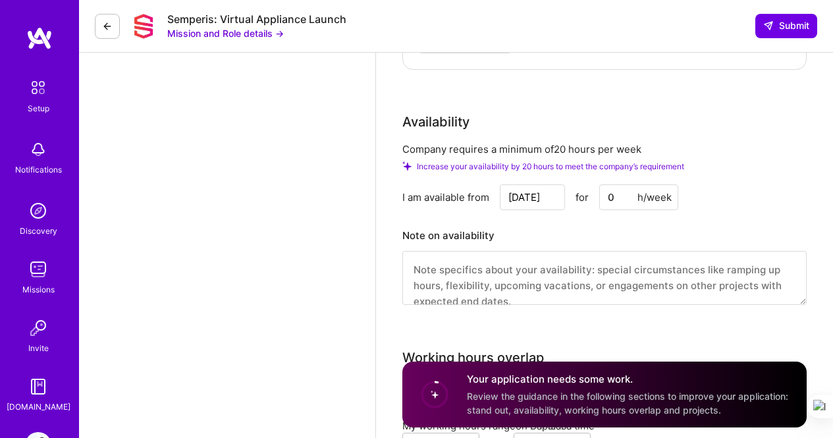
type input "120"
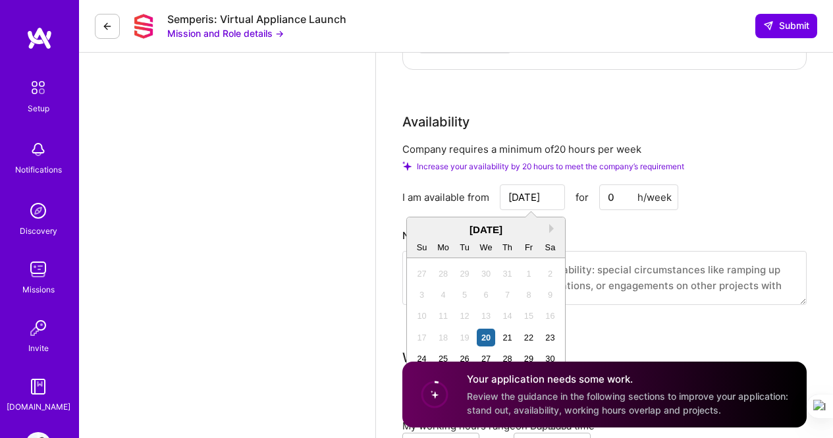
click at [554, 202] on input "[DATE]" at bounding box center [532, 197] width 65 height 26
click at [552, 228] on button "Next Month" at bounding box center [553, 228] width 9 height 9
click at [524, 315] on div "19" at bounding box center [529, 316] width 18 height 18
type input "[DATE]"
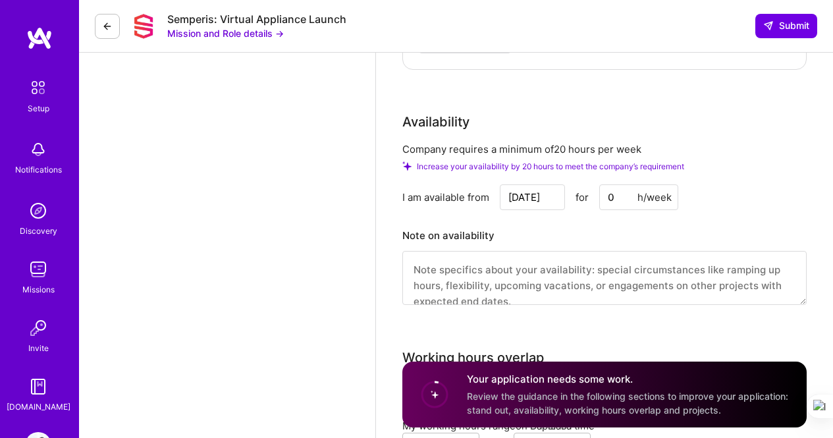
click at [616, 192] on input "0" at bounding box center [638, 197] width 79 height 26
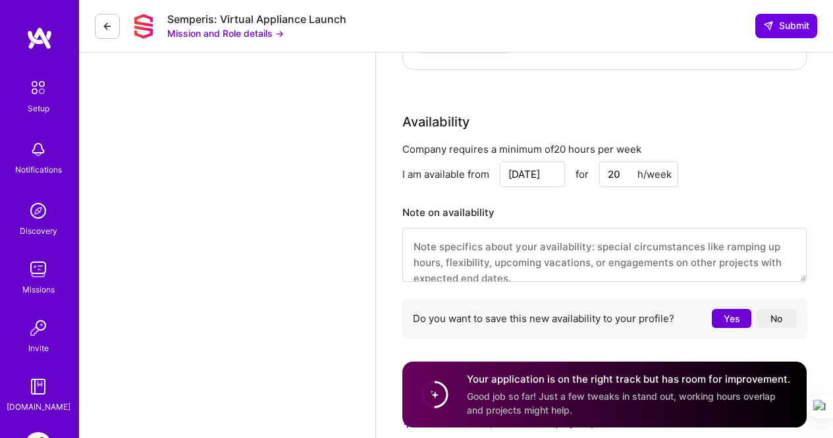
type input "20"
click at [726, 317] on button "Yes" at bounding box center [732, 318] width 40 height 19
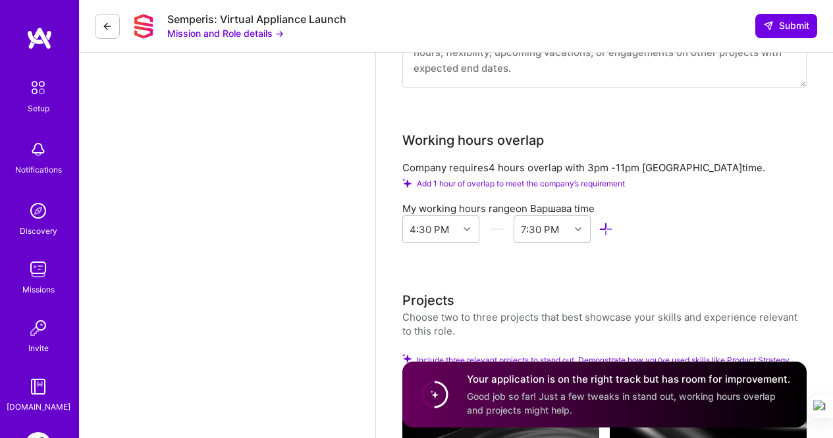
scroll to position [1310, 0]
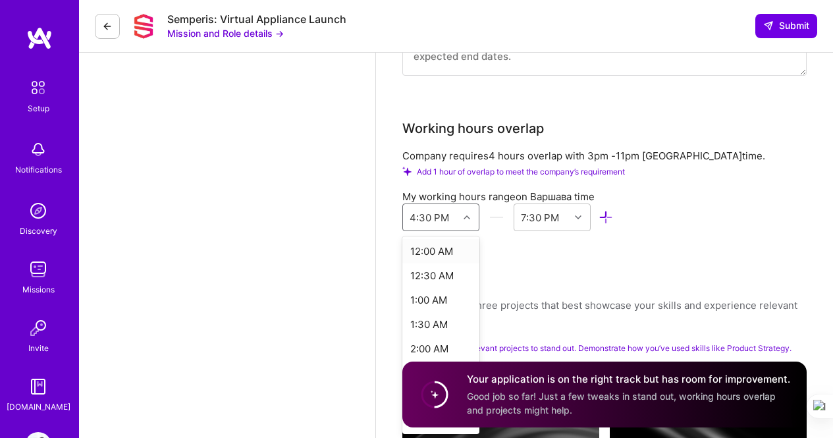
click at [470, 227] on div at bounding box center [468, 217] width 20 height 26
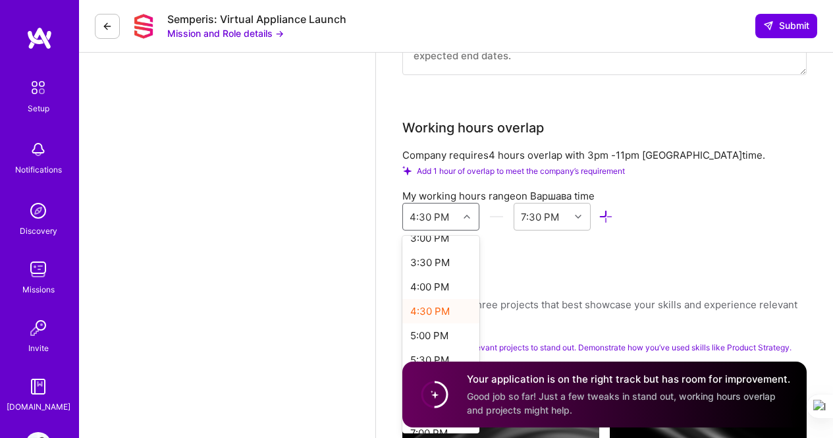
scroll to position [732, 0]
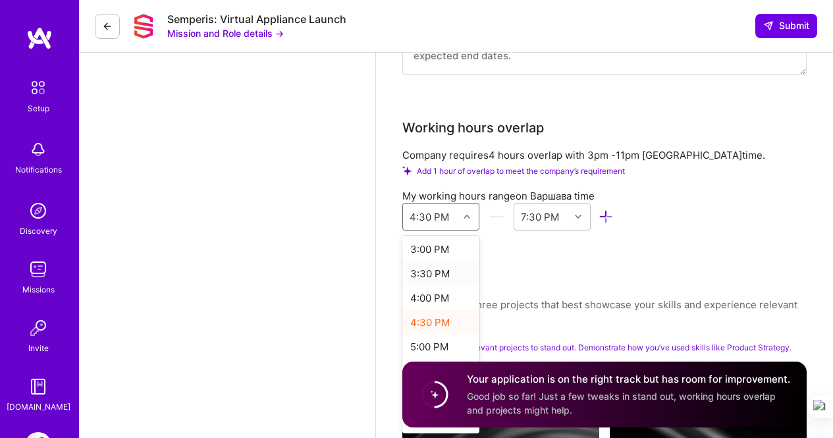
click at [439, 278] on div "3:30 PM" at bounding box center [440, 273] width 77 height 24
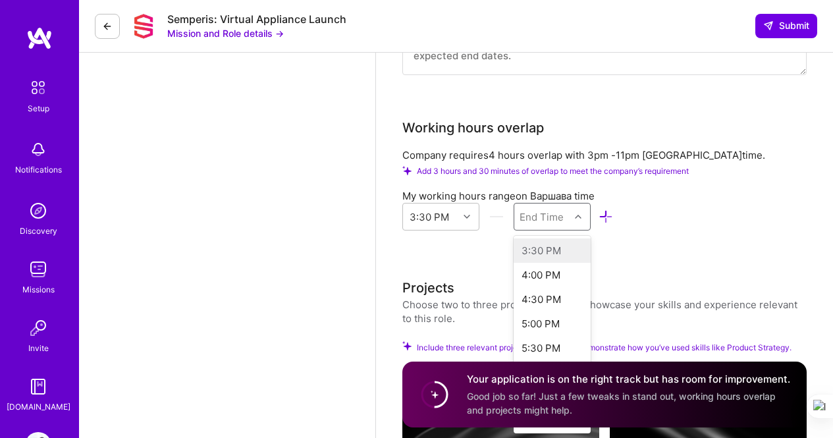
click at [577, 213] on icon at bounding box center [578, 216] width 7 height 7
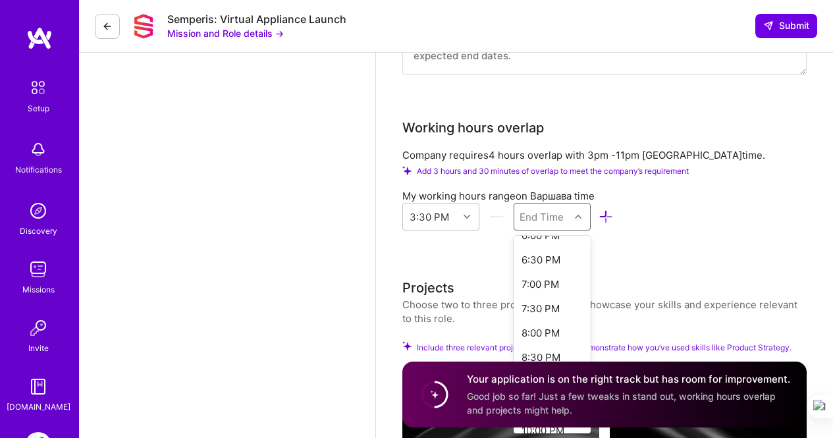
scroll to position [139, 0]
click at [548, 306] on div "7:30 PM" at bounding box center [552, 306] width 77 height 24
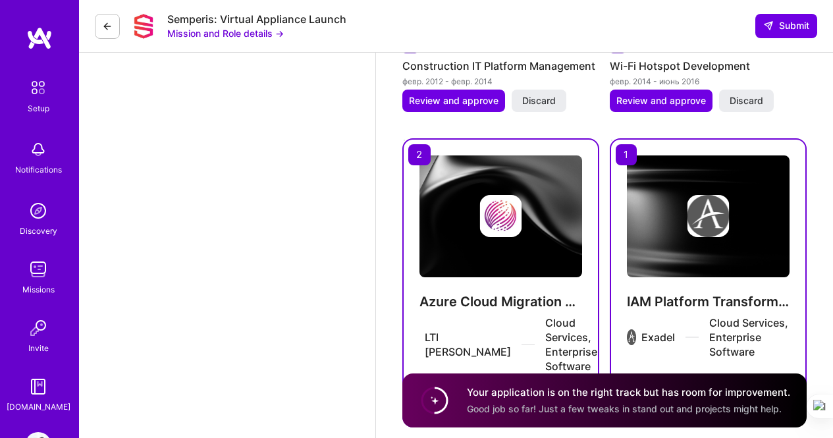
scroll to position [1819, 0]
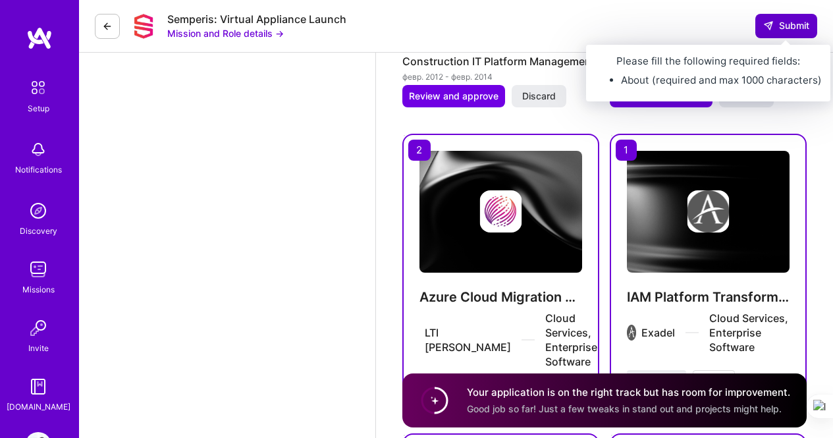
click at [770, 24] on icon at bounding box center [768, 25] width 11 height 11
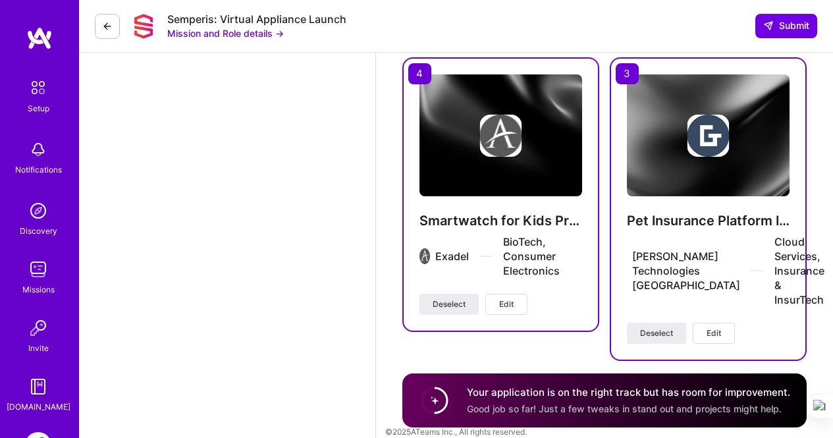
scroll to position [2212, 0]
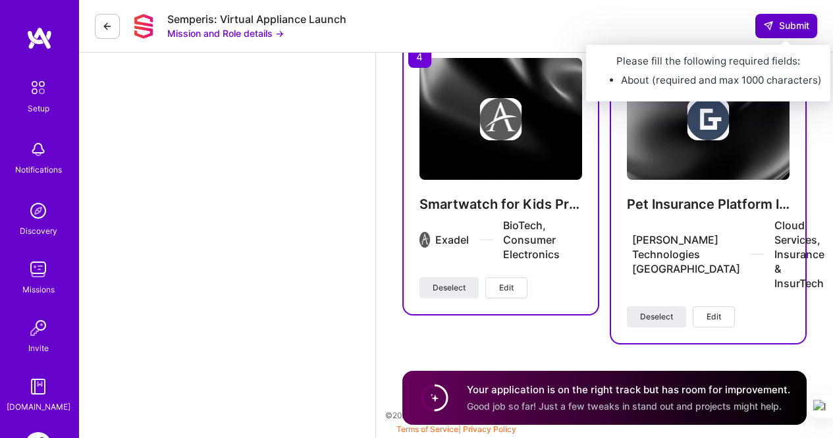
click at [779, 24] on span "Submit" at bounding box center [786, 25] width 46 height 13
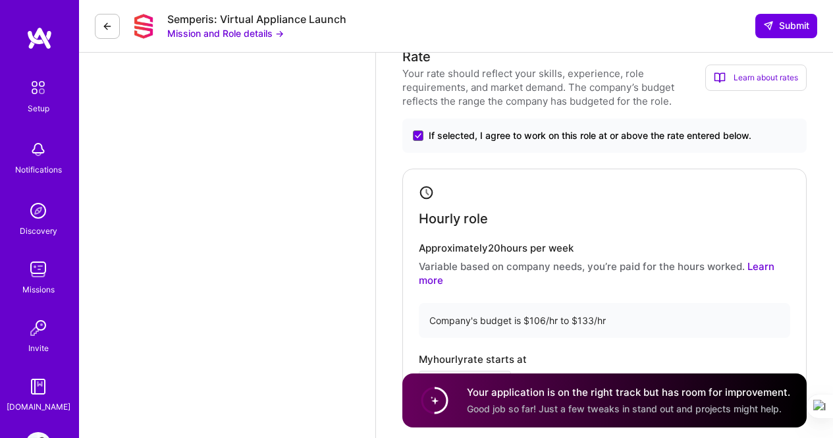
scroll to position [772, 0]
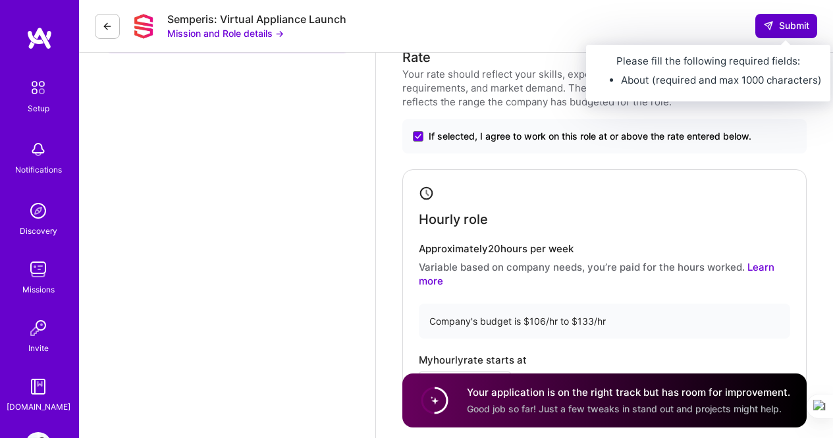
click at [768, 30] on icon at bounding box center [768, 25] width 11 height 11
click at [789, 22] on span "Submit" at bounding box center [786, 25] width 46 height 13
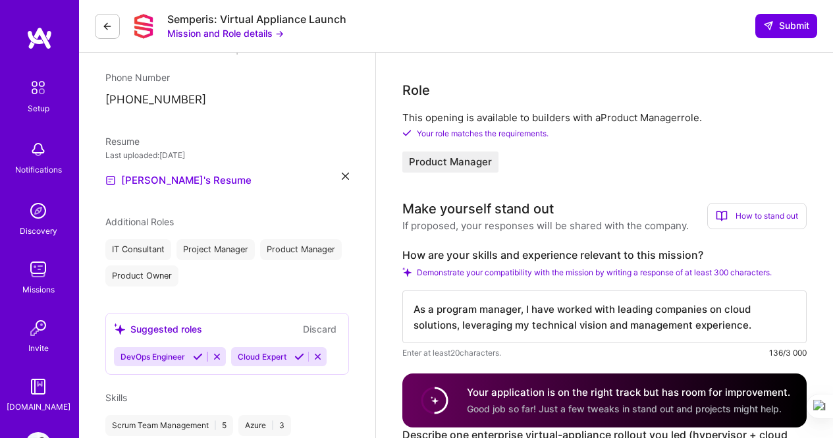
scroll to position [213, 0]
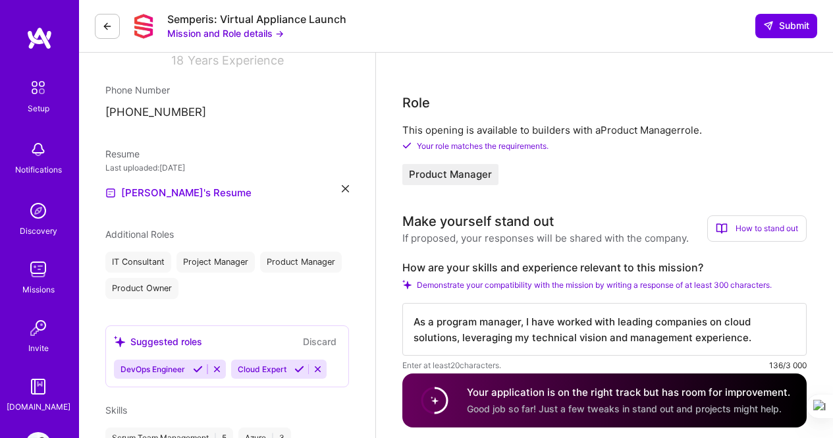
click at [649, 238] on div "If proposed, your responses will be shared with the company." at bounding box center [545, 238] width 286 height 14
click at [503, 134] on p "This opening is available to builders with a Product Manager role." at bounding box center [604, 130] width 404 height 14
click at [503, 143] on span "Your role matches the requirements." at bounding box center [483, 146] width 132 height 10
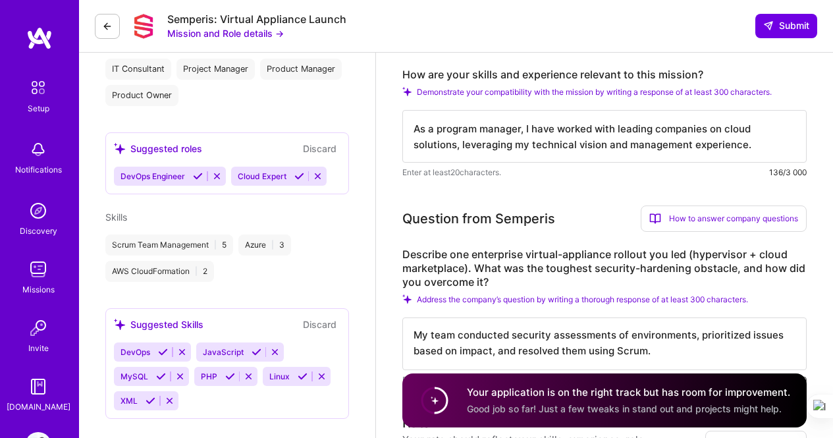
scroll to position [412, 0]
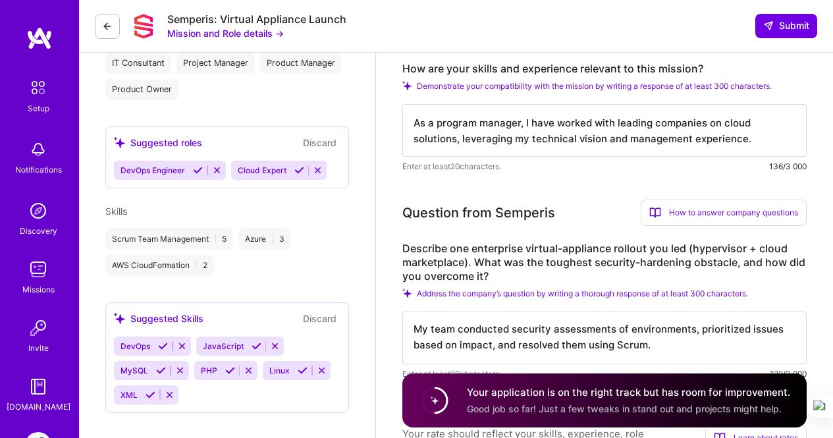
click at [556, 409] on span "Good job so far! Just a few tweaks in stand out and projects might help." at bounding box center [624, 408] width 315 height 11
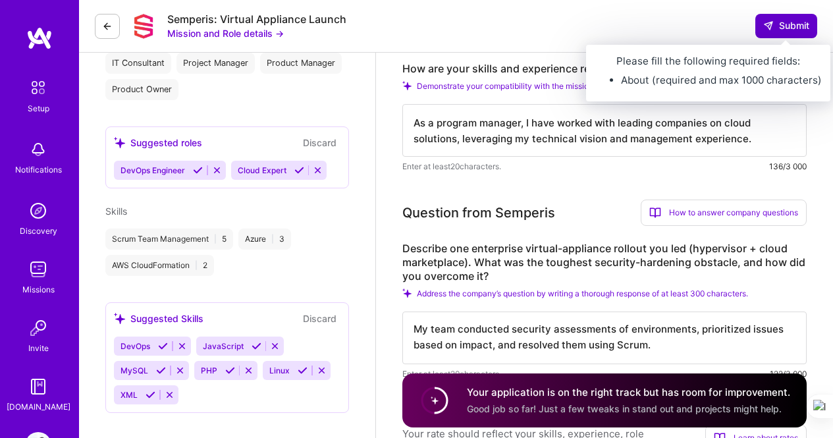
click at [777, 28] on span "Submit" at bounding box center [786, 25] width 46 height 13
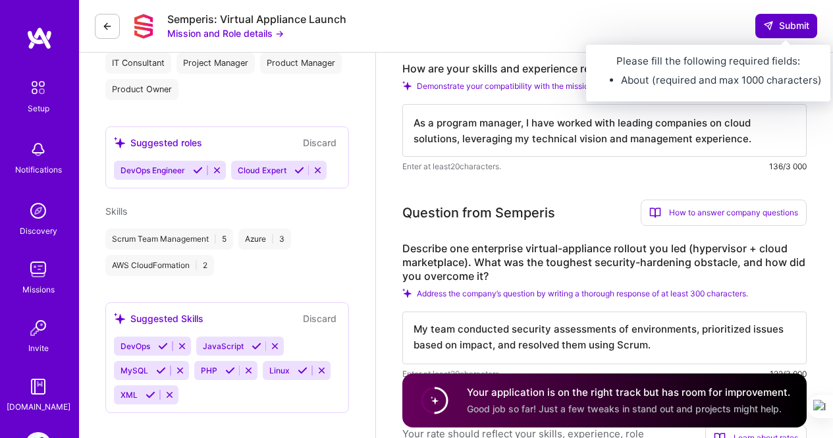
click at [777, 28] on span "Submit" at bounding box center [786, 25] width 46 height 13
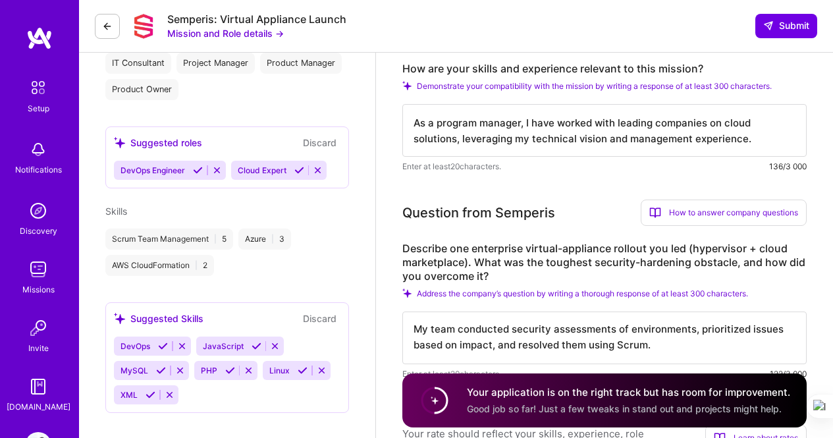
click at [534, 38] on div "Semperis: Virtual Appliance Launch Mission and Role details → Submit" at bounding box center [456, 26] width 754 height 53
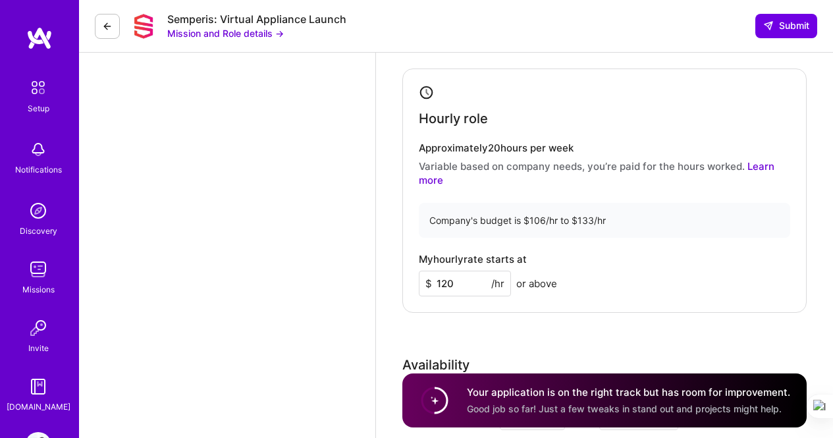
scroll to position [862, 0]
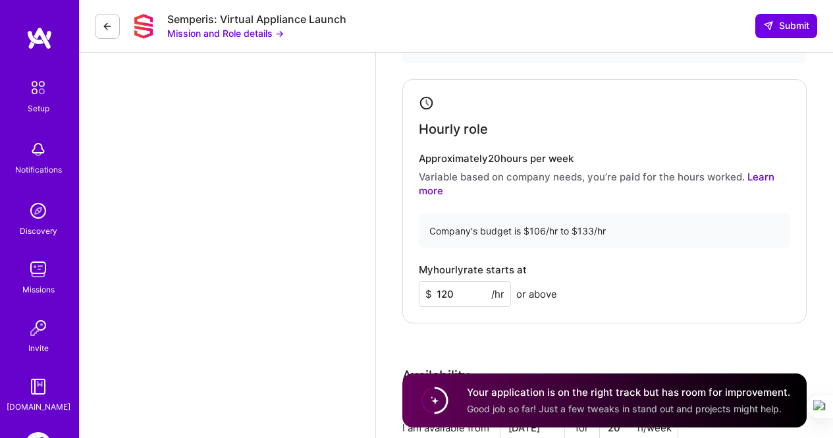
click at [493, 177] on p "Variable based on company needs, you’re paid for the hours worked. Learn more" at bounding box center [604, 184] width 371 height 28
click at [477, 234] on div "Company's budget is $106/hr to $133/hr" at bounding box center [604, 230] width 371 height 35
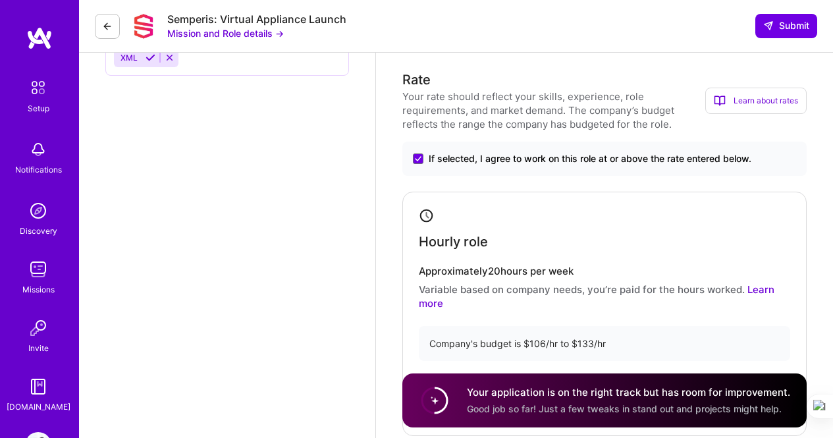
scroll to position [747, 0]
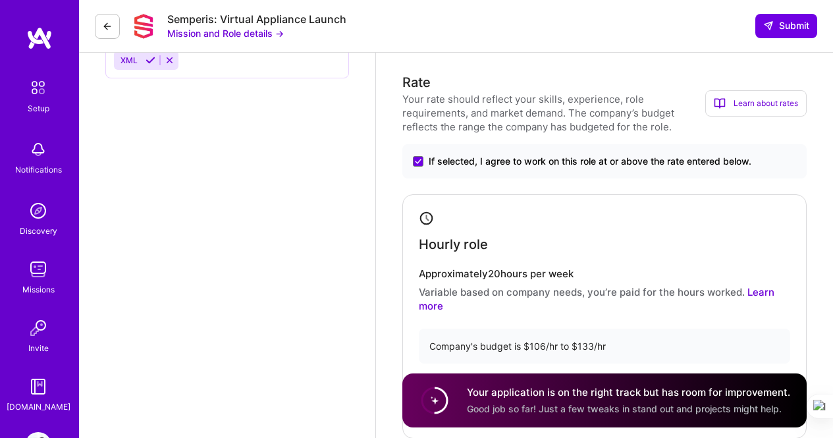
click at [479, 113] on div "Your rate should reflect your skills, experience, role requirements, and market…" at bounding box center [553, 112] width 303 height 41
click at [662, 296] on p "Variable based on company needs, you’re paid for the hours worked. Learn more" at bounding box center [604, 299] width 371 height 28
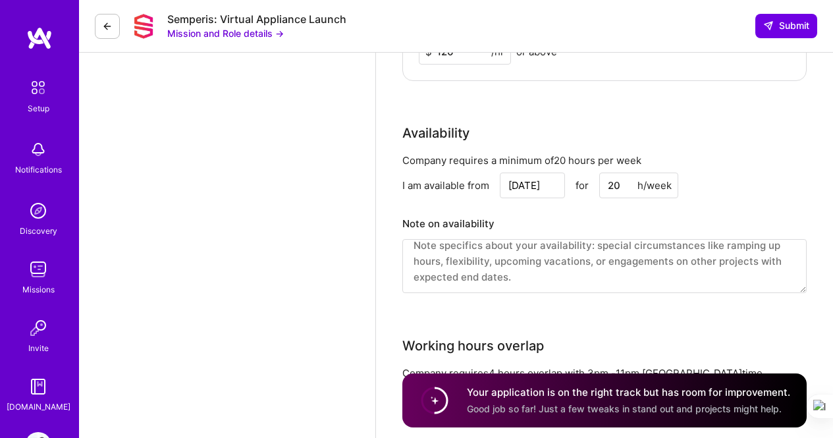
scroll to position [1105, 0]
click at [558, 251] on textarea at bounding box center [604, 265] width 404 height 54
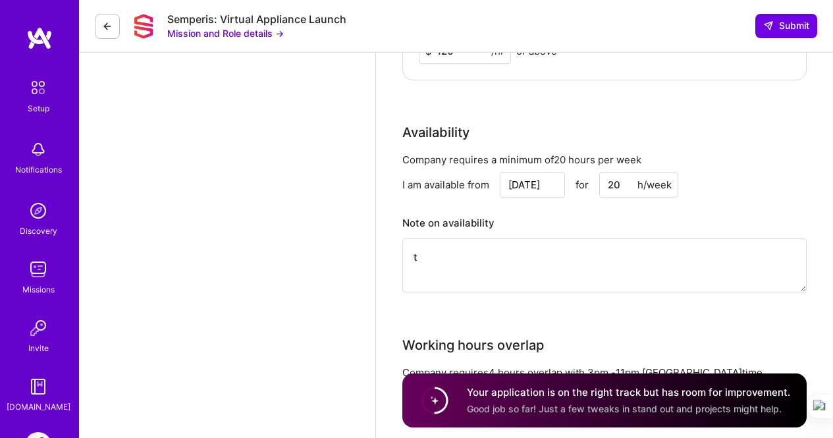
scroll to position [0, 0]
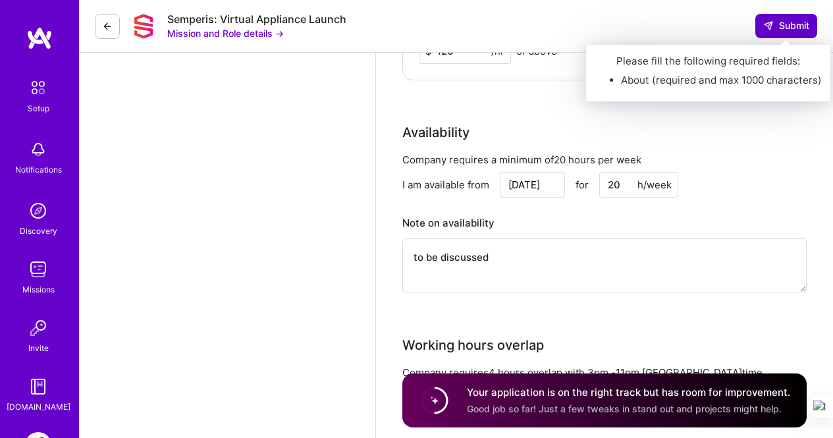
type textarea "to be discussed"
click at [789, 36] on button "Submit" at bounding box center [786, 26] width 62 height 24
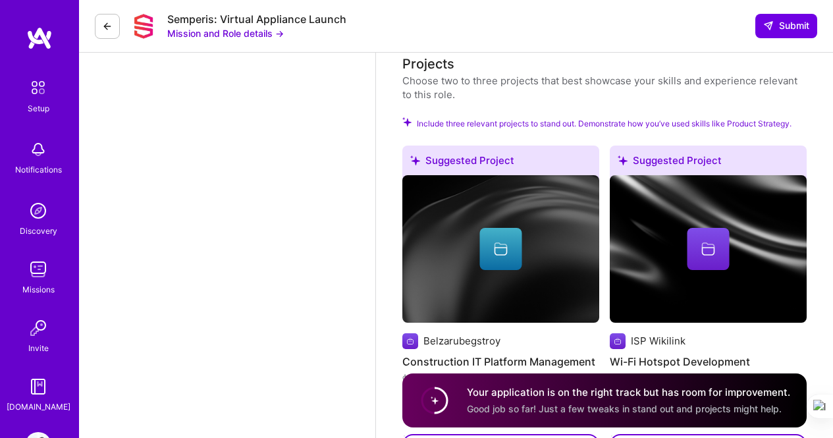
scroll to position [631, 0]
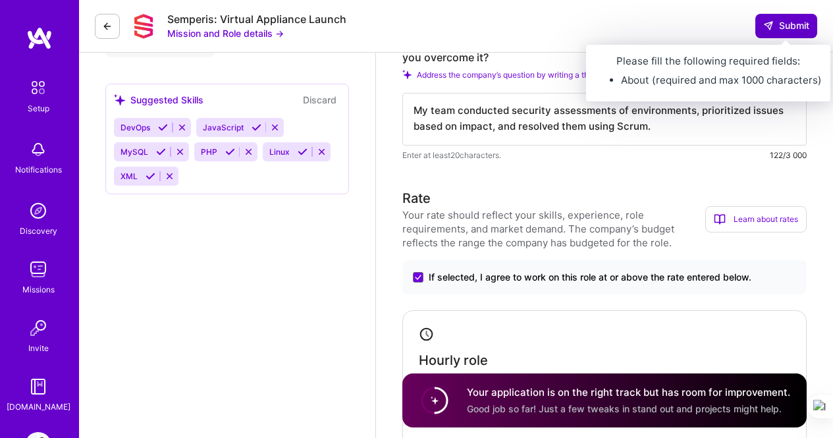
click at [773, 24] on span "Submit" at bounding box center [786, 25] width 46 height 13
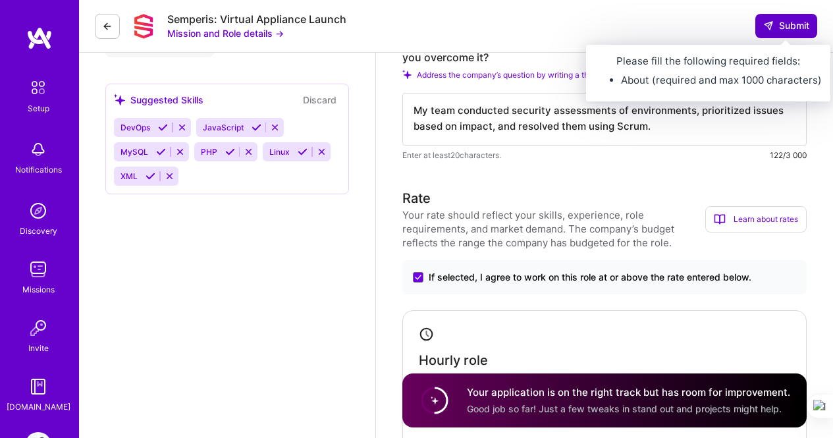
click at [773, 24] on span "Submit" at bounding box center [786, 25] width 46 height 13
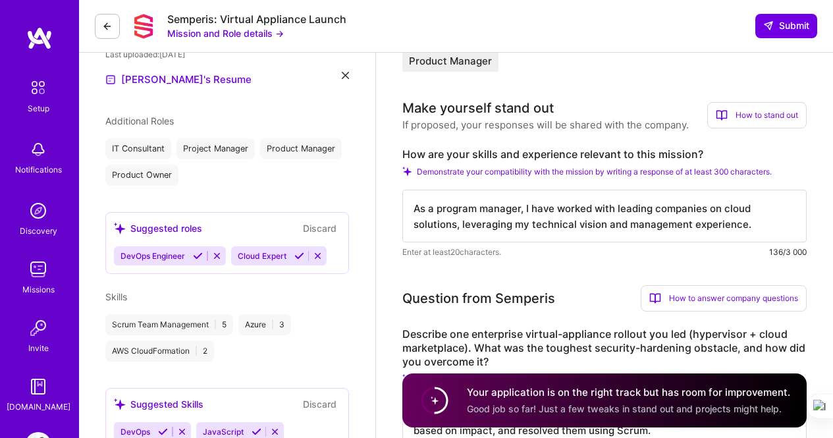
scroll to position [298, 0]
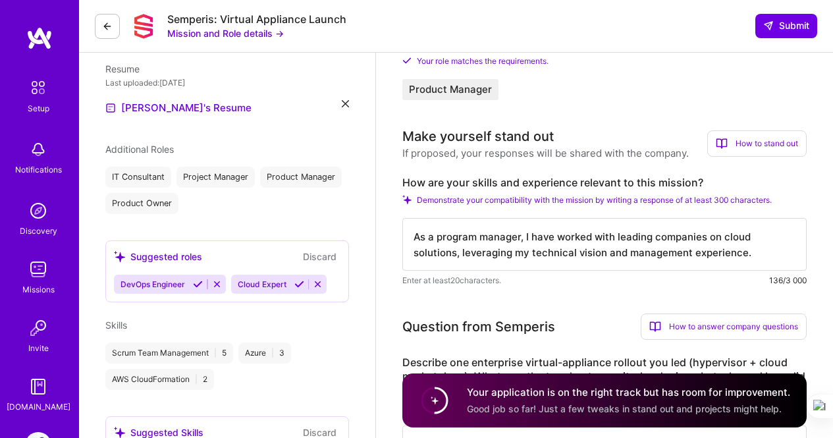
drag, startPoint x: 764, startPoint y: 251, endPoint x: 396, endPoint y: 230, distance: 369.3
click at [488, 209] on div "Improve" at bounding box center [494, 214] width 34 height 11
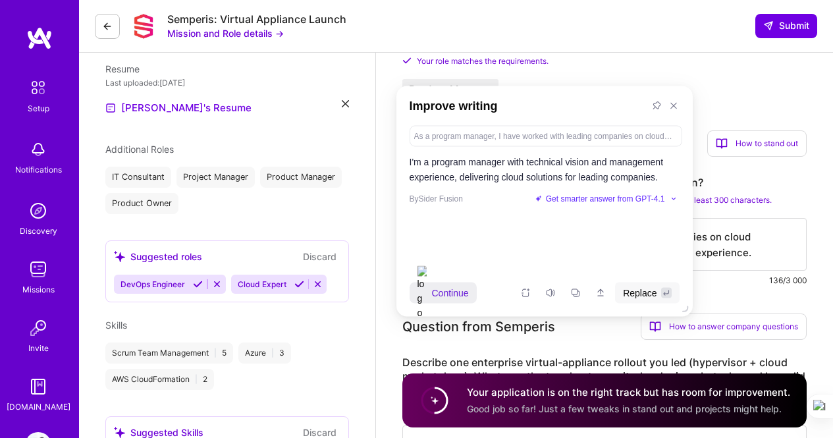
click at [464, 299] on span "Continue" at bounding box center [450, 292] width 37 height 14
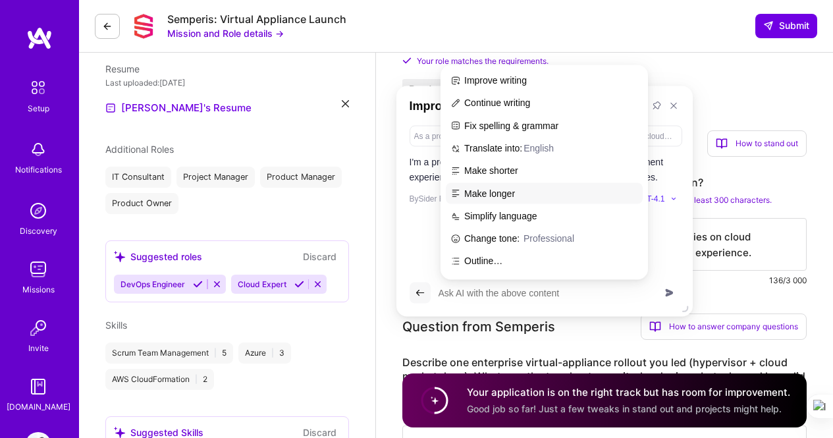
click at [495, 198] on span "Make longer" at bounding box center [545, 194] width 189 height 16
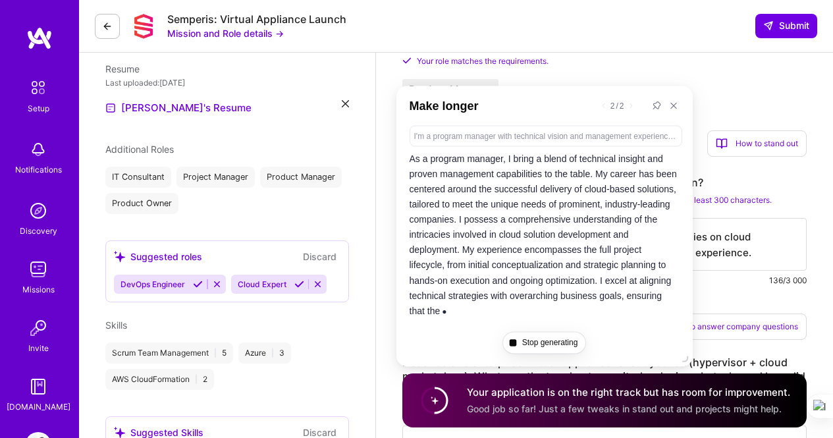
scroll to position [62, 0]
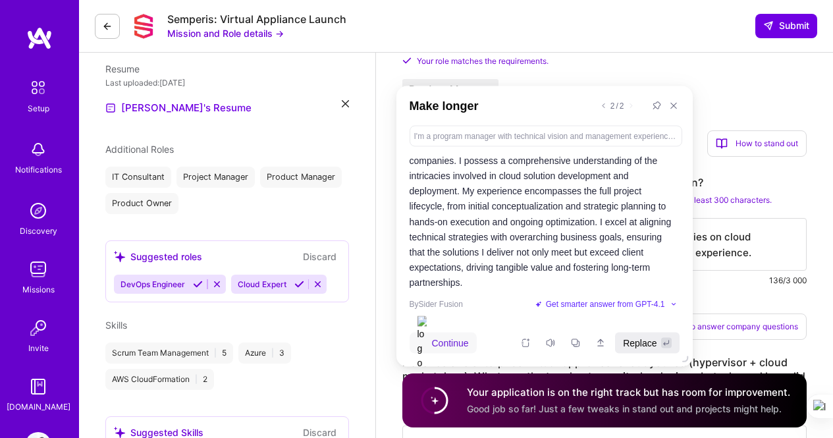
click at [635, 336] on span "Replace" at bounding box center [640, 342] width 34 height 14
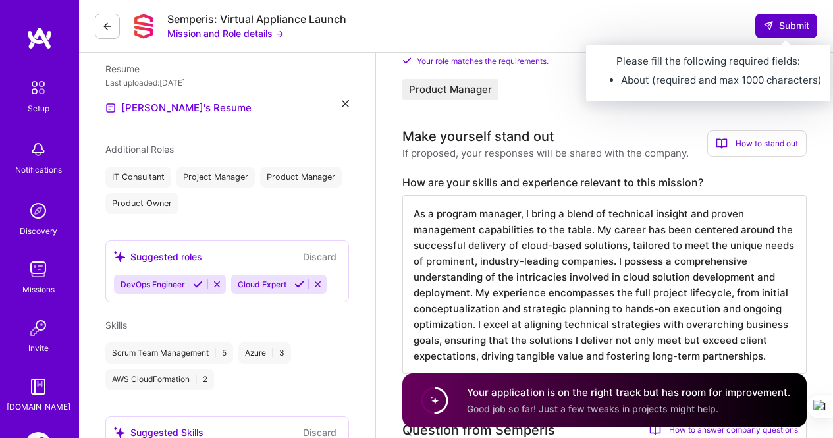
type textarea "As a program manager, I bring a blend of technical insight and proven managemen…"
click at [785, 26] on span "Submit" at bounding box center [786, 25] width 46 height 13
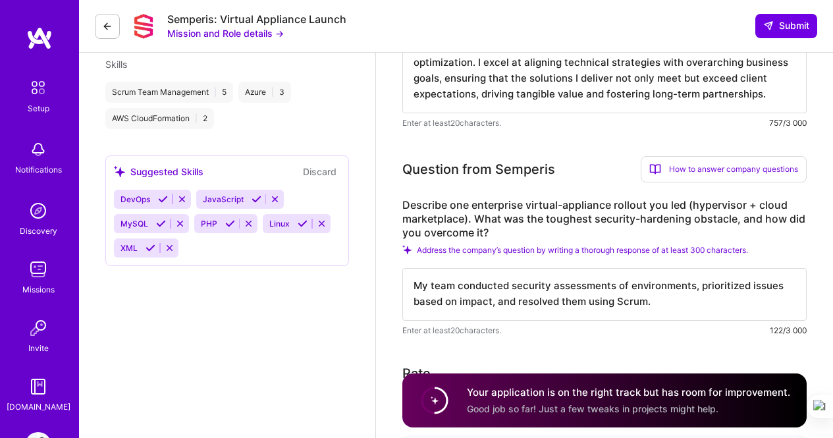
scroll to position [0, 0]
drag, startPoint x: 654, startPoint y: 300, endPoint x: 329, endPoint y: 253, distance: 328.0
click at [417, 234] on div "Improve" at bounding box center [427, 237] width 34 height 11
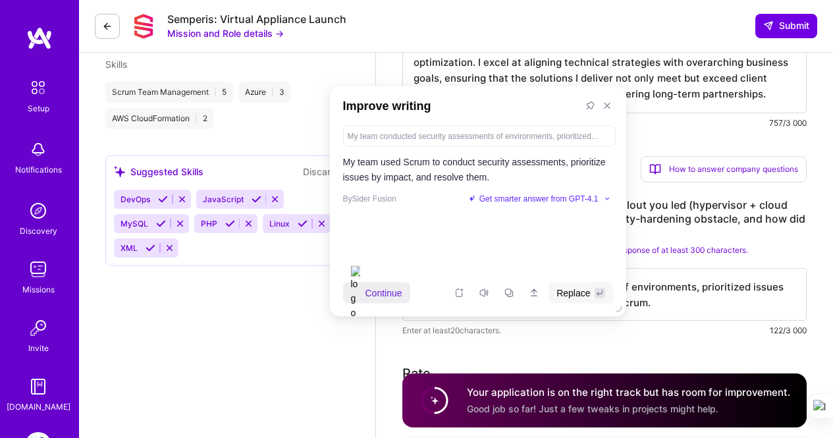
click at [396, 295] on span "Continue" at bounding box center [383, 292] width 37 height 14
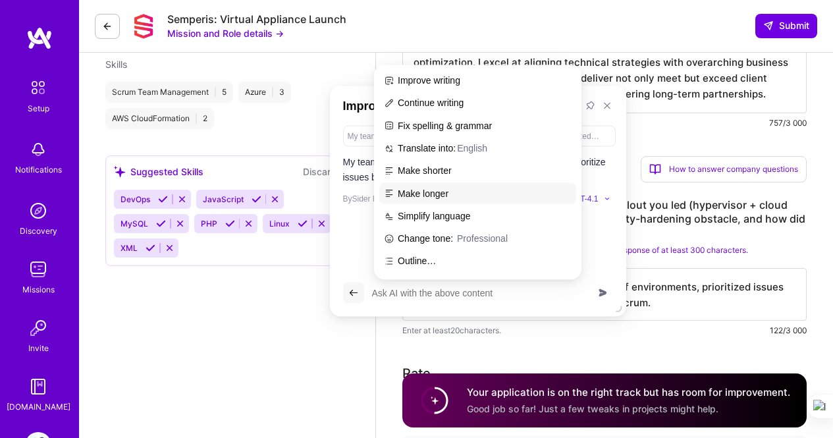
click at [425, 191] on span "Make longer" at bounding box center [486, 194] width 176 height 12
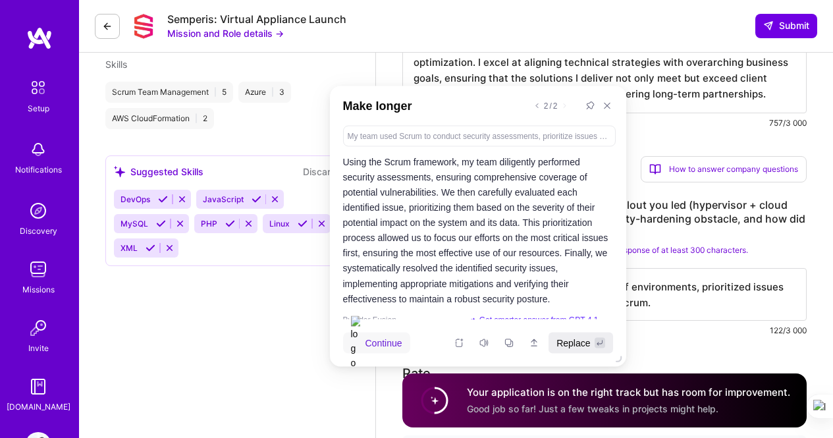
click at [577, 339] on span "Replace" at bounding box center [573, 342] width 34 height 14
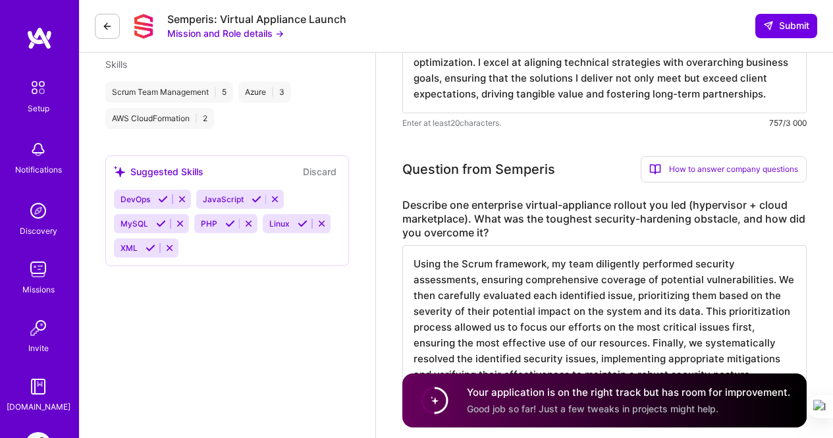
scroll to position [647, 0]
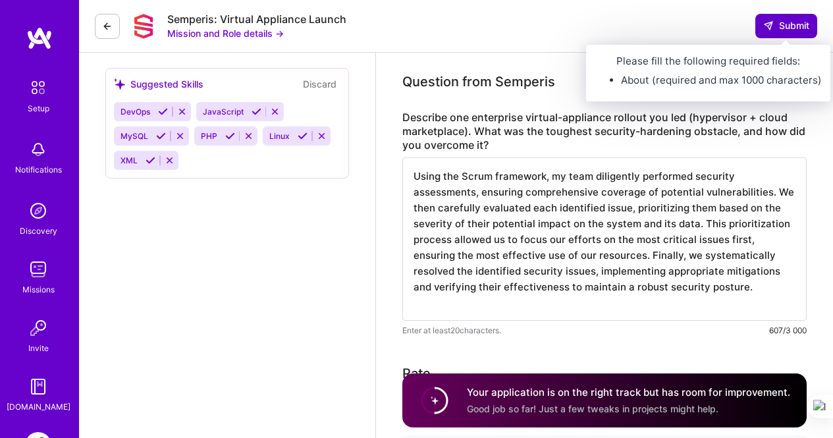
type textarea "Using the Scrum framework, my team diligently performed security assessments, e…"
click at [780, 26] on span "Submit" at bounding box center [786, 25] width 46 height 13
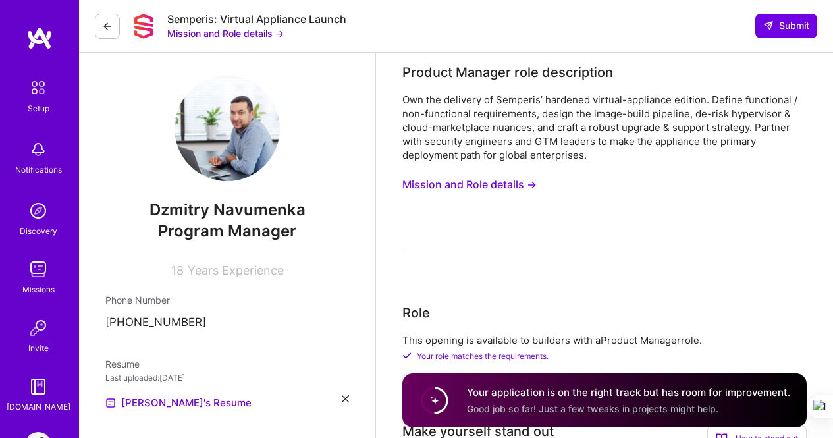
scroll to position [0, 0]
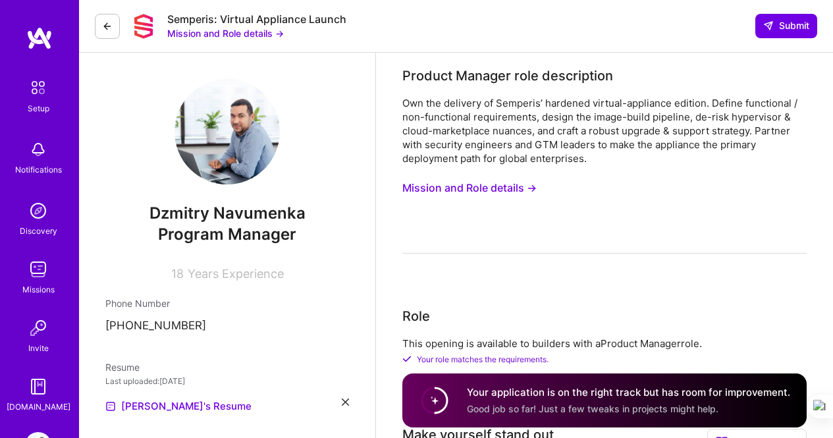
click at [232, 273] on span "Years Experience" at bounding box center [236, 274] width 96 height 14
click at [227, 242] on span "Program Manager" at bounding box center [227, 234] width 138 height 19
click at [34, 103] on div "Setup" at bounding box center [39, 108] width 22 height 14
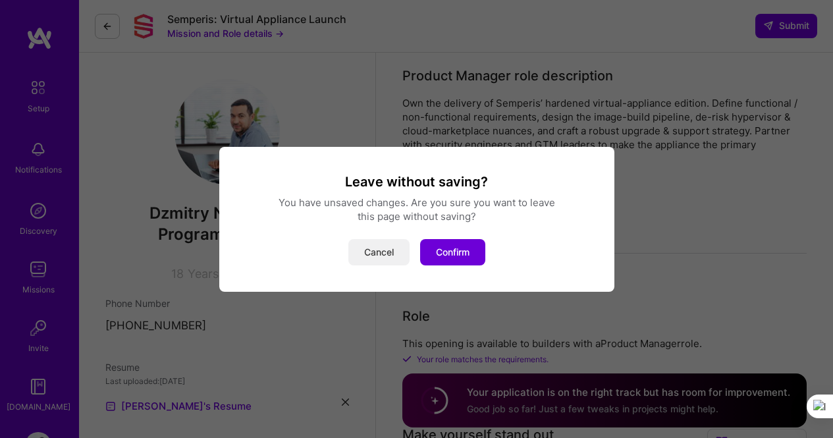
click at [384, 249] on button "Cancel" at bounding box center [378, 252] width 61 height 26
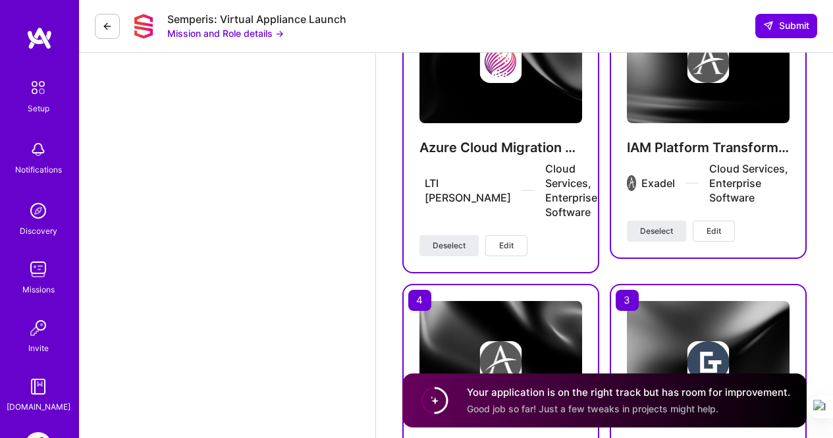
scroll to position [2403, 0]
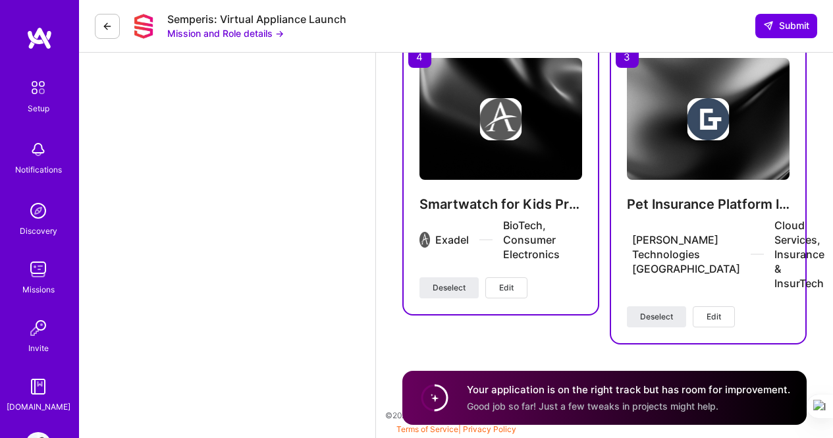
click at [611, 404] on span "Good job so far! Just a few tweaks in projects might help." at bounding box center [593, 405] width 252 height 11
